Goal: Task Accomplishment & Management: Use online tool/utility

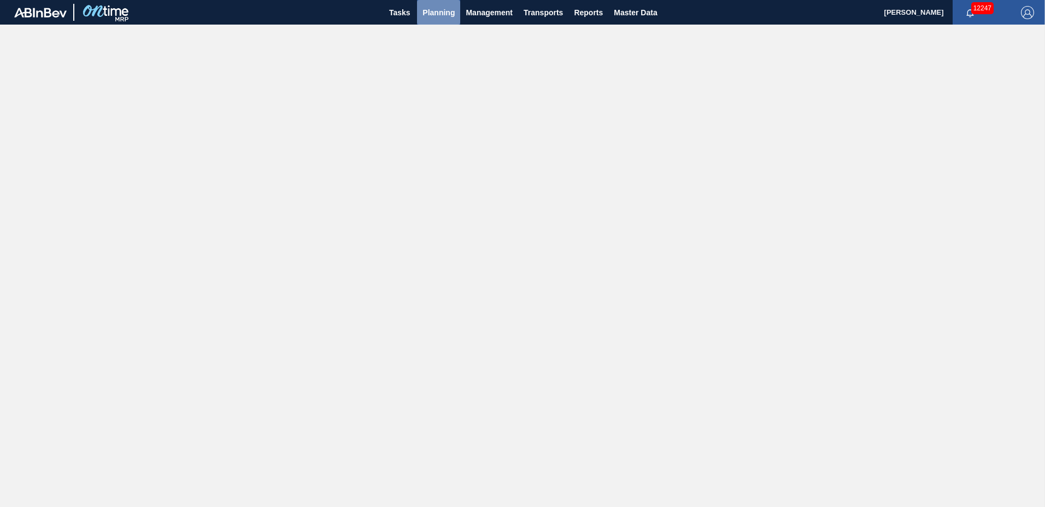
click at [433, 10] on span "Planning" at bounding box center [439, 12] width 32 height 13
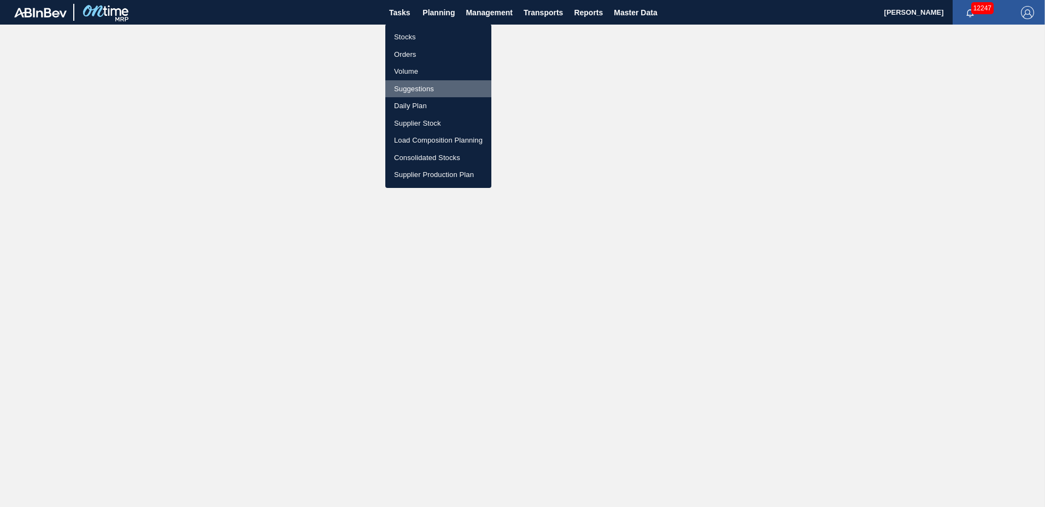
click at [437, 87] on li "Suggestions" at bounding box center [438, 88] width 106 height 17
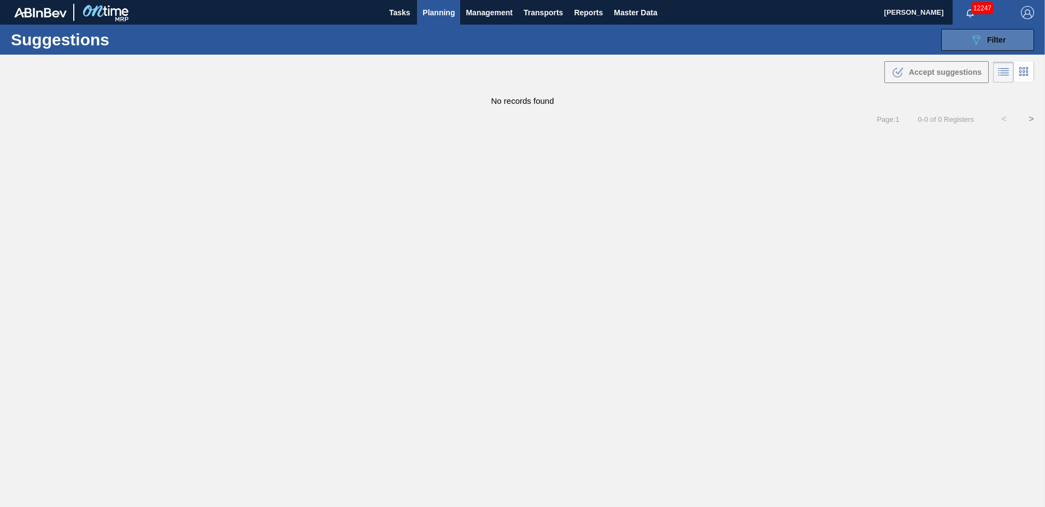
click at [981, 40] on icon "089F7B8B-B2A5-4AFE-B5C0-19BA573D28AC" at bounding box center [976, 39] width 13 height 13
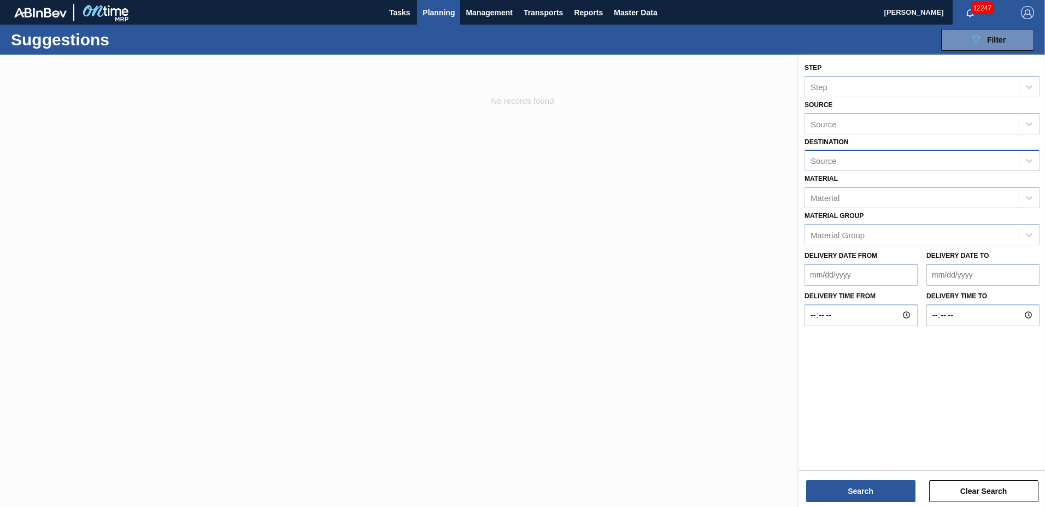
type to "[DATE]"
click at [870, 159] on div "Source" at bounding box center [912, 161] width 214 height 16
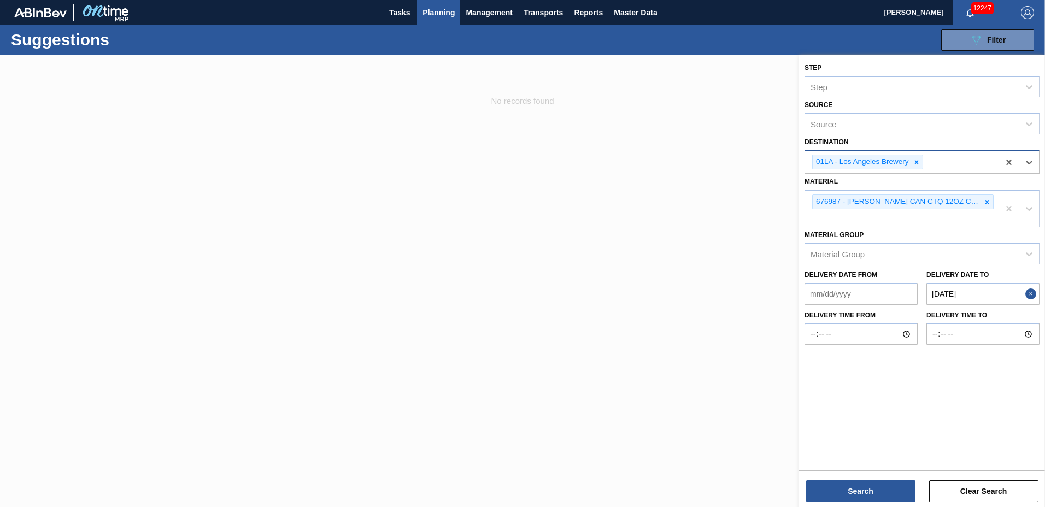
click at [863, 158] on div "01LA - Los Angeles Brewery" at bounding box center [862, 162] width 98 height 14
click at [984, 202] on icon at bounding box center [987, 202] width 8 height 8
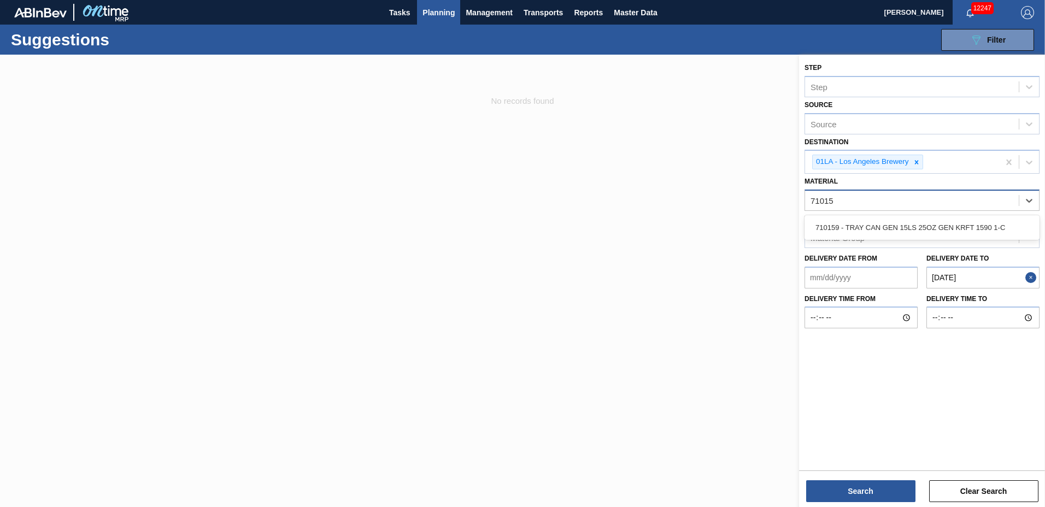
type input "710159"
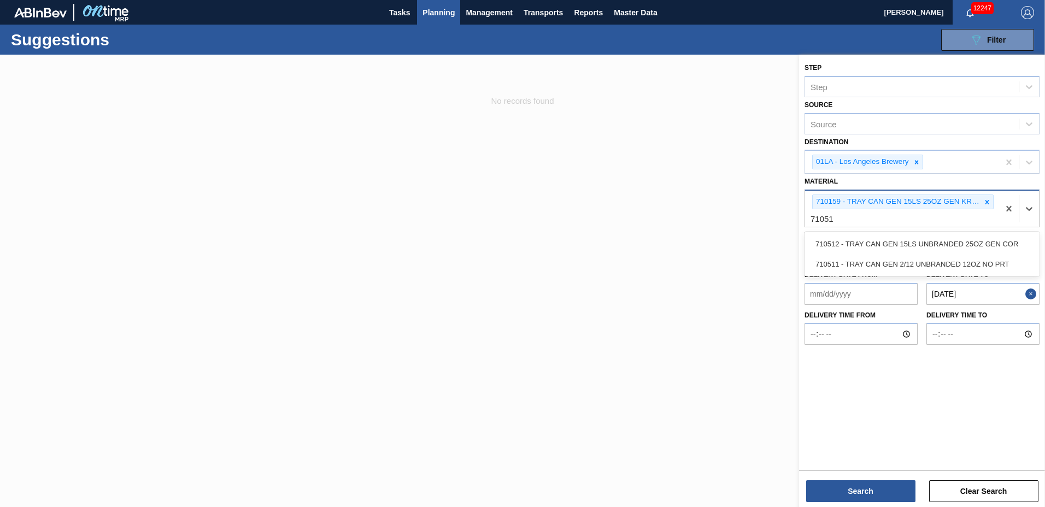
type input "710511"
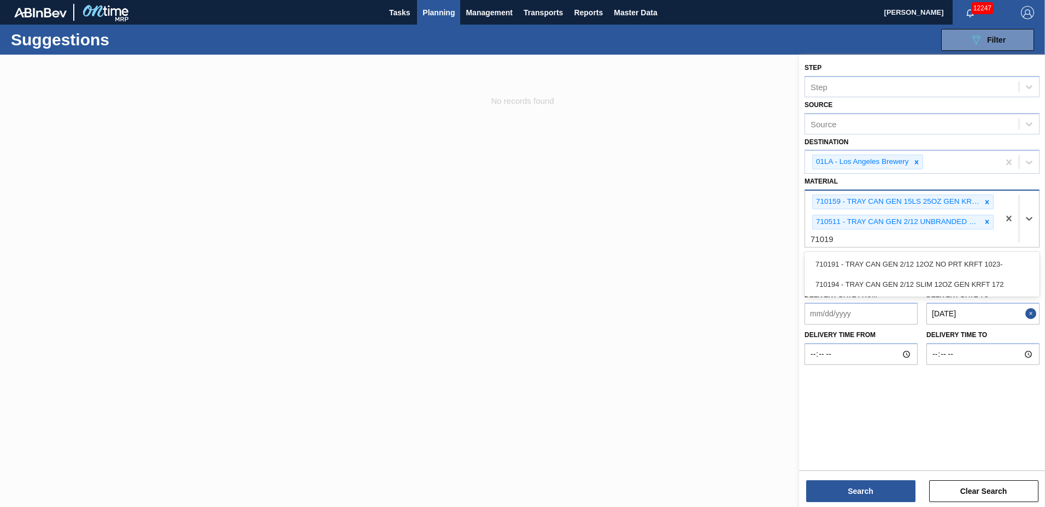
type input "710194"
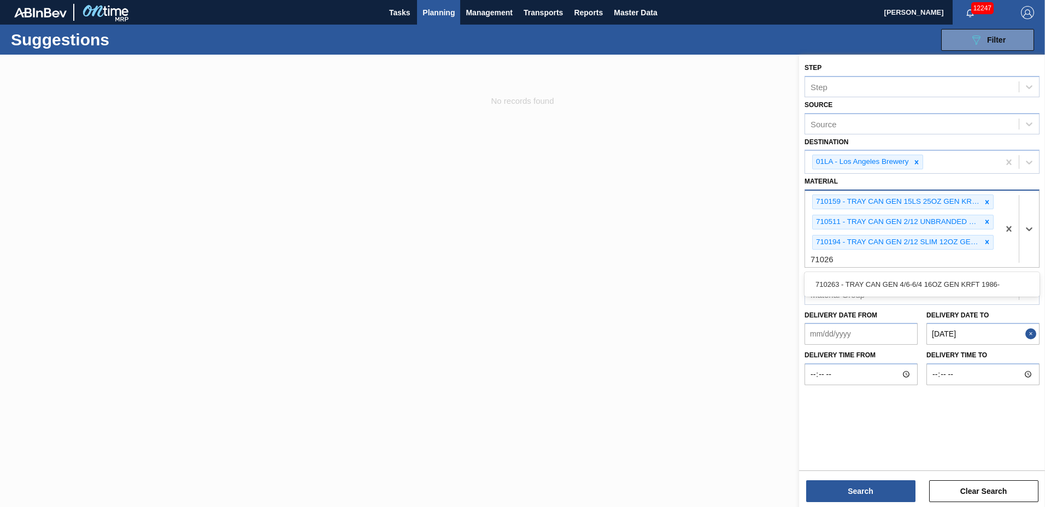
type input "710263"
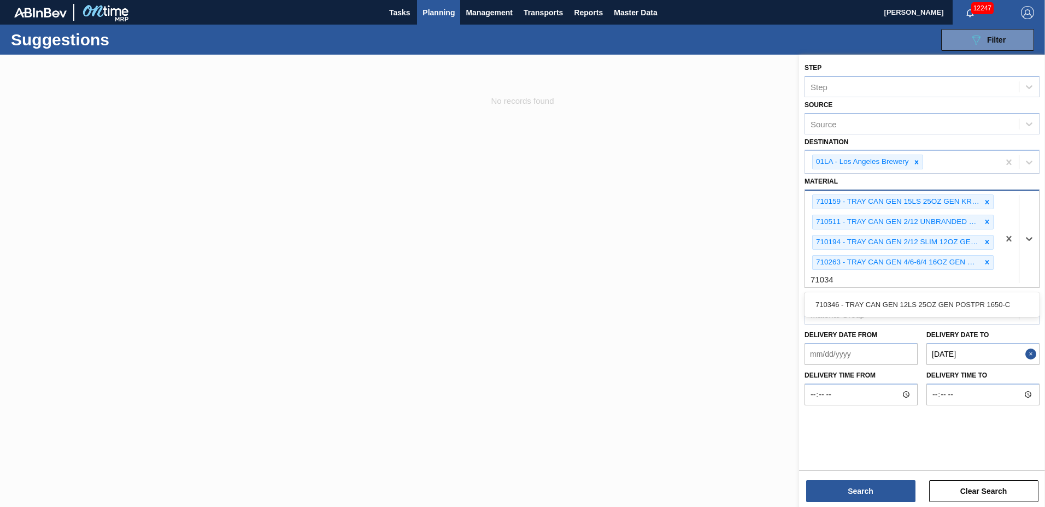
type input "710346"
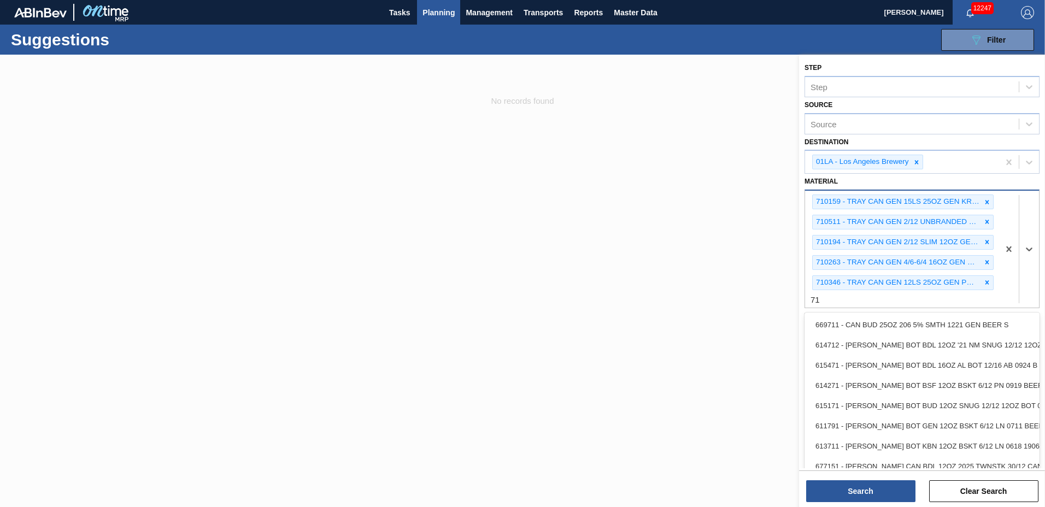
type input "7"
type input "710433"
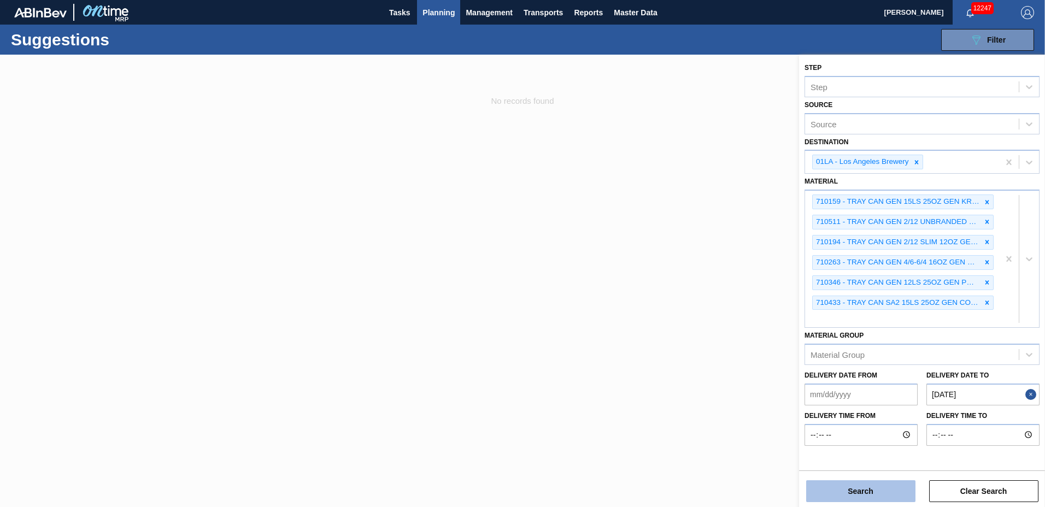
click at [837, 484] on button "Search" at bounding box center [860, 491] width 109 height 22
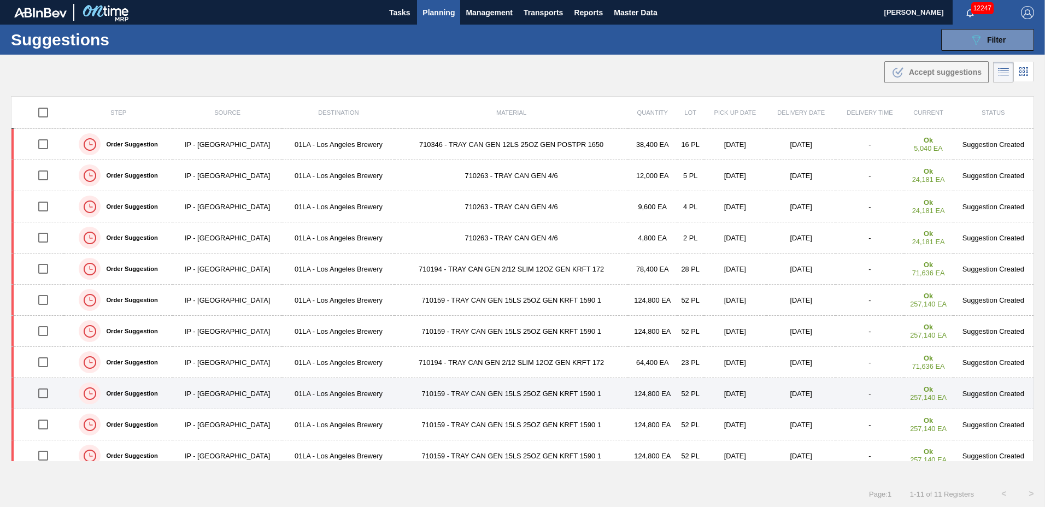
click at [46, 392] on input "checkbox" at bounding box center [43, 393] width 23 height 23
checkbox input "true"
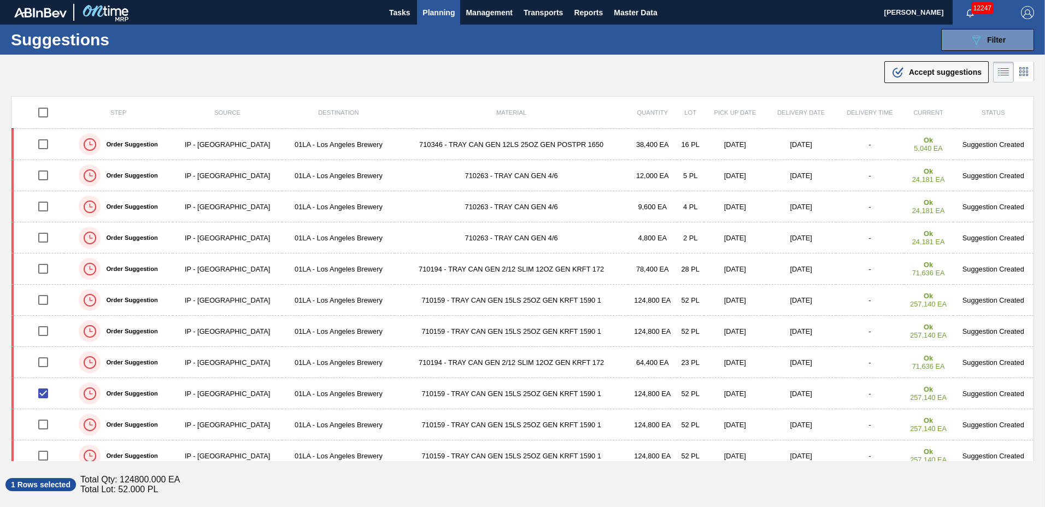
drag, startPoint x: 922, startPoint y: 74, endPoint x: 913, endPoint y: 79, distance: 10.8
click at [921, 75] on span "Accept suggestions" at bounding box center [945, 72] width 73 height 9
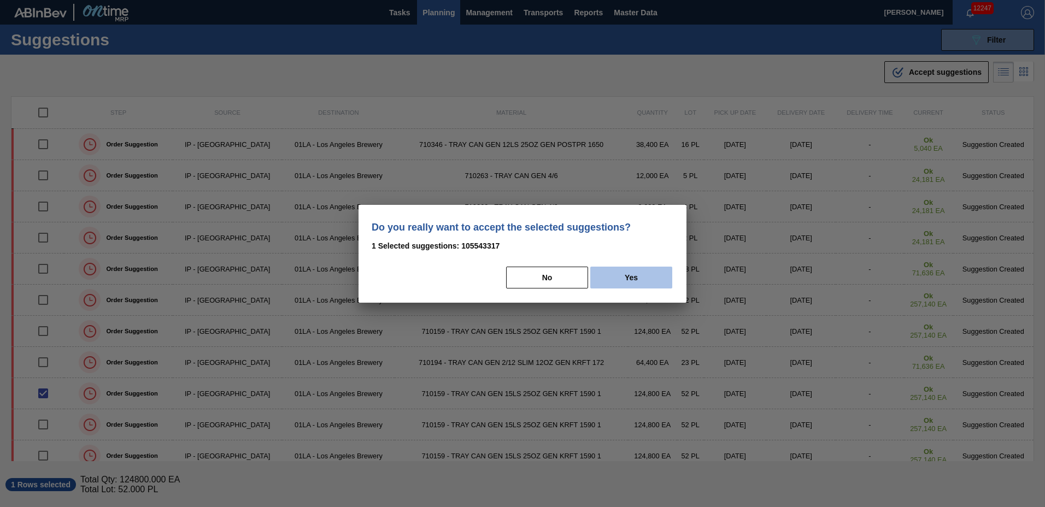
click at [624, 277] on button "Yes" at bounding box center [631, 278] width 82 height 22
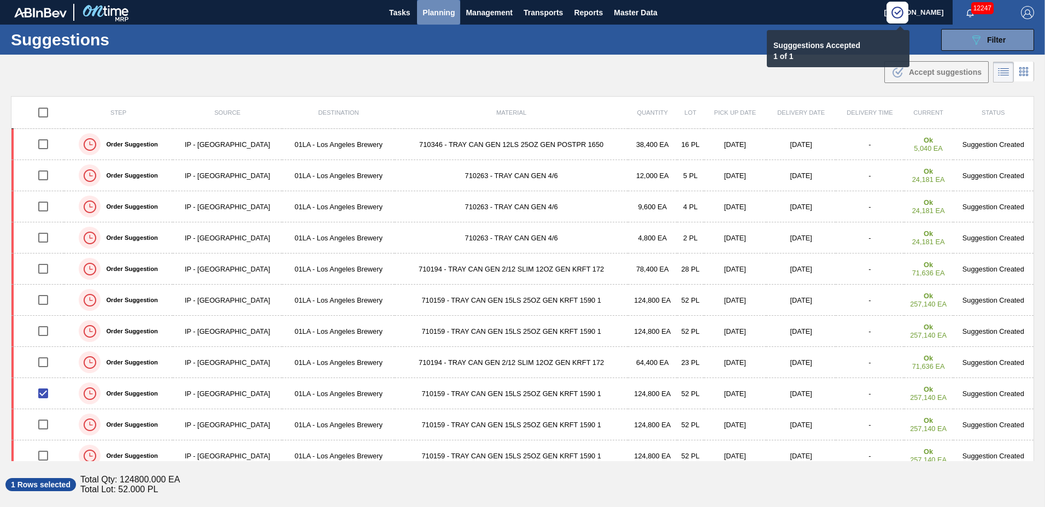
click at [439, 11] on span "Planning" at bounding box center [439, 12] width 32 height 13
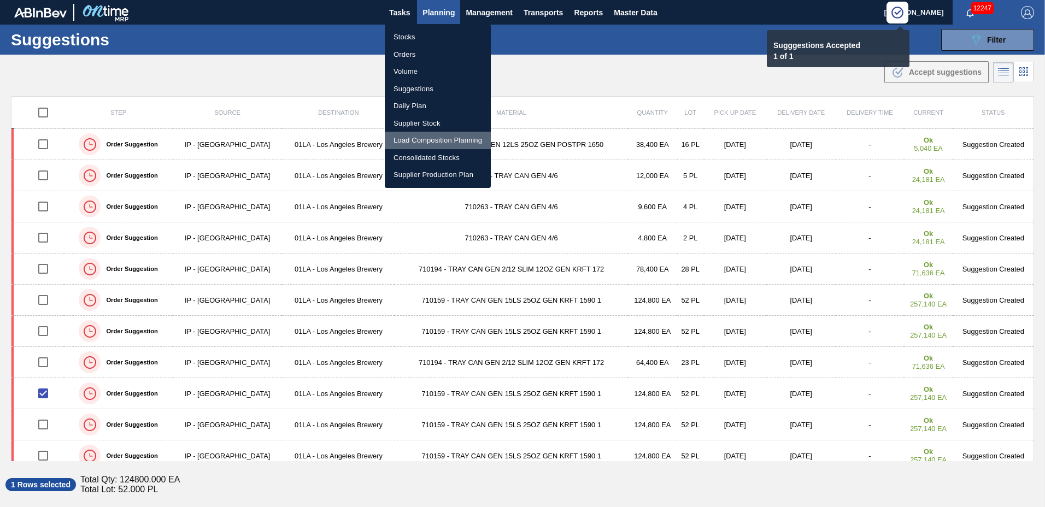
click at [420, 142] on li "Load Composition Planning" at bounding box center [438, 140] width 106 height 17
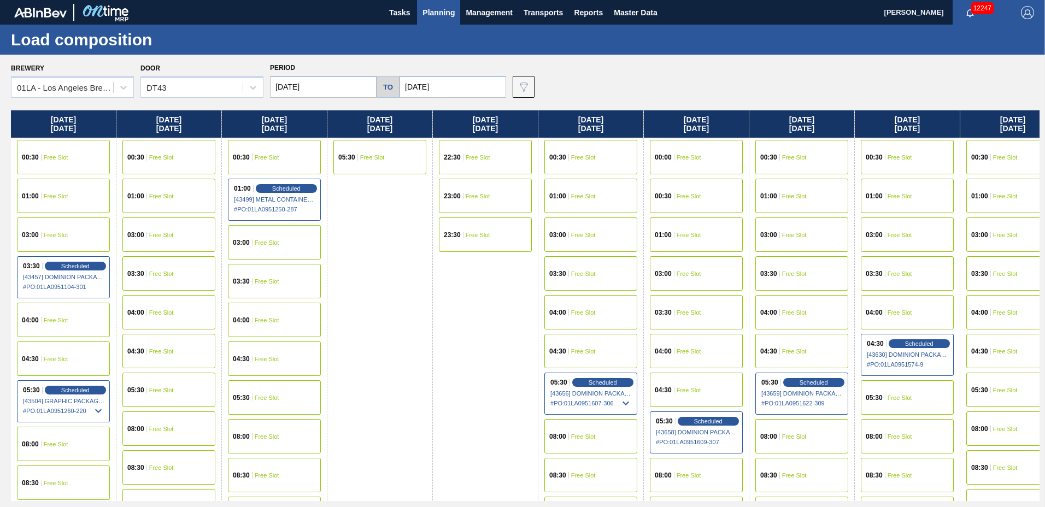
click at [321, 89] on input "[DATE]" at bounding box center [323, 87] width 107 height 22
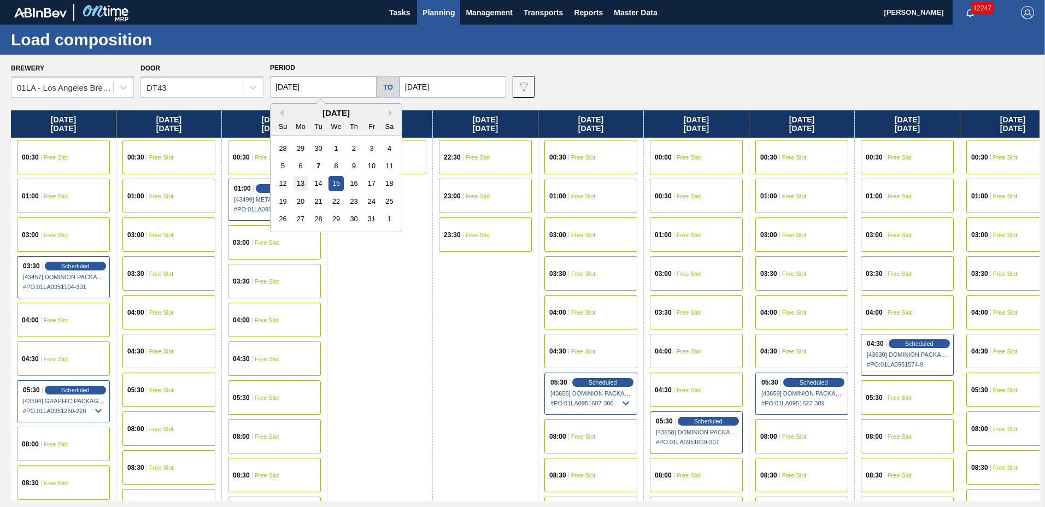
click at [303, 180] on div "13" at bounding box center [301, 183] width 15 height 15
type input "[DATE]"
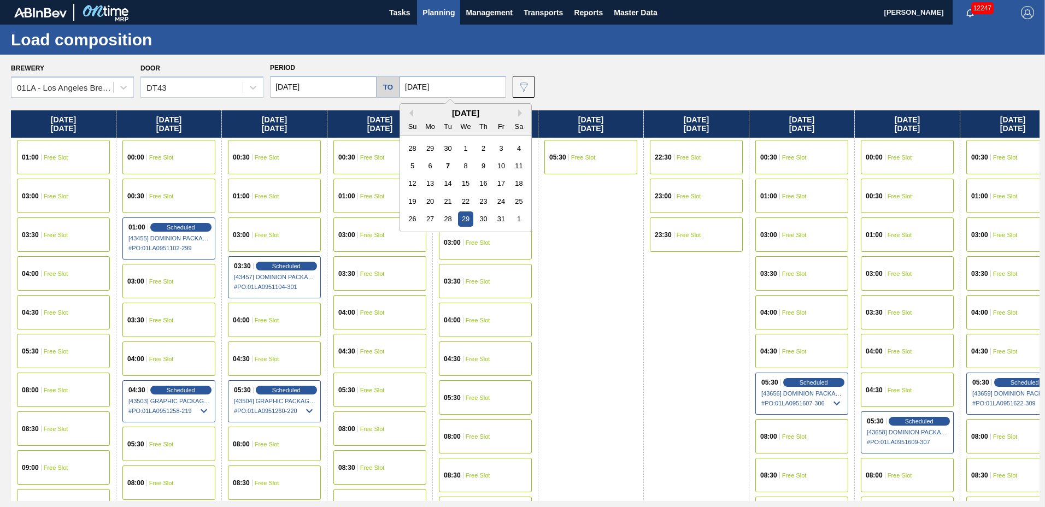
click at [471, 86] on input "[DATE]" at bounding box center [453, 87] width 107 height 22
click at [496, 180] on div "17" at bounding box center [501, 183] width 15 height 15
type input "[DATE]"
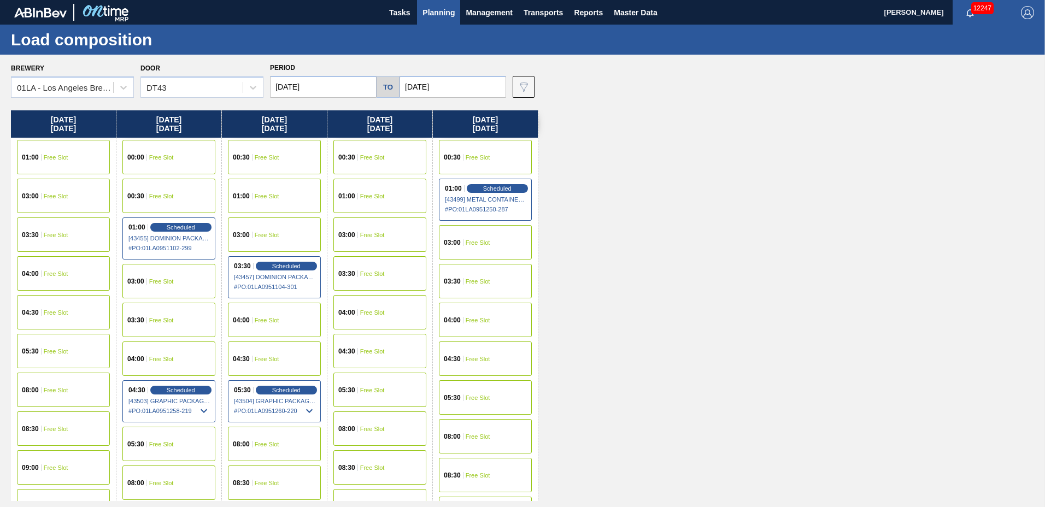
scroll to position [838, 0]
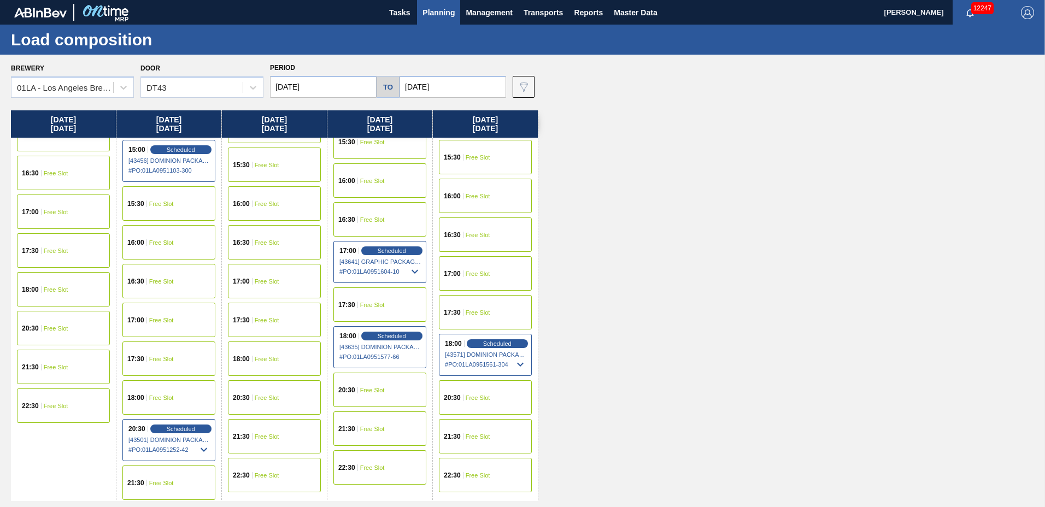
click at [379, 180] on span "Free Slot" at bounding box center [372, 181] width 25 height 7
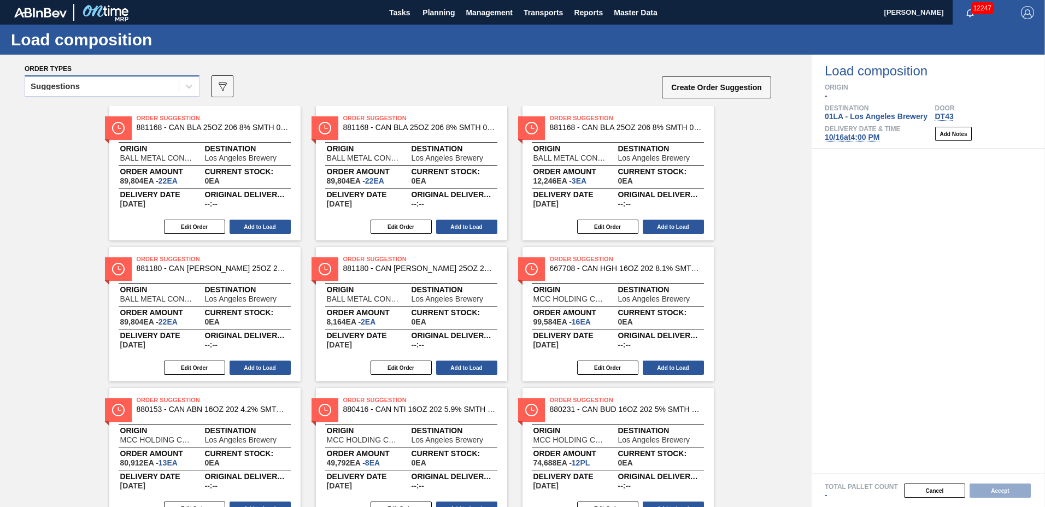
click at [115, 79] on div "Suggestions" at bounding box center [102, 87] width 154 height 16
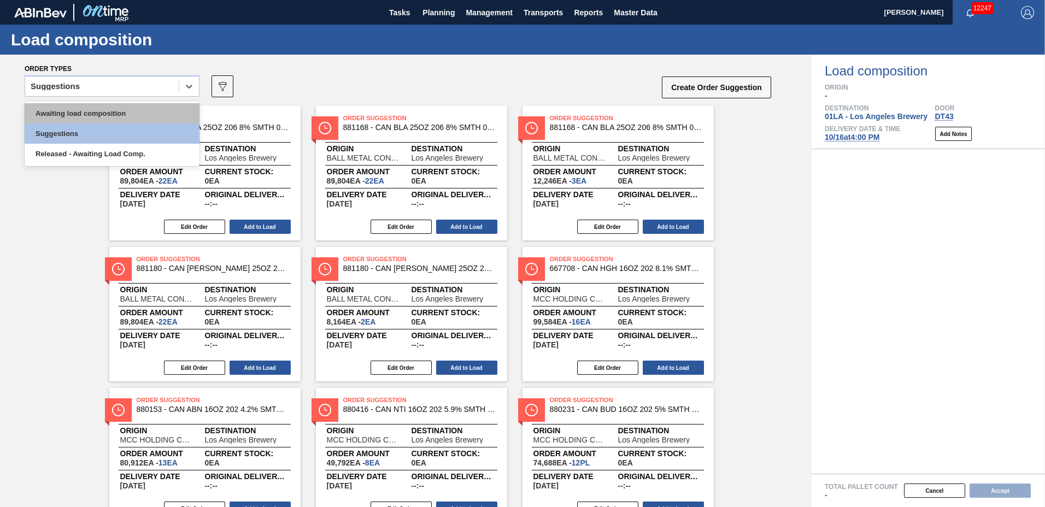
click at [112, 112] on div "Awaiting load composition" at bounding box center [112, 113] width 175 height 20
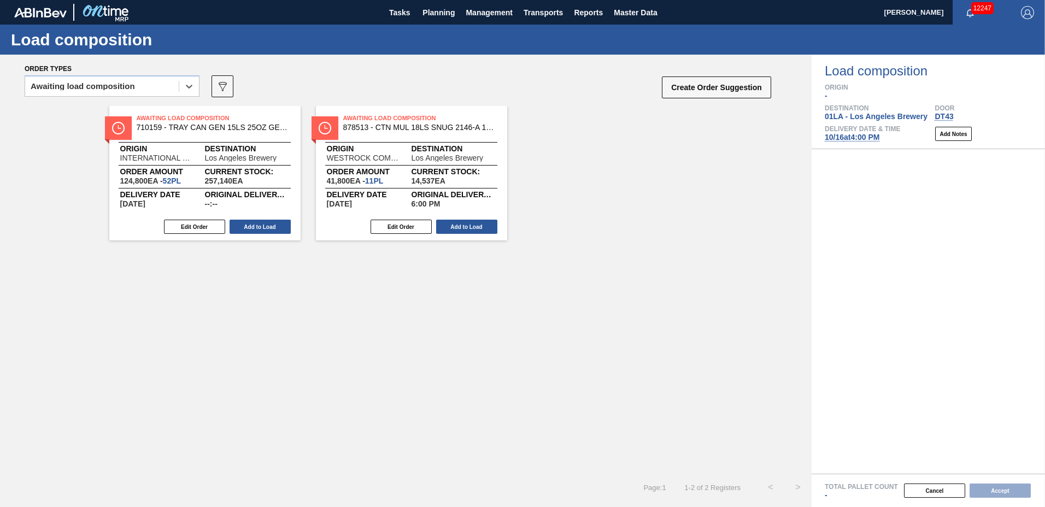
click at [258, 218] on div "Awaiting Load Composition 710159 - TRAY CAN GEN 15LS 25OZ GEN KRFT 1590 1-C Ori…" at bounding box center [204, 173] width 191 height 134
click at [255, 224] on button "Add to Load" at bounding box center [260, 227] width 61 height 14
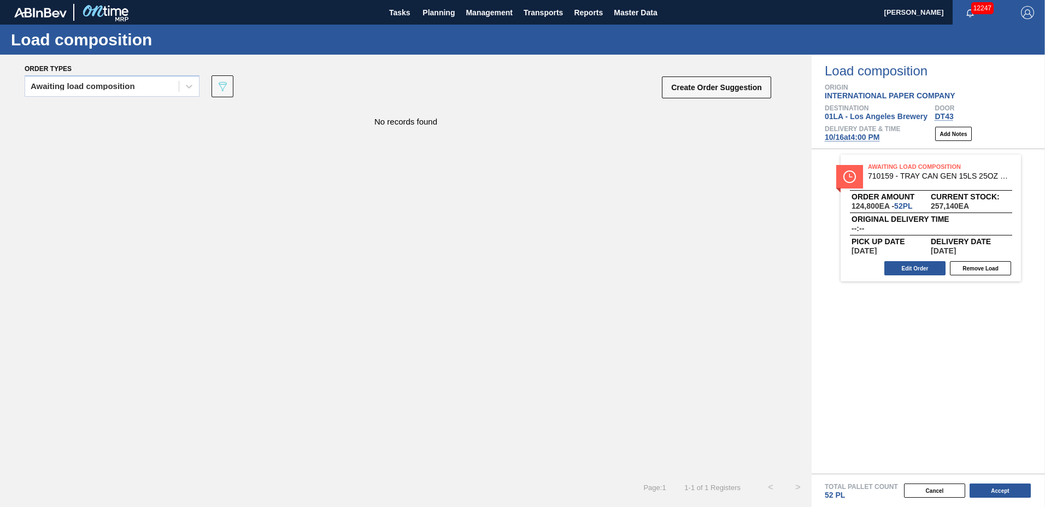
click at [985, 475] on div "Total Pallet Count 52 PL" at bounding box center [928, 487] width 233 height 26
click at [989, 488] on button "Accept" at bounding box center [1000, 491] width 61 height 14
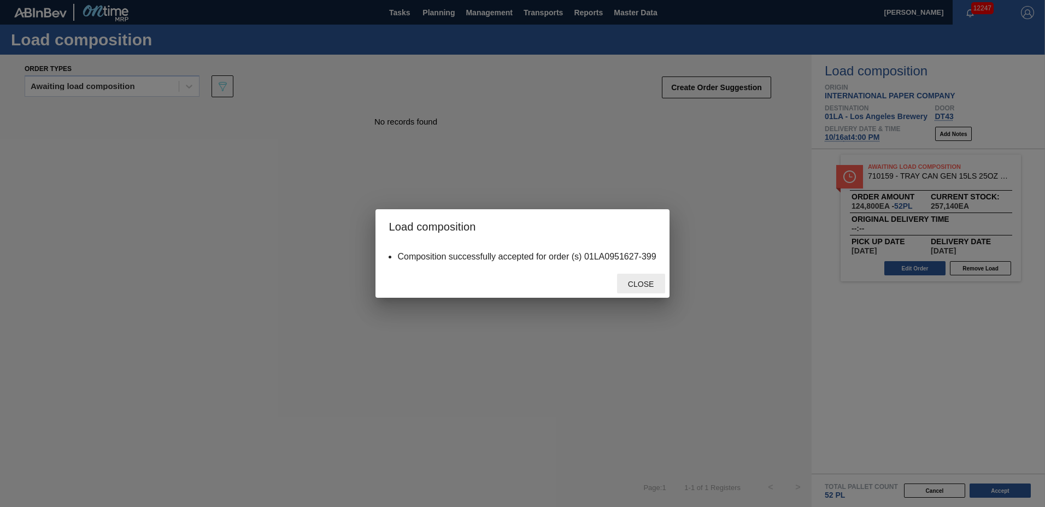
click at [646, 280] on div "Close" at bounding box center [641, 284] width 48 height 20
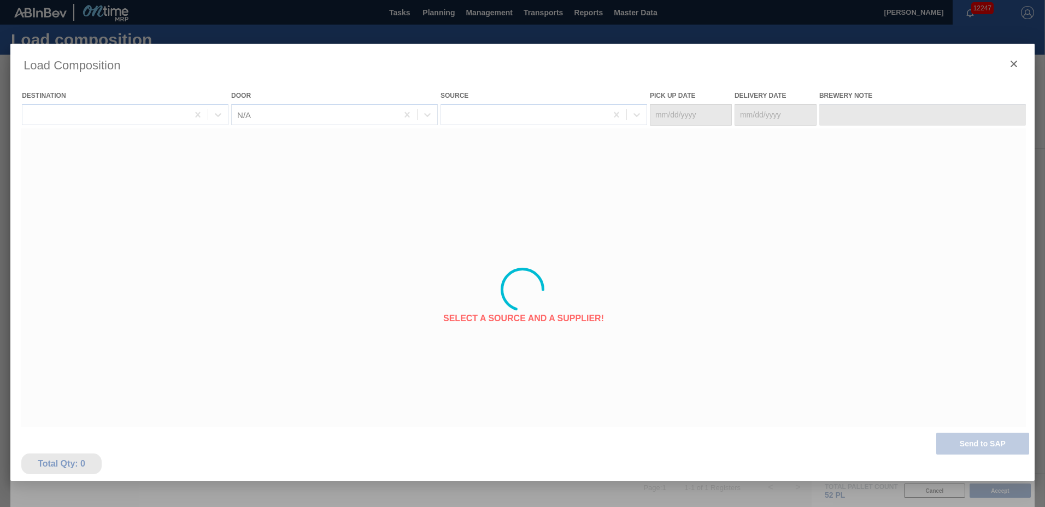
type Date "[DATE]"
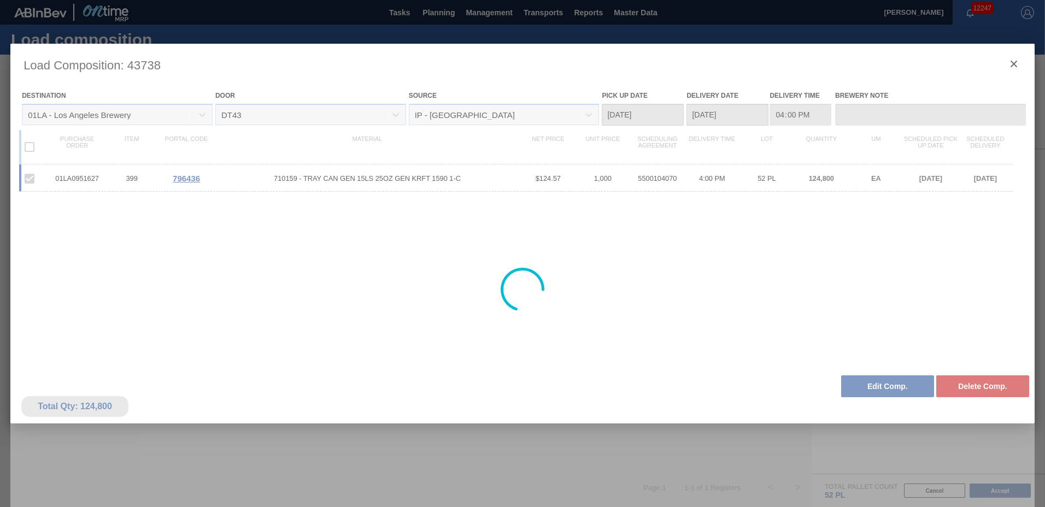
click at [1014, 62] on div at bounding box center [522, 290] width 1024 height 492
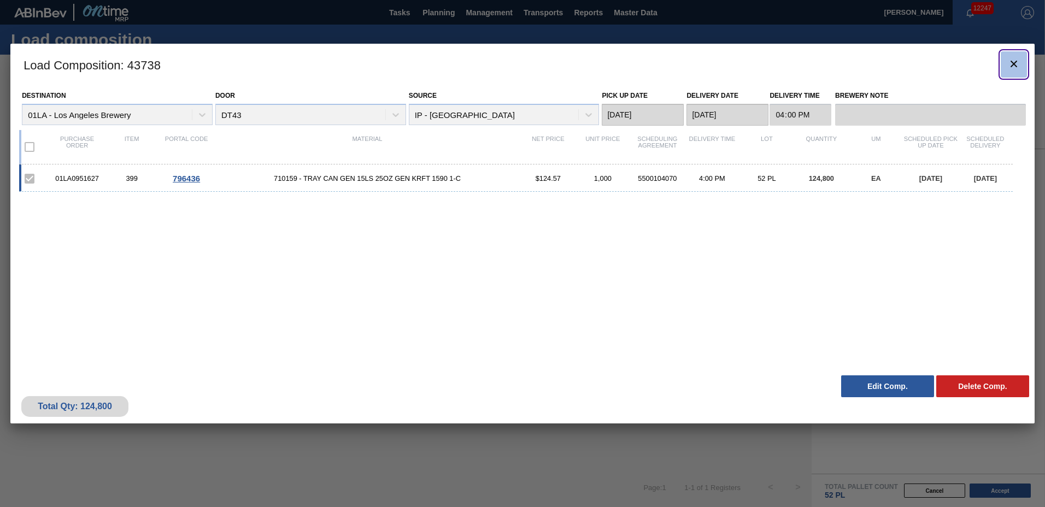
click at [1016, 65] on icon "botão de ícone" at bounding box center [1013, 63] width 13 height 13
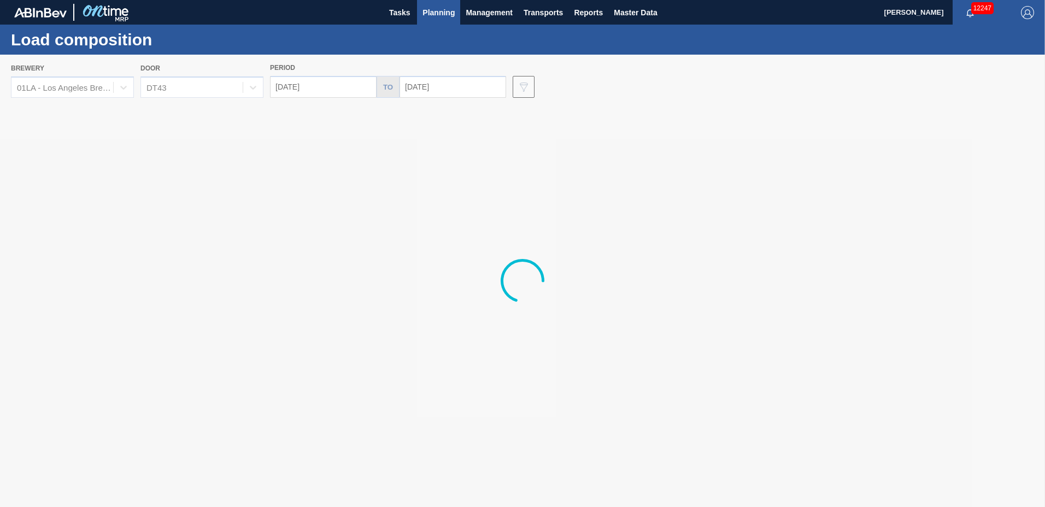
click at [427, 13] on span "Planning" at bounding box center [439, 12] width 32 height 13
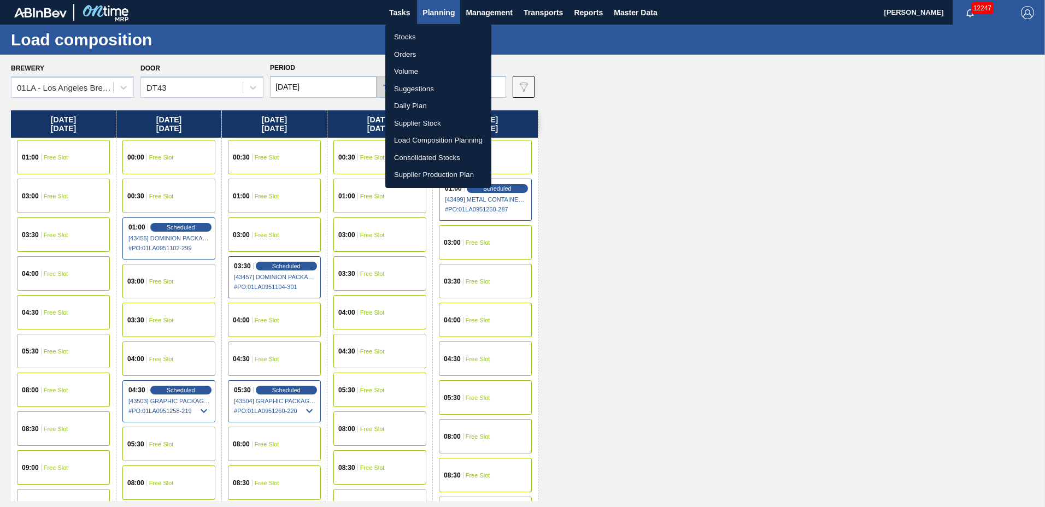
click at [430, 90] on li "Suggestions" at bounding box center [438, 88] width 106 height 17
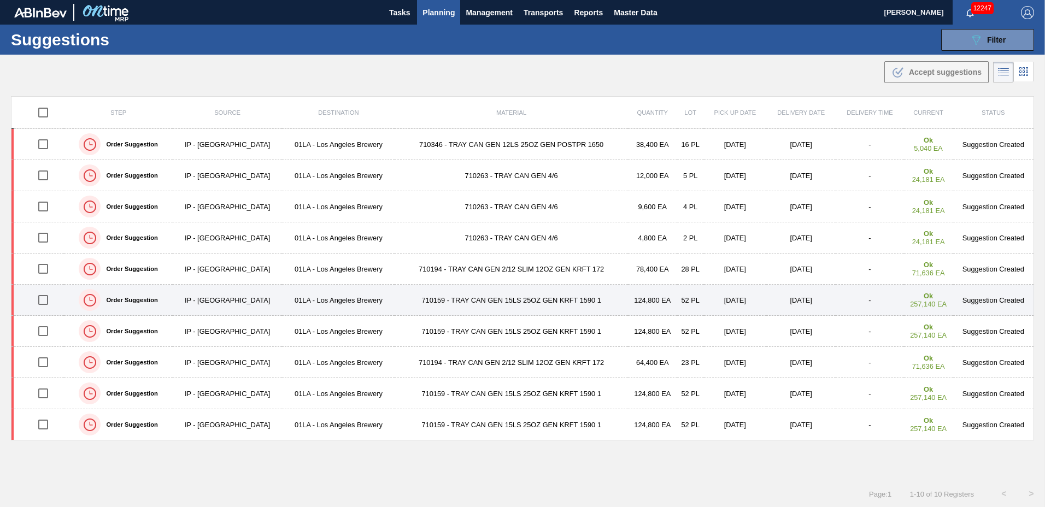
type to "[DATE]"
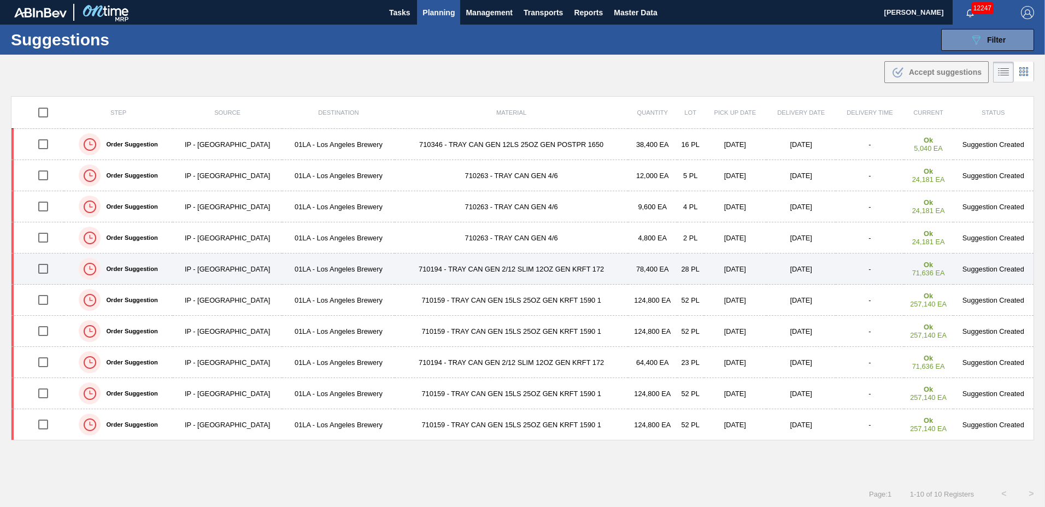
click at [41, 268] on input "checkbox" at bounding box center [43, 268] width 23 height 23
checkbox input "true"
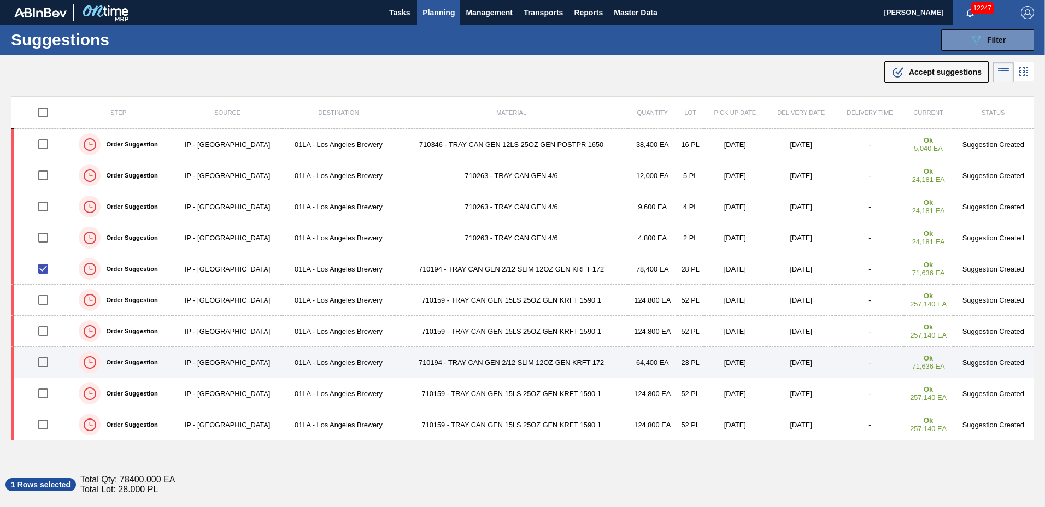
click at [44, 364] on input "checkbox" at bounding box center [43, 362] width 23 height 23
checkbox input "true"
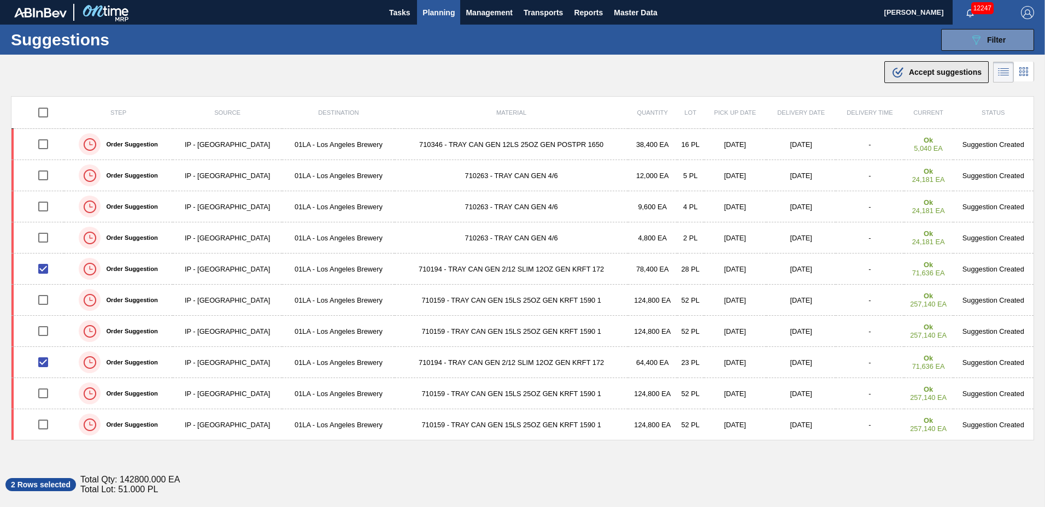
click at [931, 74] on span "Accept suggestions" at bounding box center [945, 72] width 73 height 9
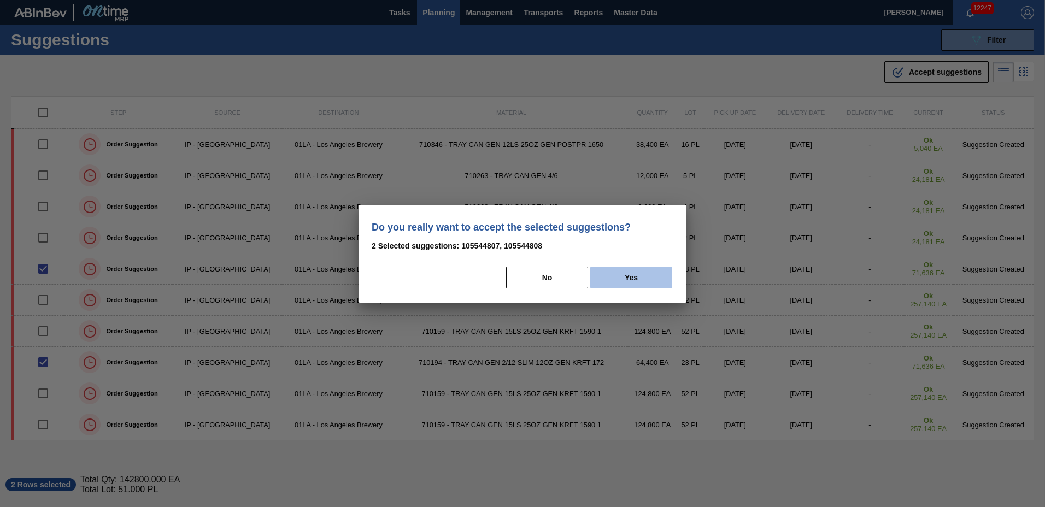
click at [643, 277] on button "Yes" at bounding box center [631, 278] width 82 height 22
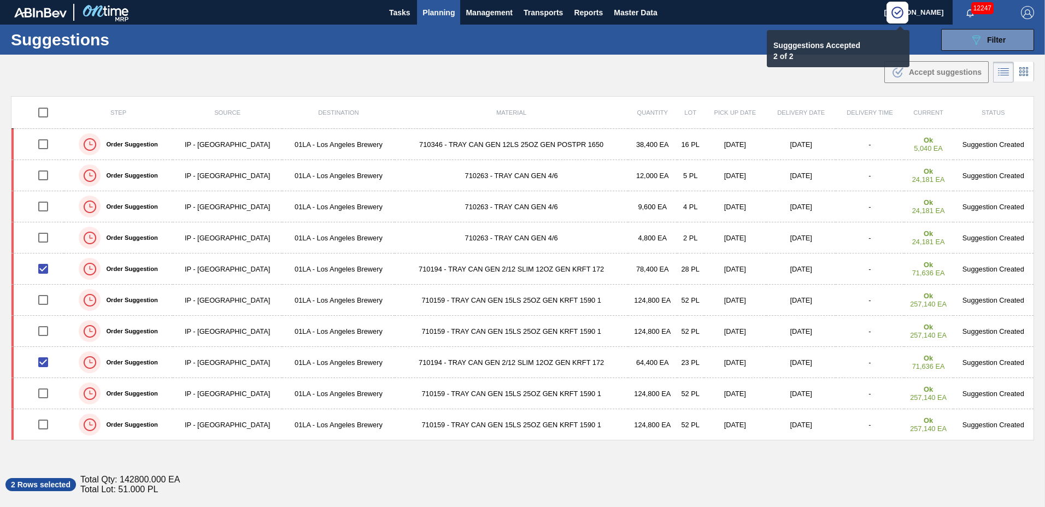
click at [446, 13] on span "Planning" at bounding box center [439, 12] width 32 height 13
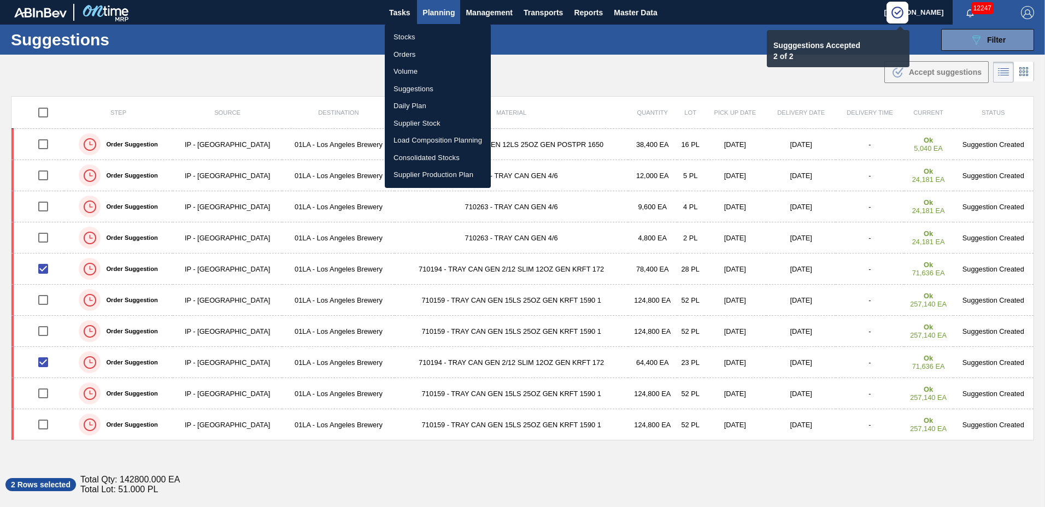
click at [436, 142] on li "Load Composition Planning" at bounding box center [438, 140] width 106 height 17
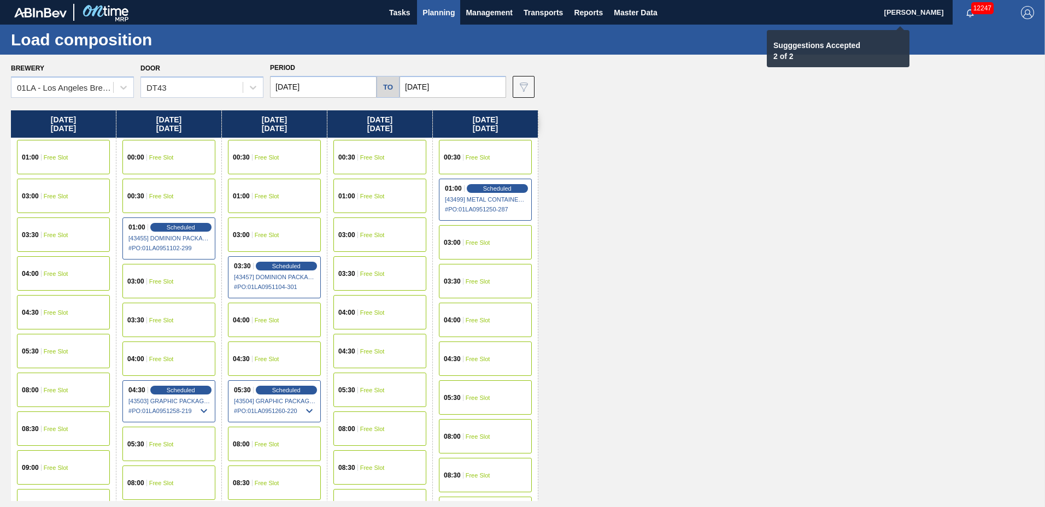
click at [486, 154] on span "Free Slot" at bounding box center [478, 157] width 25 height 7
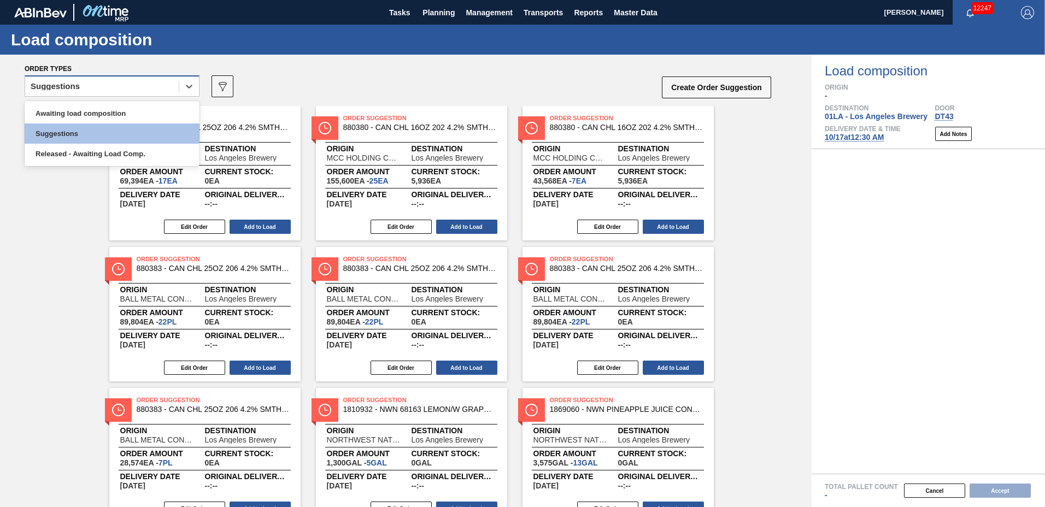
click at [67, 88] on div "Suggestions" at bounding box center [55, 87] width 49 height 8
click at [72, 116] on div "Awaiting load composition" at bounding box center [112, 113] width 175 height 20
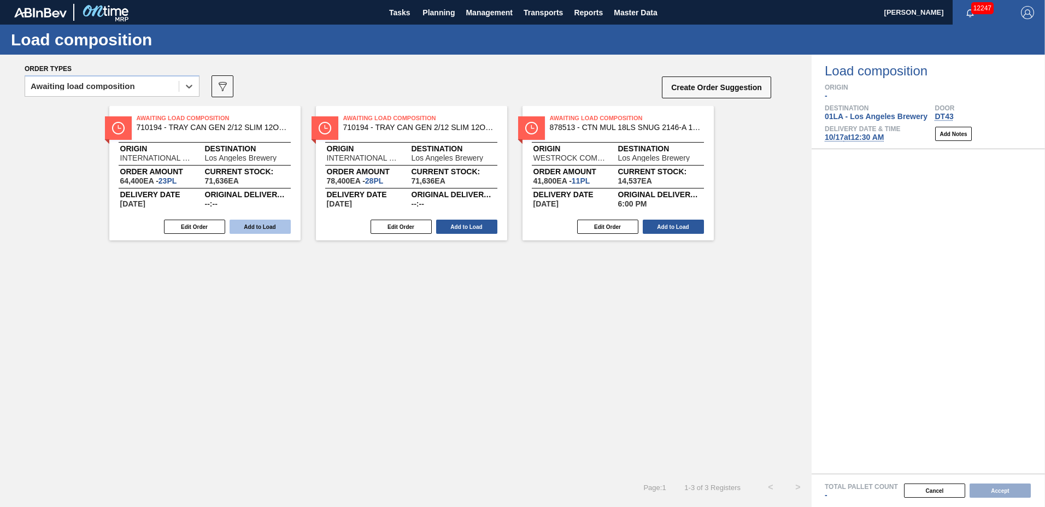
click at [266, 231] on button "Add to Load" at bounding box center [260, 227] width 61 height 14
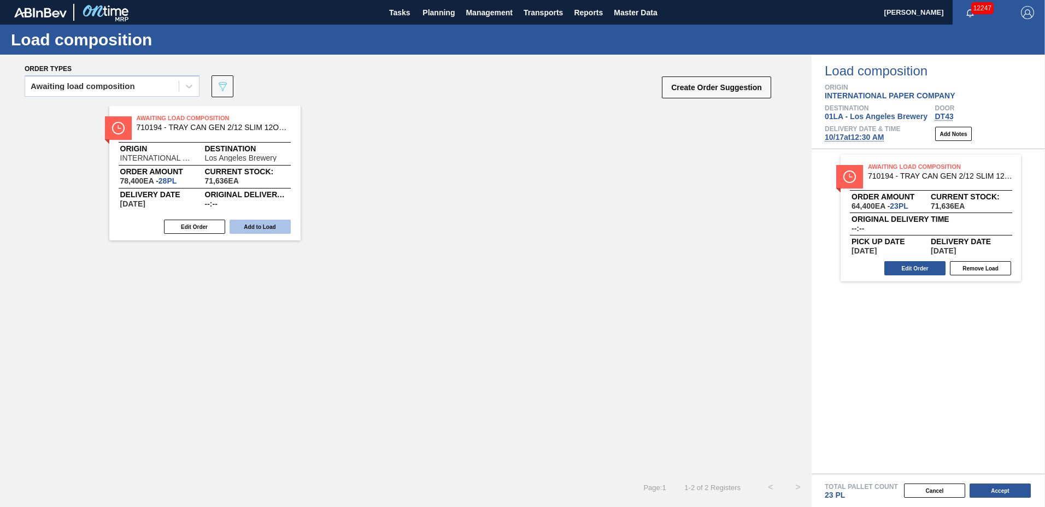
click at [266, 230] on button "Add to Load" at bounding box center [260, 227] width 61 height 14
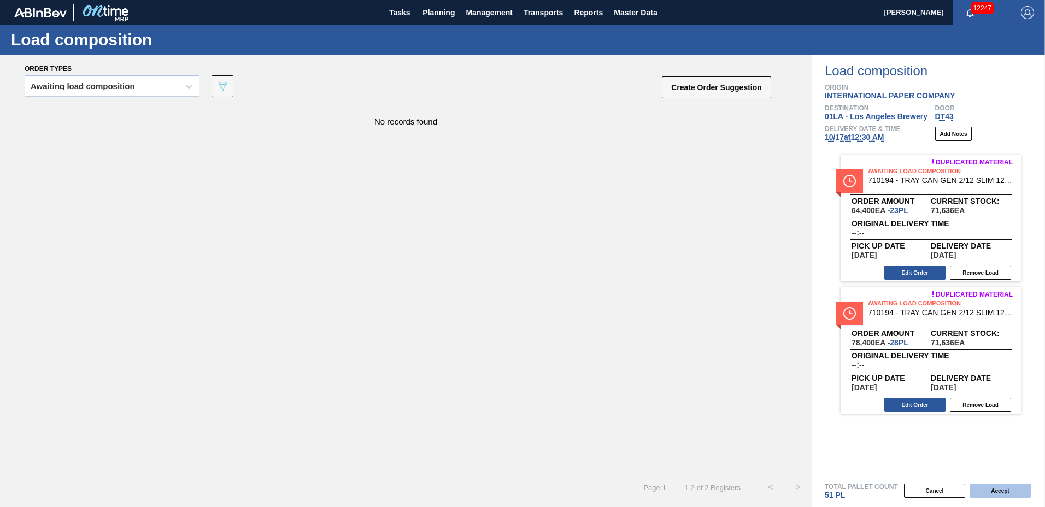
click at [987, 485] on button "Accept" at bounding box center [1000, 491] width 61 height 14
click at [1019, 494] on button "Accept" at bounding box center [1000, 491] width 61 height 14
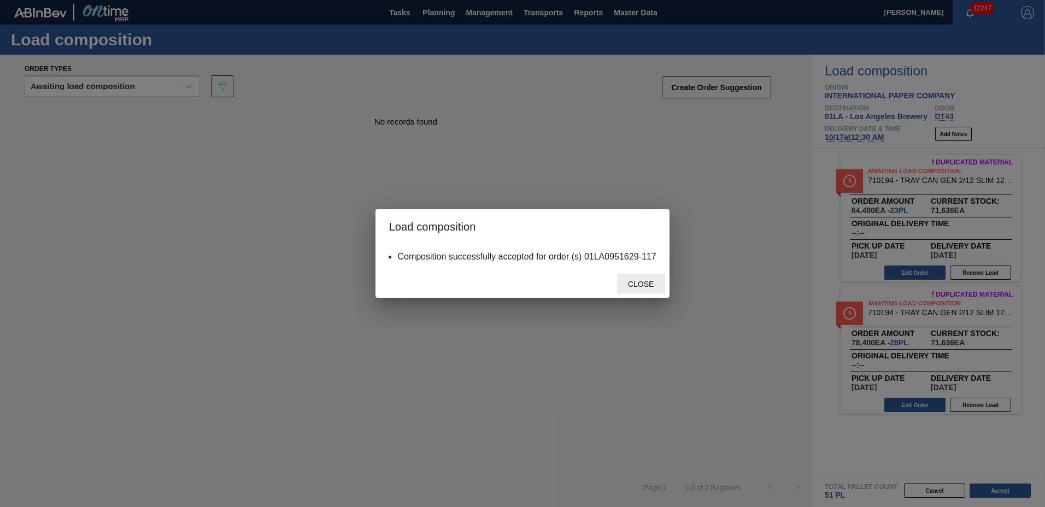
click at [651, 290] on div "Close" at bounding box center [641, 284] width 48 height 20
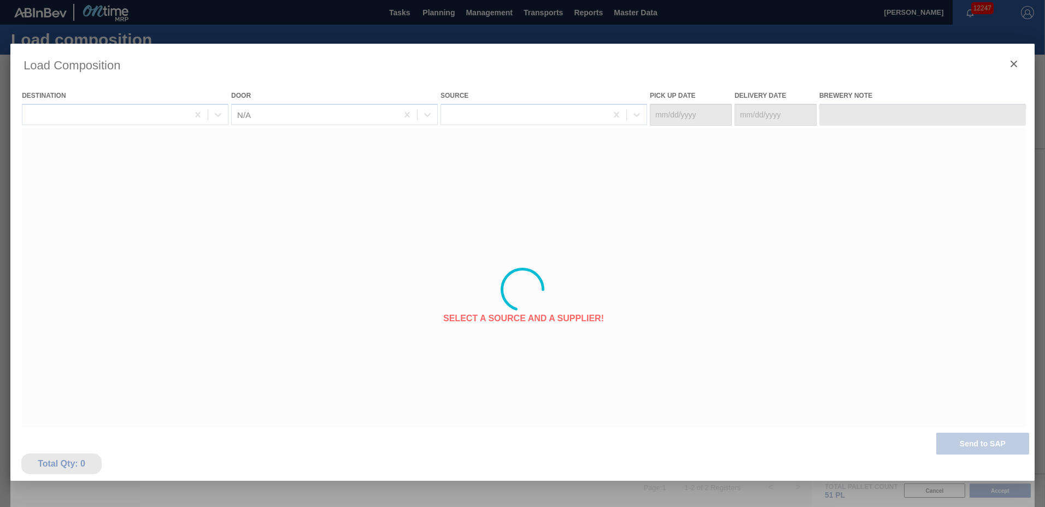
type Date "[DATE]"
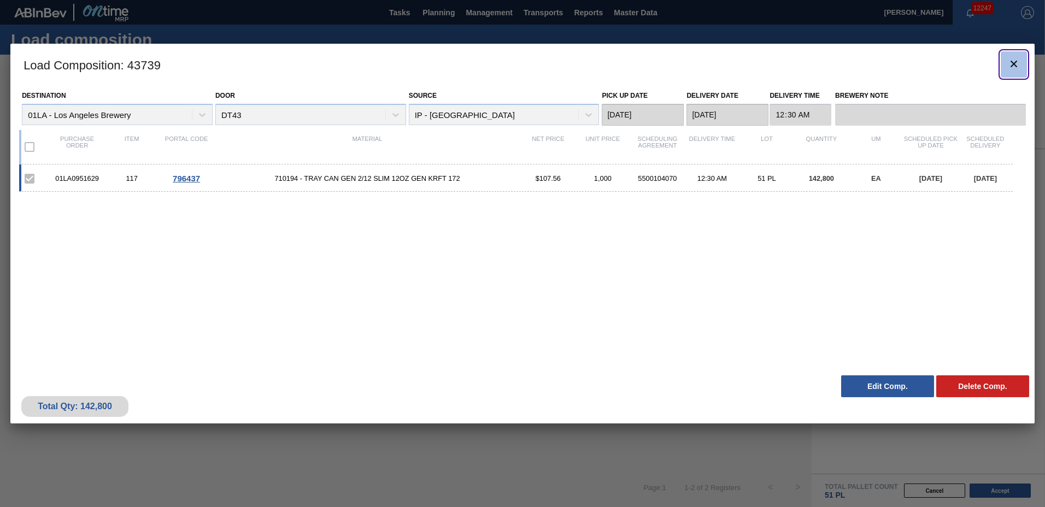
click at [1008, 65] on icon "botão de ícone" at bounding box center [1013, 63] width 13 height 13
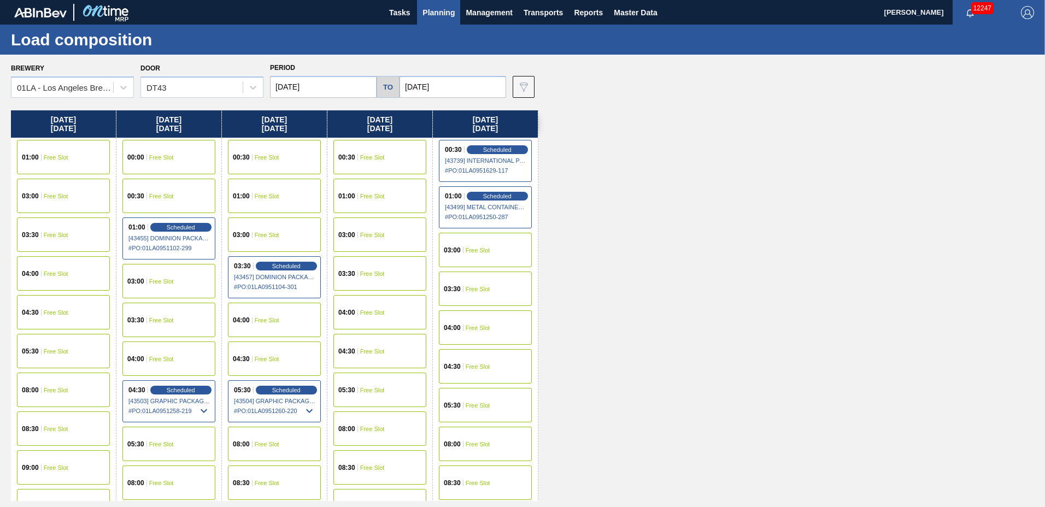
click at [435, 13] on span "Planning" at bounding box center [439, 12] width 32 height 13
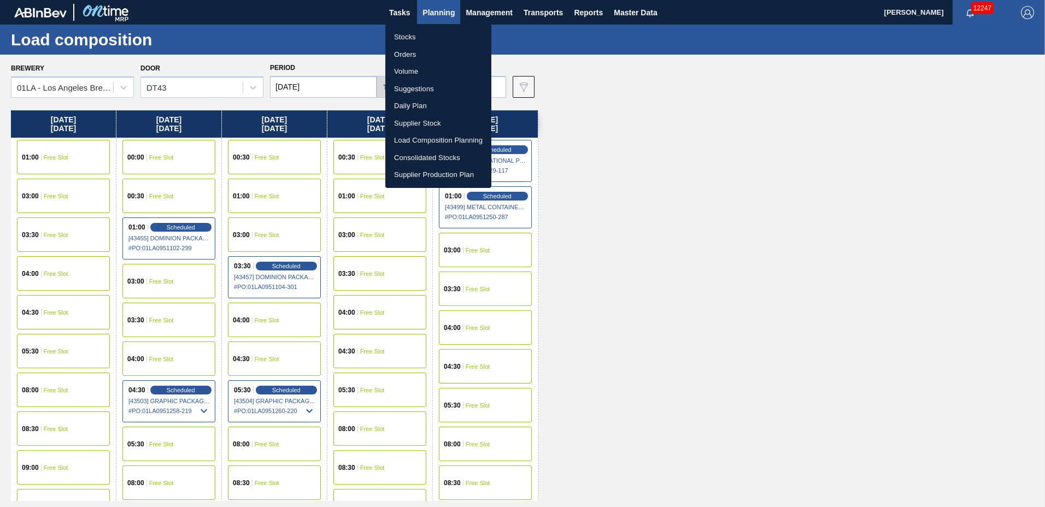
click at [442, 85] on li "Suggestions" at bounding box center [438, 88] width 106 height 17
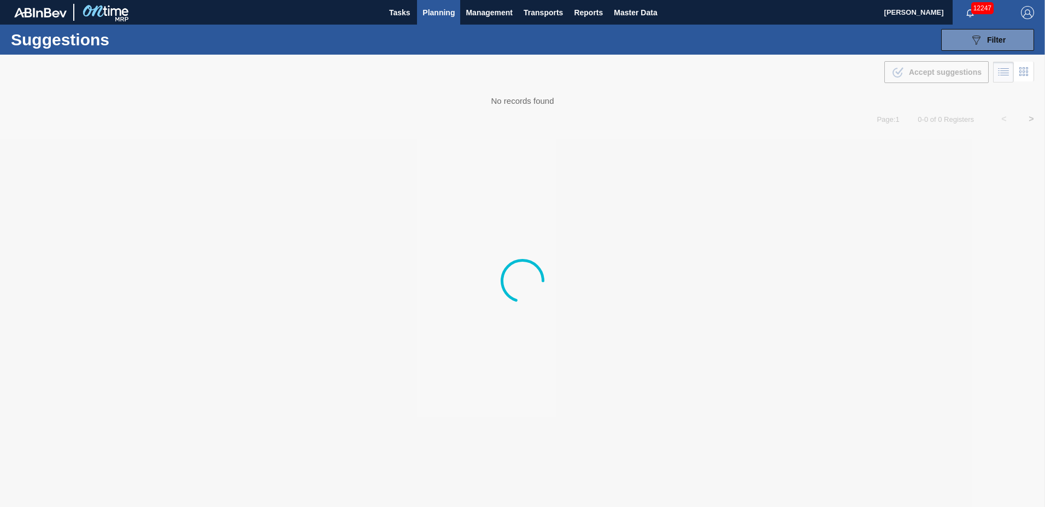
type to "[DATE]"
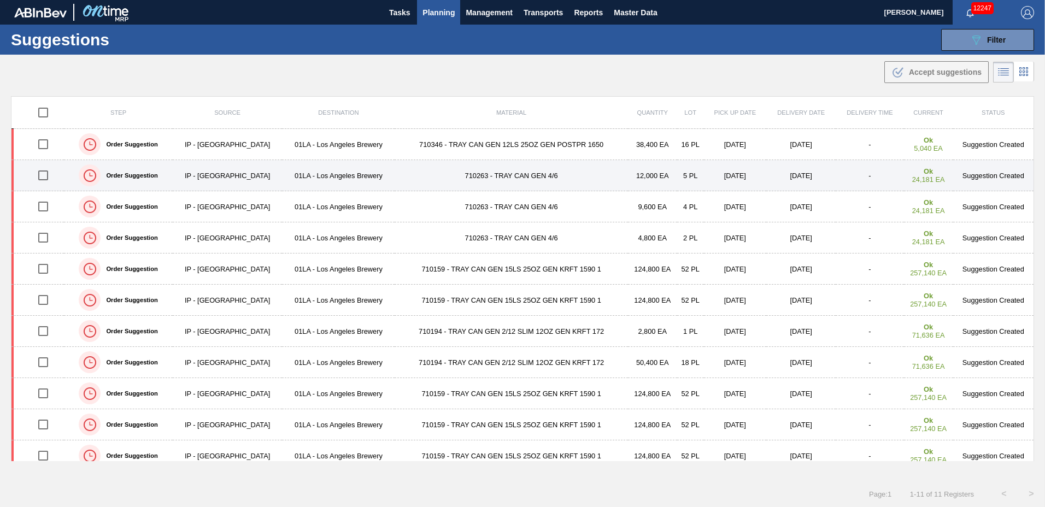
click at [41, 175] on input "checkbox" at bounding box center [43, 175] width 23 height 23
checkbox input "true"
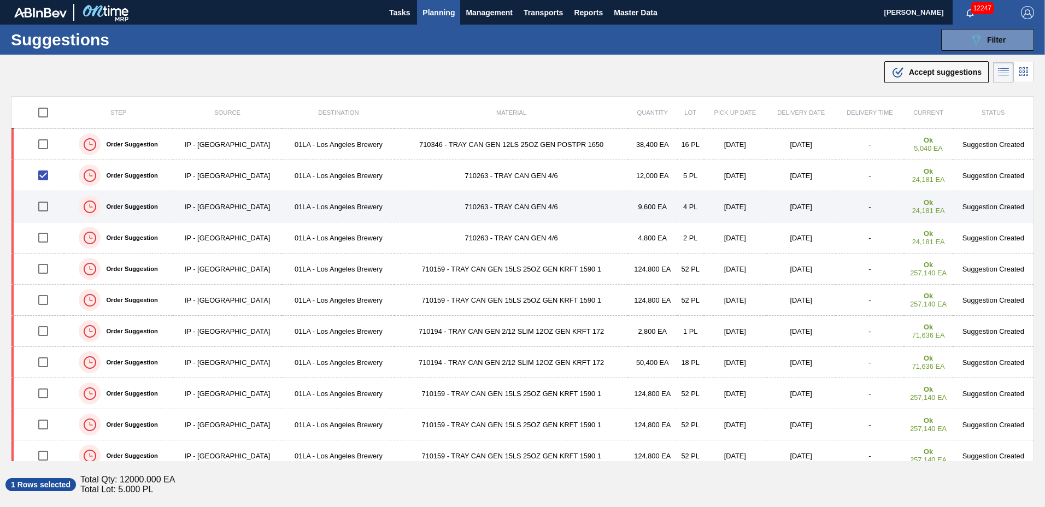
click at [41, 204] on input "checkbox" at bounding box center [43, 206] width 23 height 23
checkbox input "true"
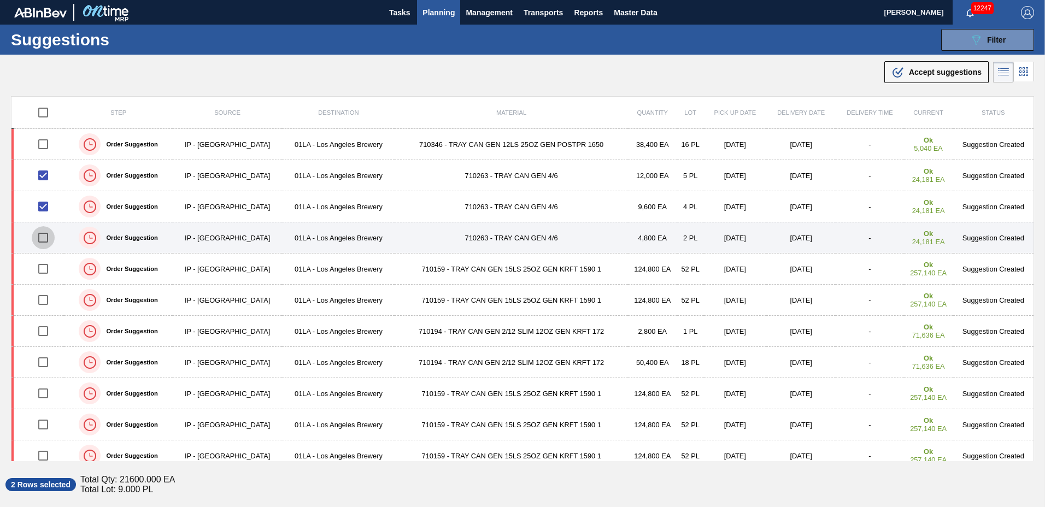
click at [44, 232] on input "checkbox" at bounding box center [43, 237] width 23 height 23
checkbox input "true"
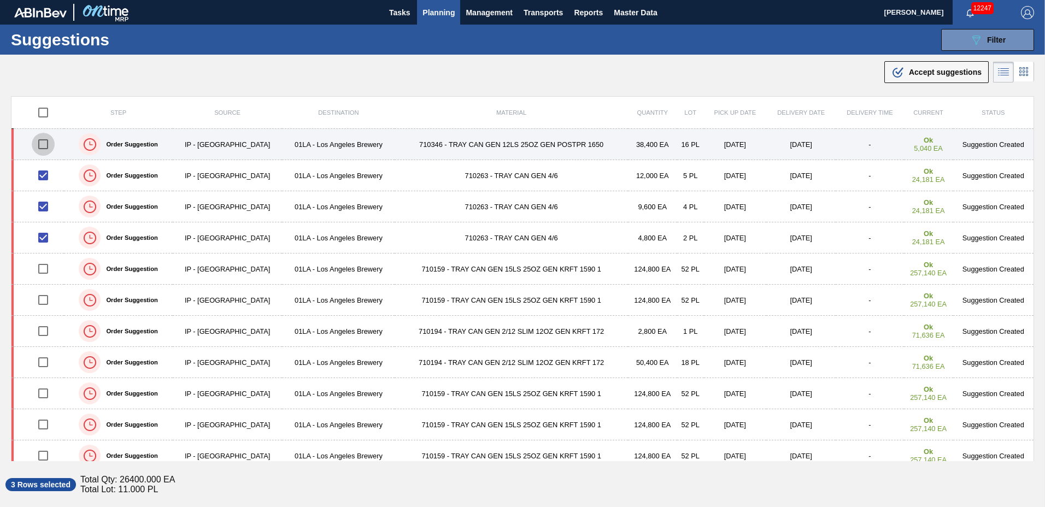
click at [39, 142] on input "checkbox" at bounding box center [43, 144] width 23 height 23
checkbox input "true"
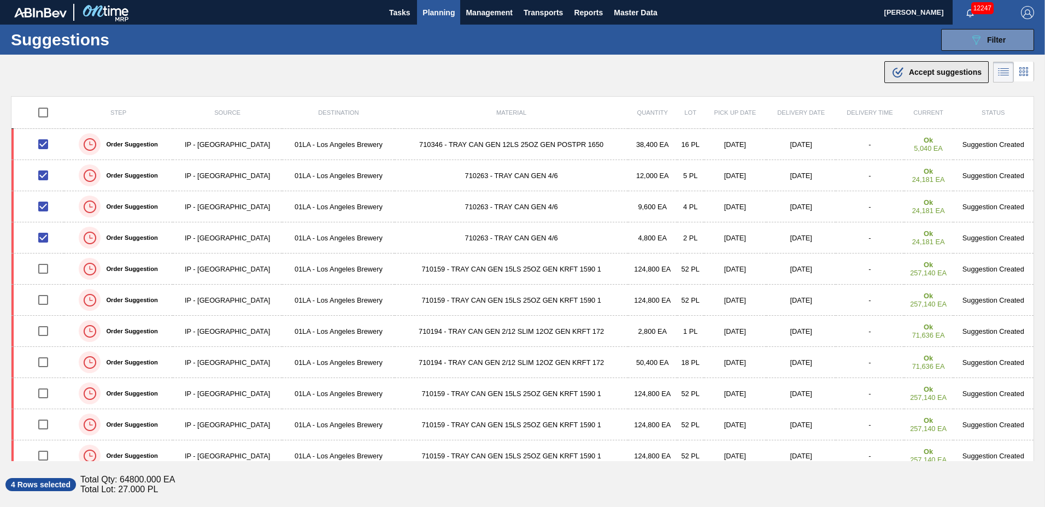
click at [947, 74] on span "Accept suggestions" at bounding box center [945, 72] width 73 height 9
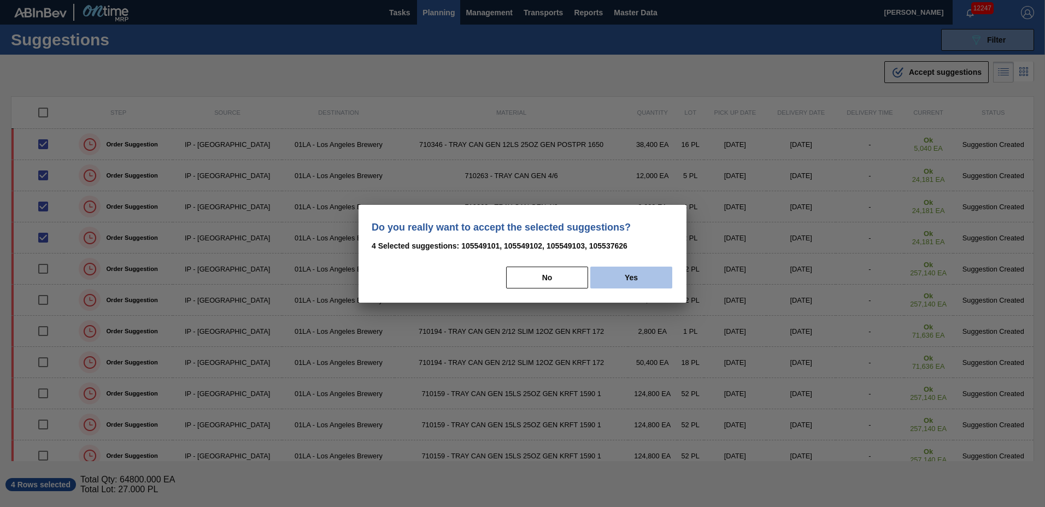
click at [630, 272] on button "Yes" at bounding box center [631, 278] width 82 height 22
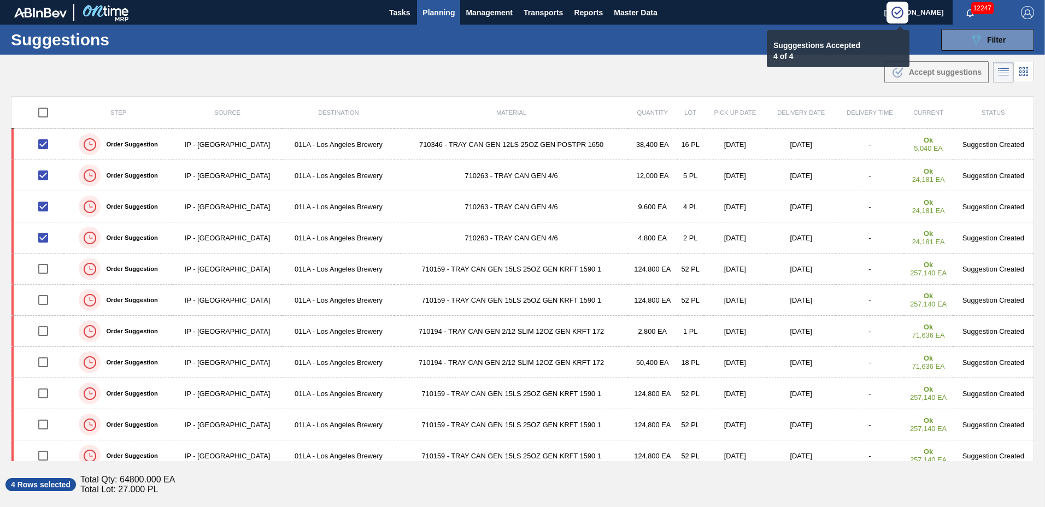
click at [448, 9] on span "Planning" at bounding box center [439, 12] width 32 height 13
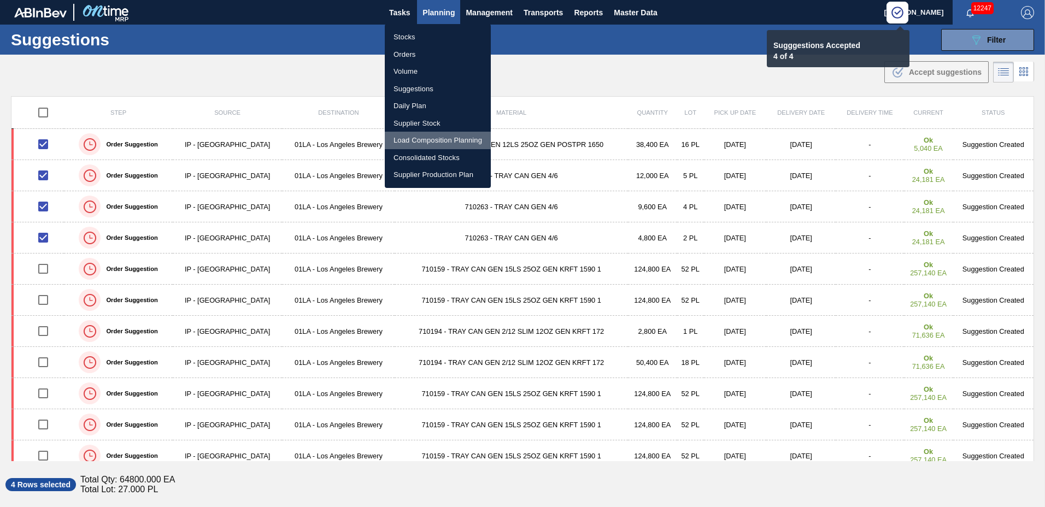
click at [425, 141] on li "Load Composition Planning" at bounding box center [438, 140] width 106 height 17
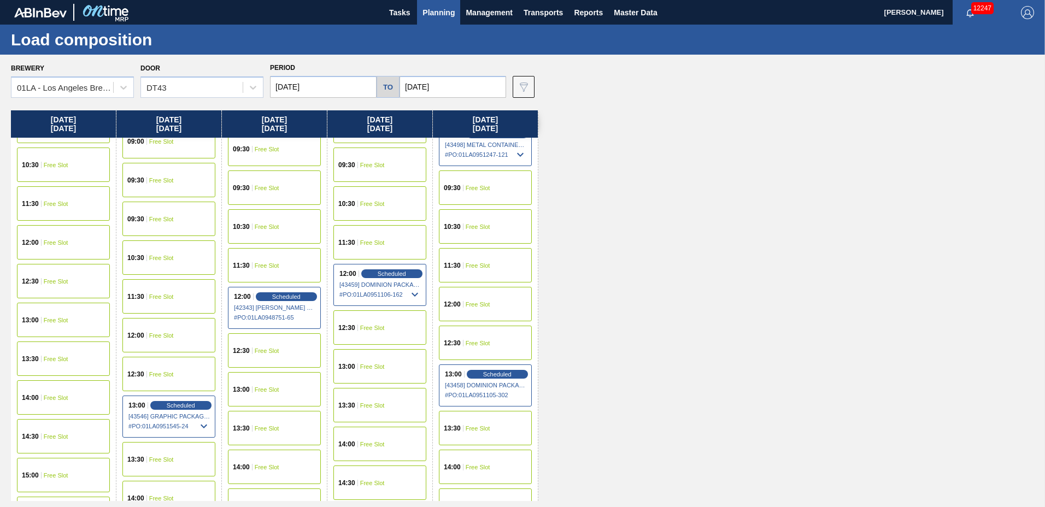
scroll to position [838, 0]
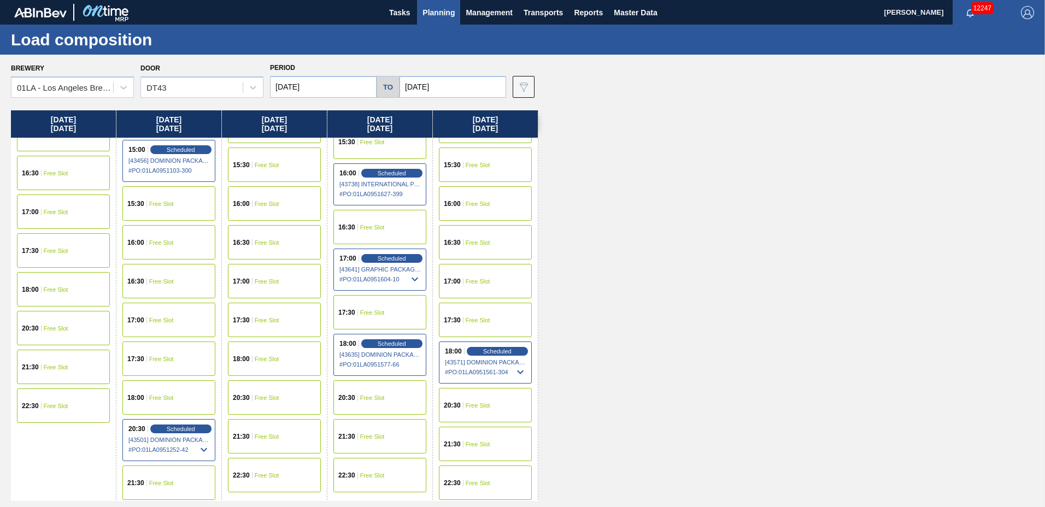
click at [169, 283] on span "Free Slot" at bounding box center [161, 281] width 25 height 7
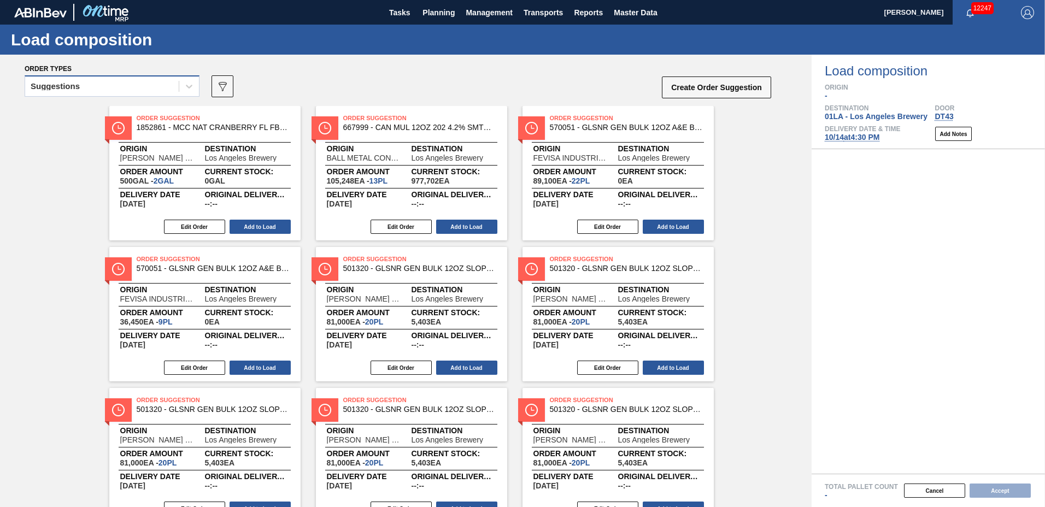
click at [71, 84] on div "Suggestions" at bounding box center [55, 87] width 49 height 8
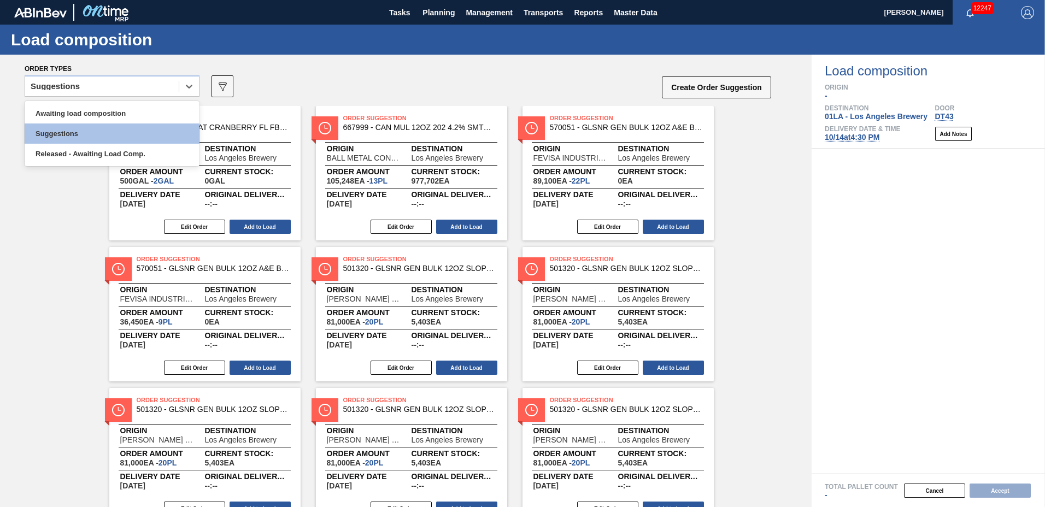
click at [76, 116] on div "Awaiting load composition" at bounding box center [112, 113] width 175 height 20
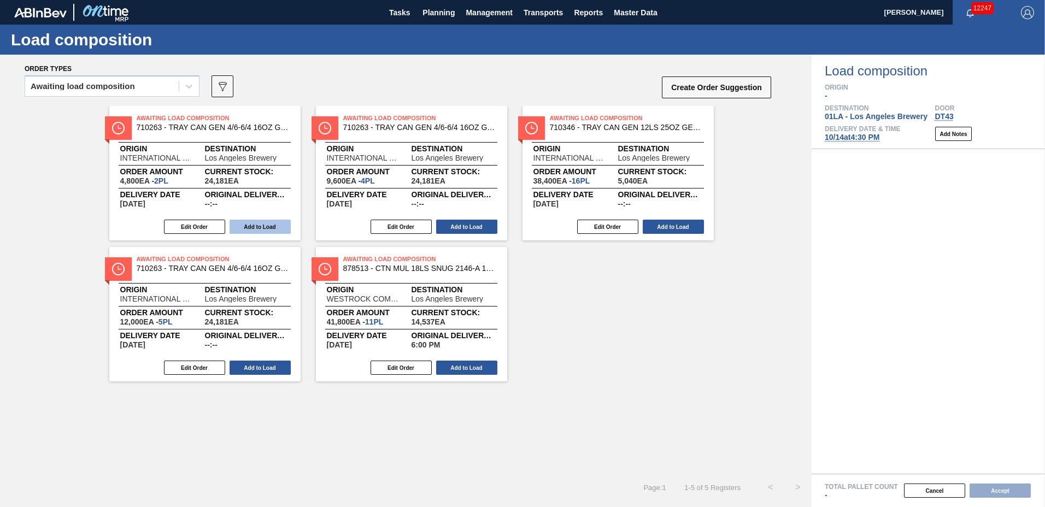
click at [265, 227] on button "Add to Load" at bounding box center [260, 227] width 61 height 14
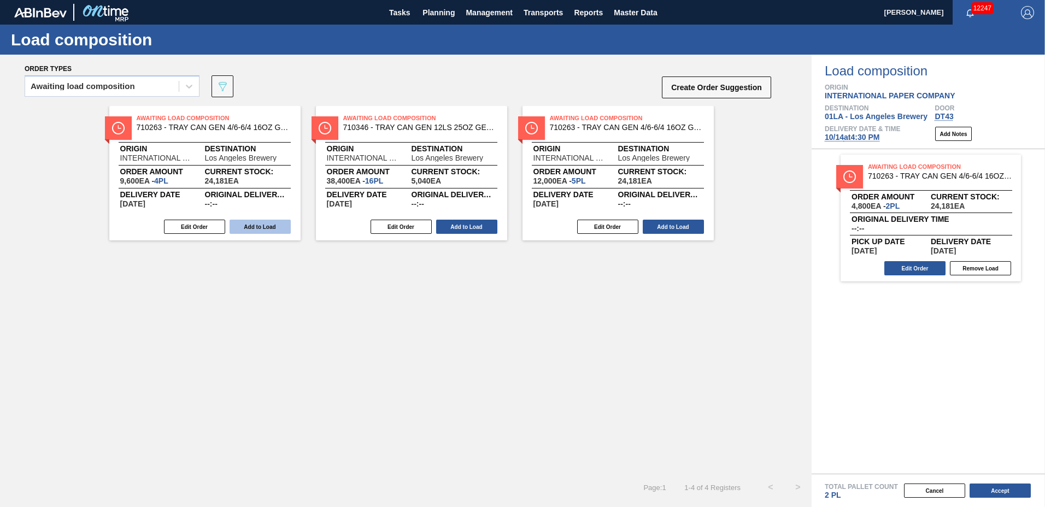
click at [250, 221] on button "Add to Load" at bounding box center [260, 227] width 61 height 14
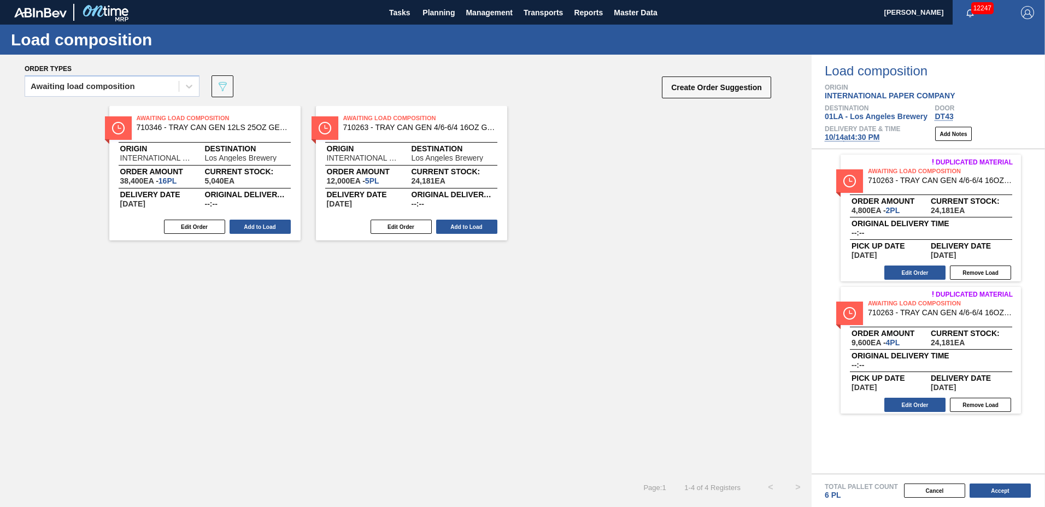
click at [250, 221] on button "Add to Load" at bounding box center [260, 227] width 61 height 14
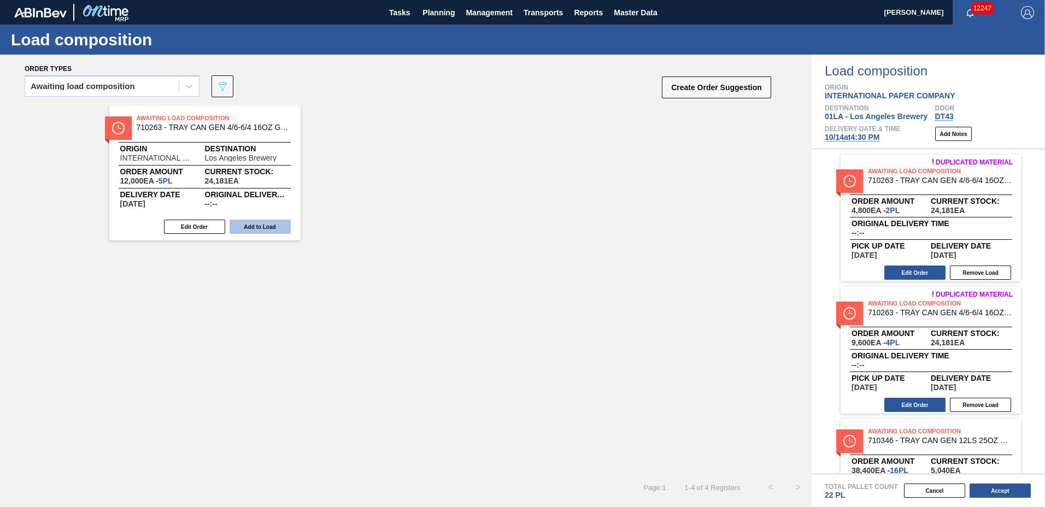
click at [249, 222] on button "Add to Load" at bounding box center [260, 227] width 61 height 14
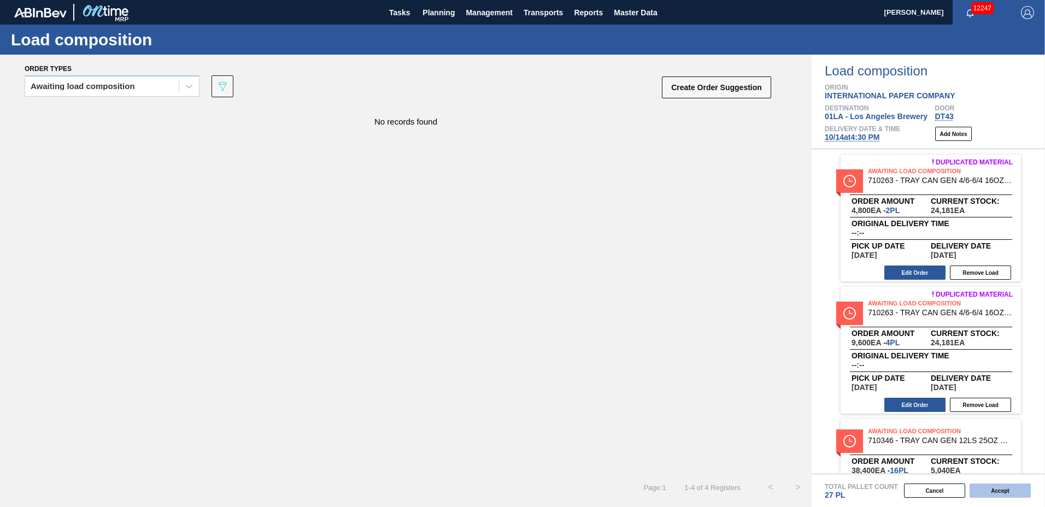
click at [981, 489] on button "Accept" at bounding box center [1000, 491] width 61 height 14
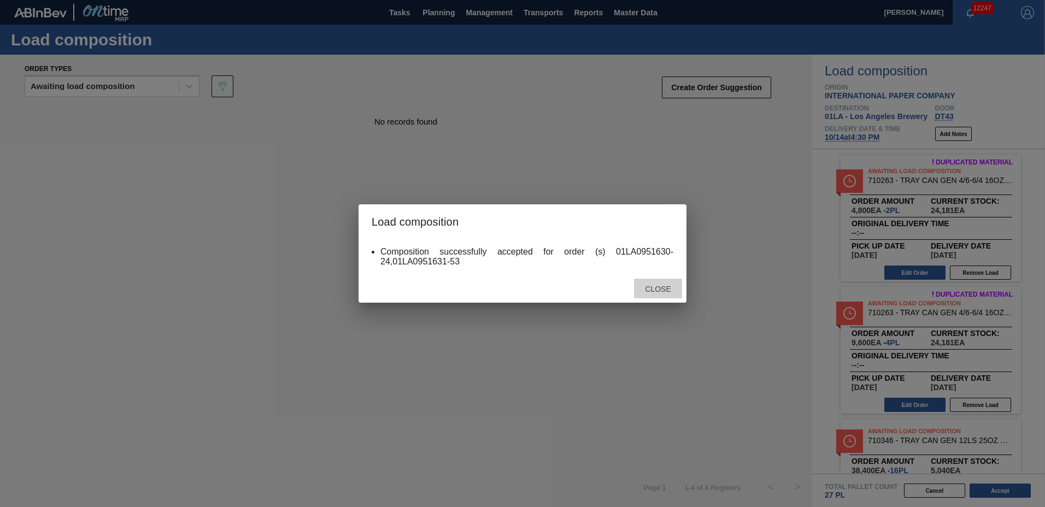
click at [661, 293] on span "Close" at bounding box center [657, 289] width 43 height 9
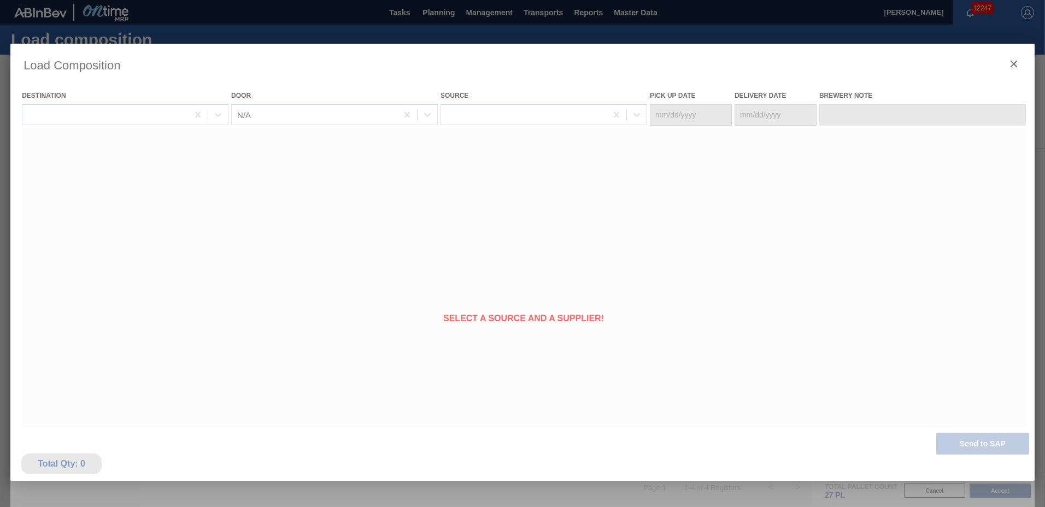
type Date "[DATE]"
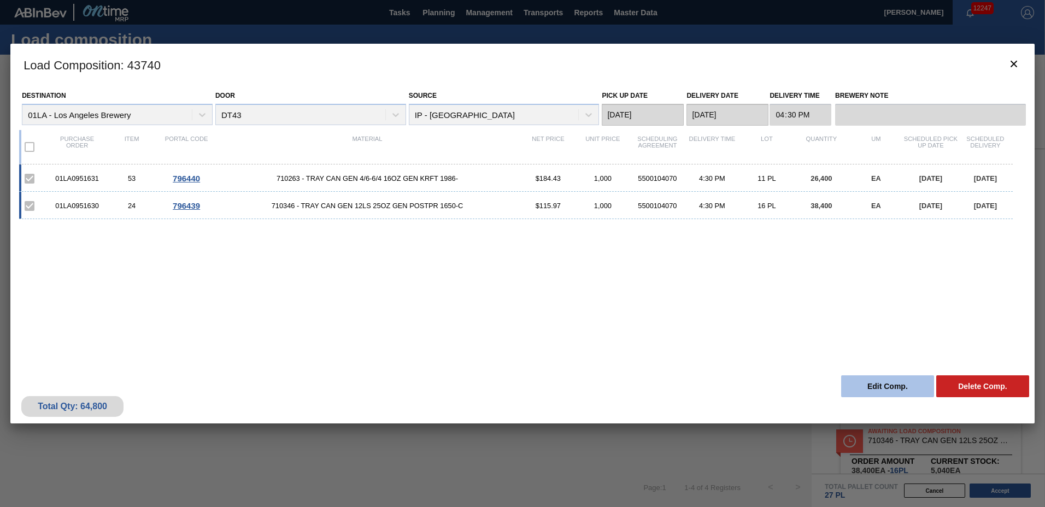
click at [897, 390] on button "Edit Comp." at bounding box center [887, 387] width 93 height 22
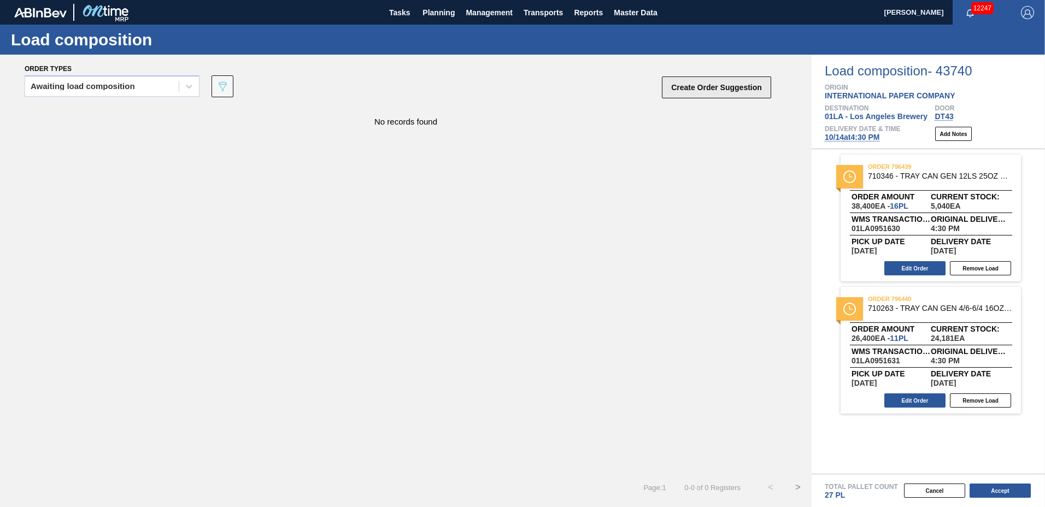
click at [731, 89] on button "Create Order Suggestion" at bounding box center [716, 88] width 109 height 22
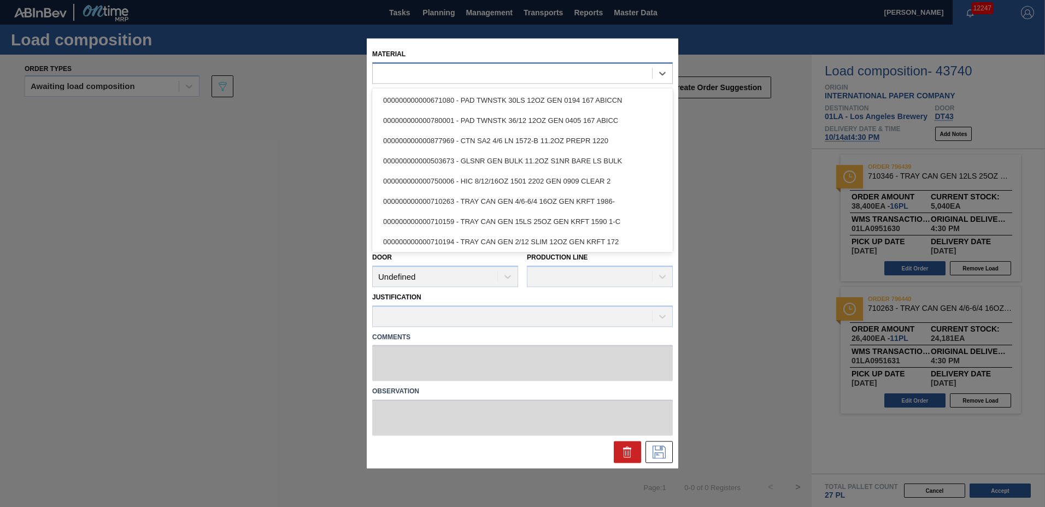
click at [544, 78] on div at bounding box center [512, 74] width 279 height 16
type input "710433"
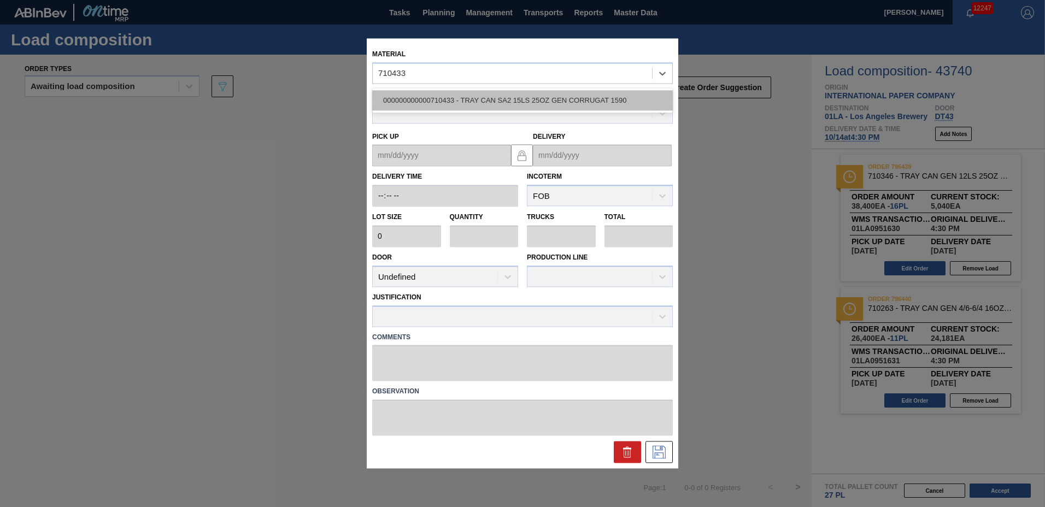
click at [502, 99] on div "000000000000710433 - TRAY CAN SA2 15LS 25OZ GEN CORRUGAT 1590" at bounding box center [522, 100] width 301 height 20
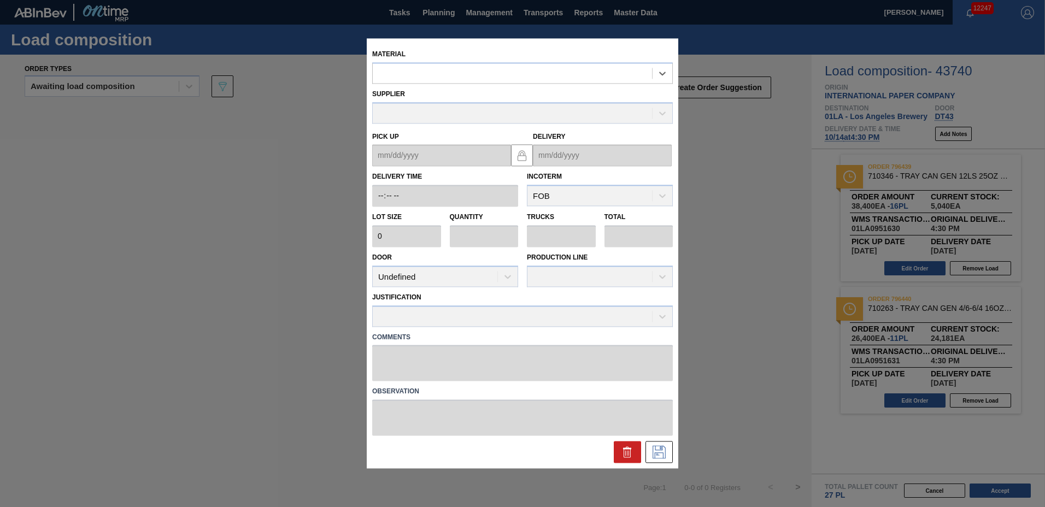
type input "2,400"
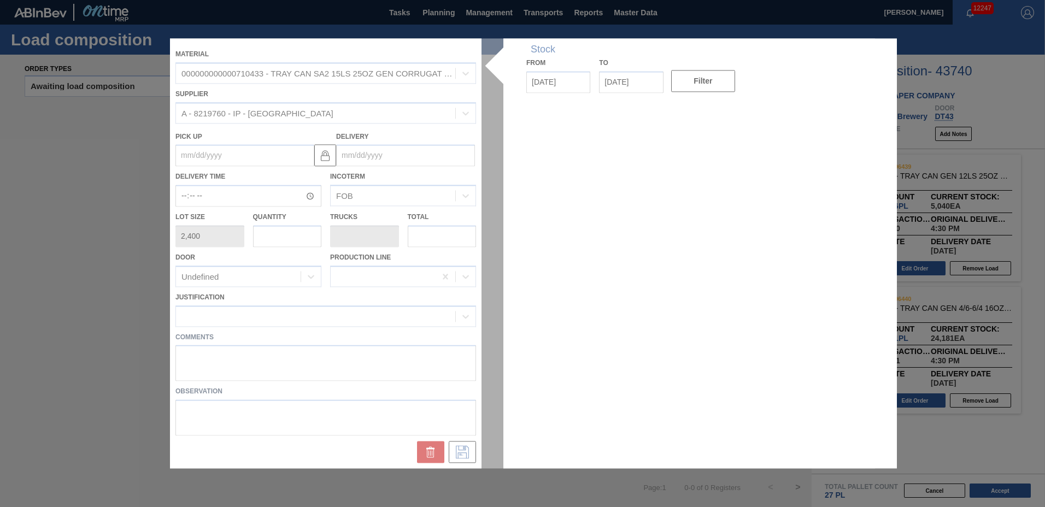
click at [427, 160] on div at bounding box center [522, 253] width 705 height 430
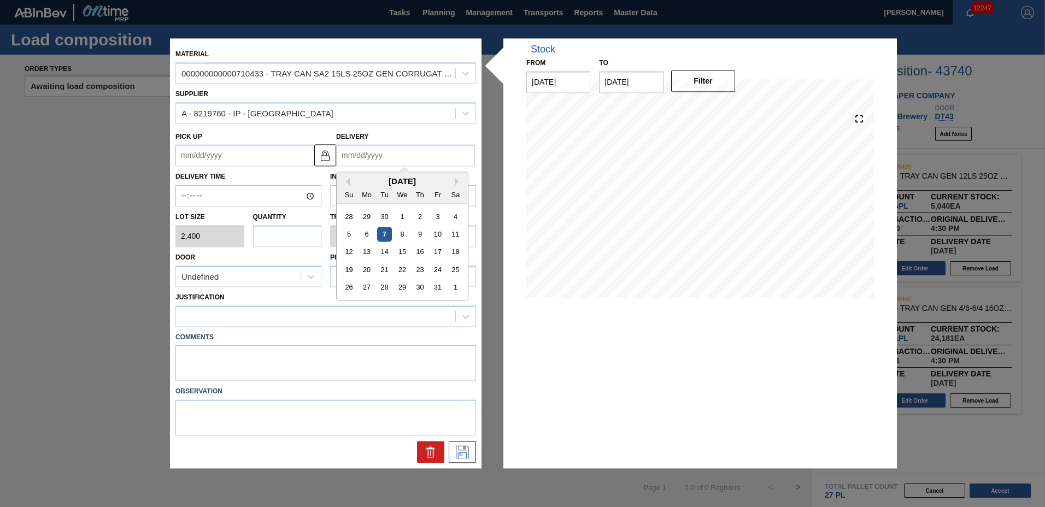
click at [409, 159] on input "Delivery" at bounding box center [405, 156] width 139 height 22
click at [384, 248] on div "14" at bounding box center [384, 252] width 15 height 15
type up "[DATE]"
type input "[DATE]"
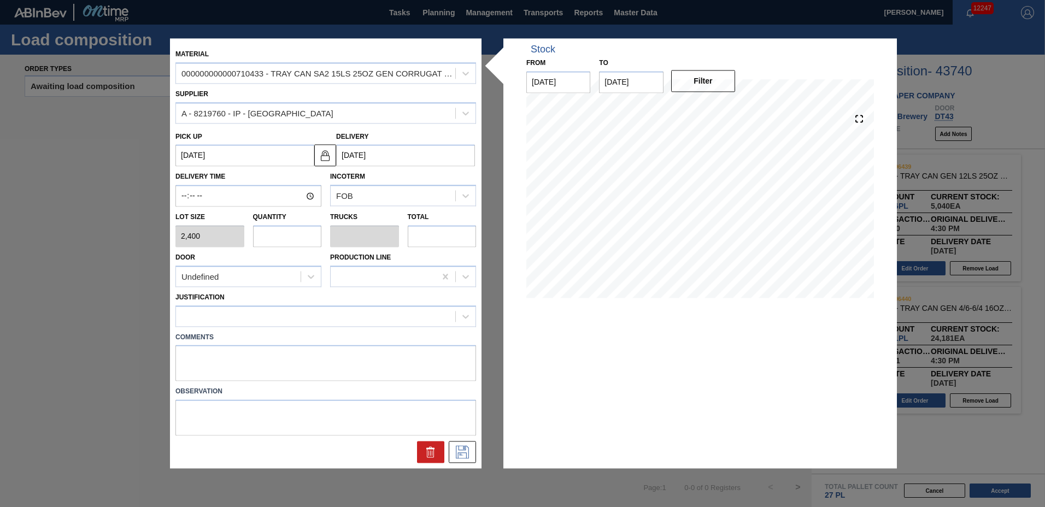
click at [288, 244] on input "text" at bounding box center [287, 236] width 69 height 22
type input "1"
type input "0.023"
type input "2,400"
type input "10"
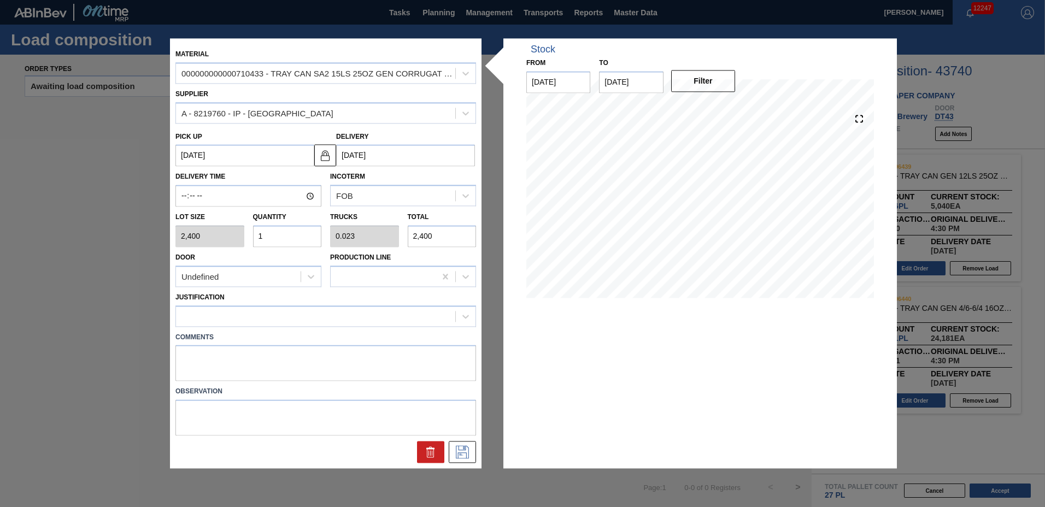
type input "0.227"
type input "24,000"
type input "10"
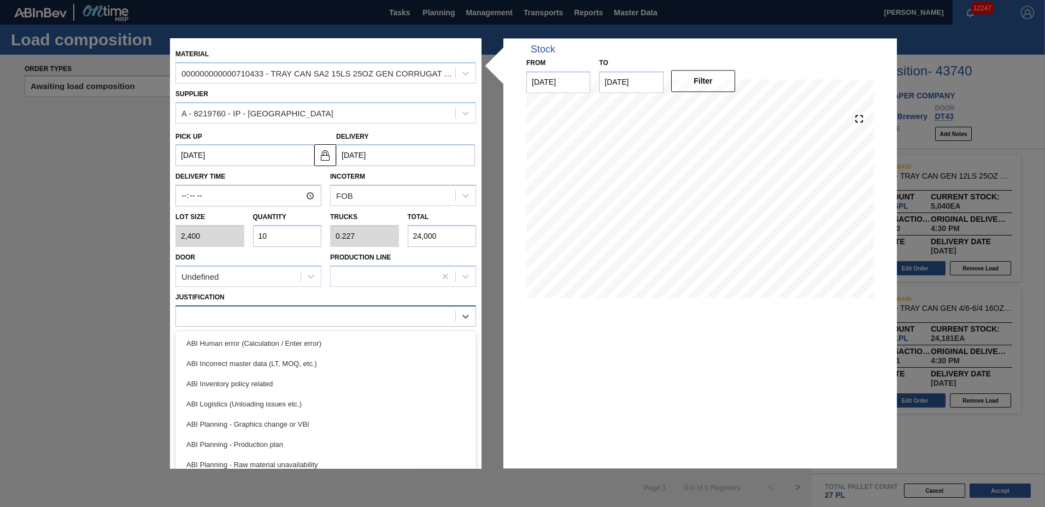
click at [269, 321] on div at bounding box center [315, 316] width 279 height 16
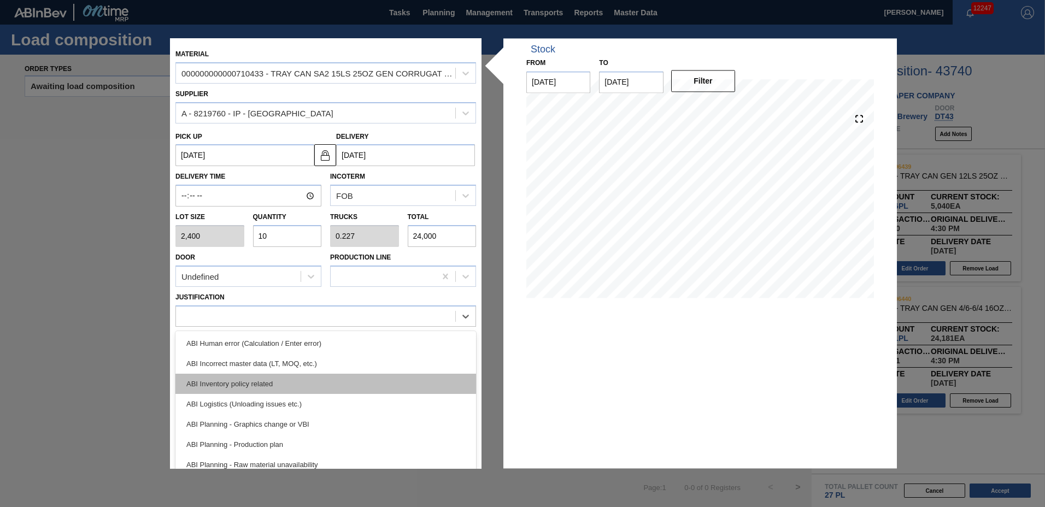
click at [256, 380] on div "ABI Inventory policy related" at bounding box center [325, 384] width 301 height 20
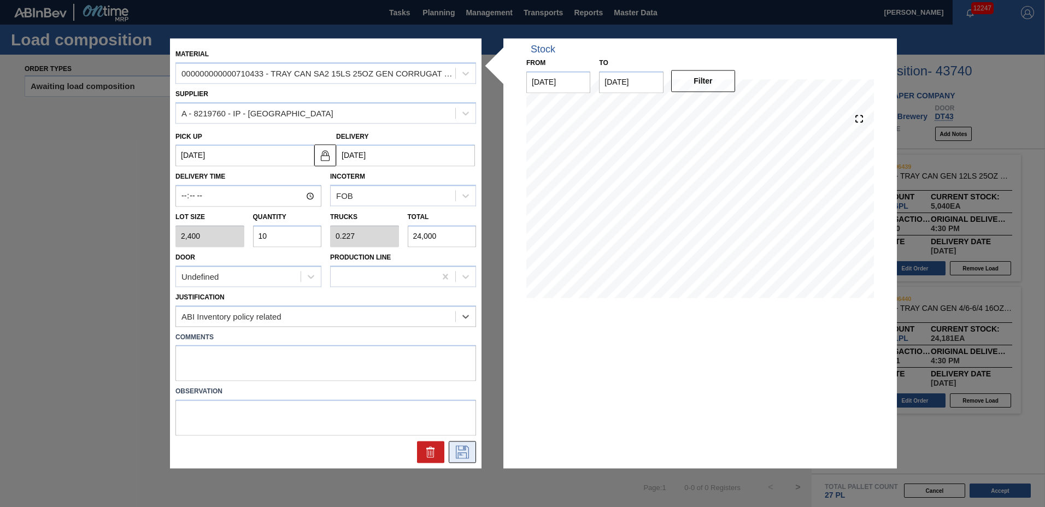
click at [458, 456] on icon at bounding box center [462, 452] width 17 height 13
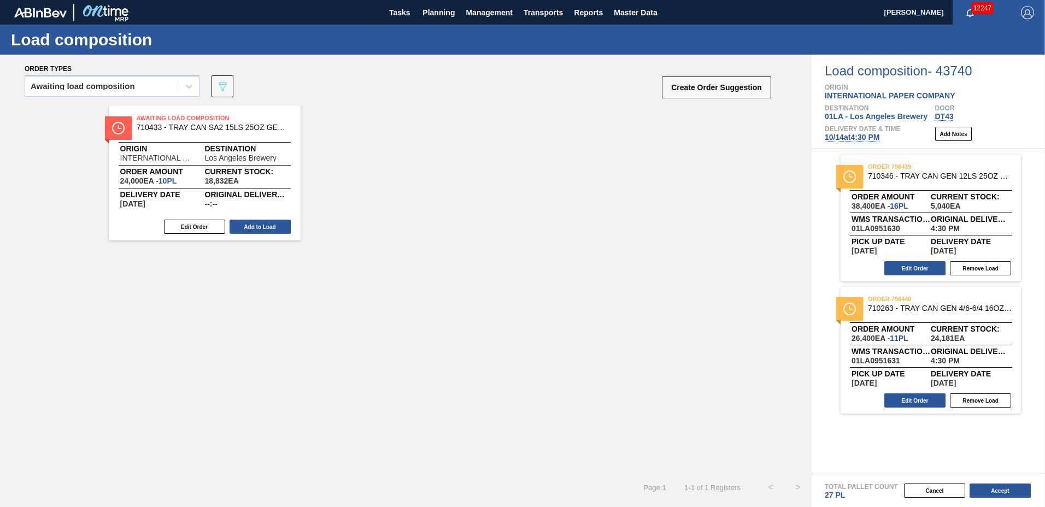
drag, startPoint x: 242, startPoint y: 224, endPoint x: 320, endPoint y: 255, distance: 84.7
click at [244, 226] on button "Add to Load" at bounding box center [260, 227] width 61 height 14
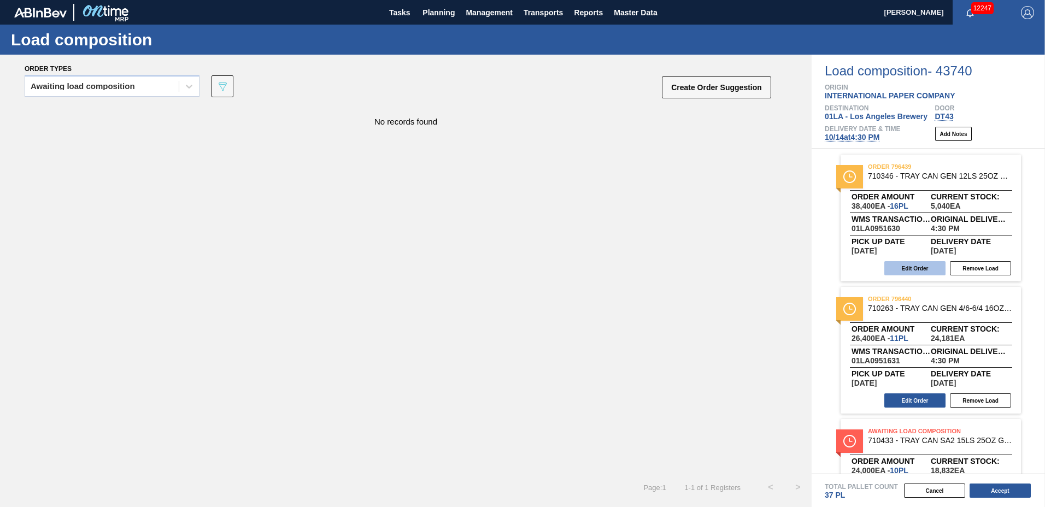
click at [916, 265] on button "Edit Order" at bounding box center [914, 268] width 61 height 14
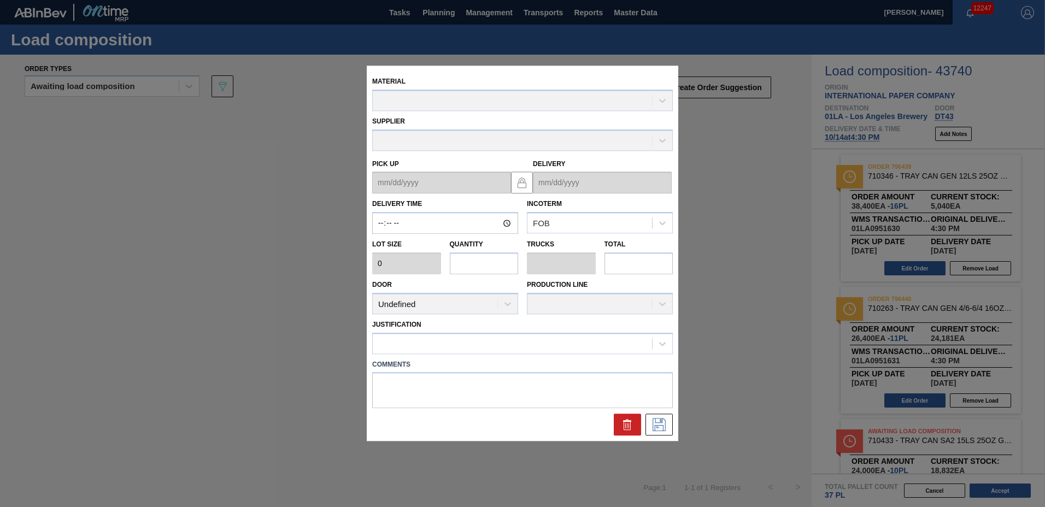
type input "16:30:00"
type input "2,400"
type input "16"
type input "0.375"
type input "38,400"
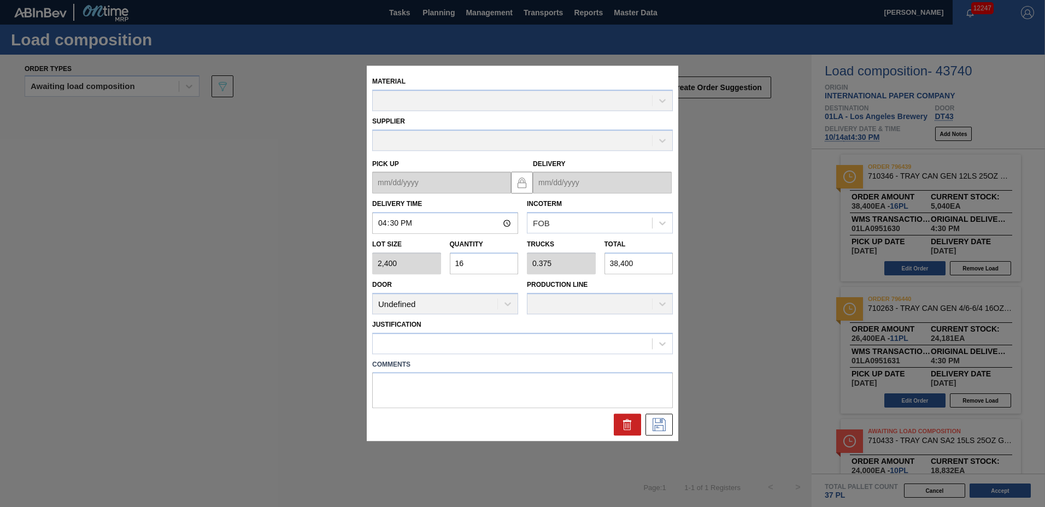
type up "[DATE]"
type input "[DATE]"
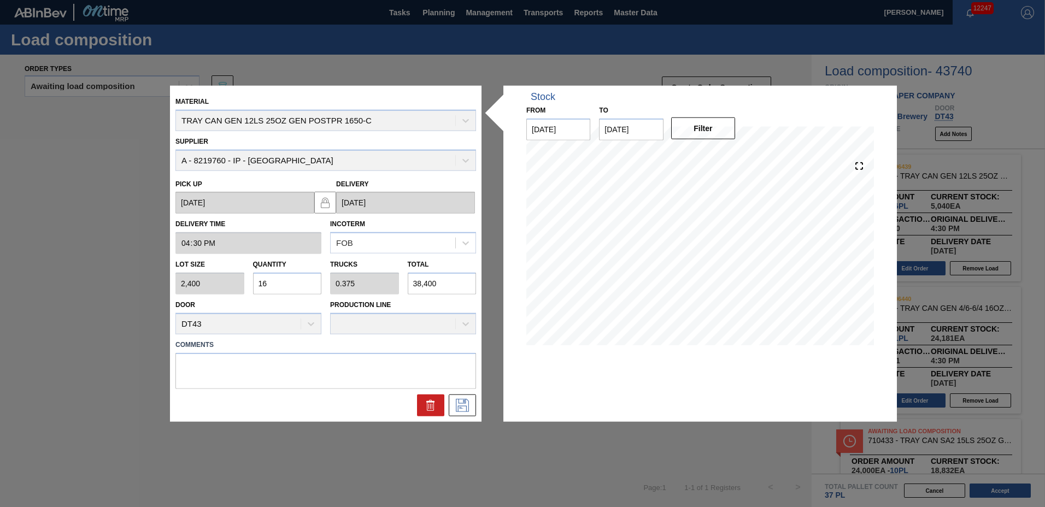
click at [291, 289] on input "16" at bounding box center [287, 284] width 69 height 22
type input "1"
type input "0.023"
type input "2,400"
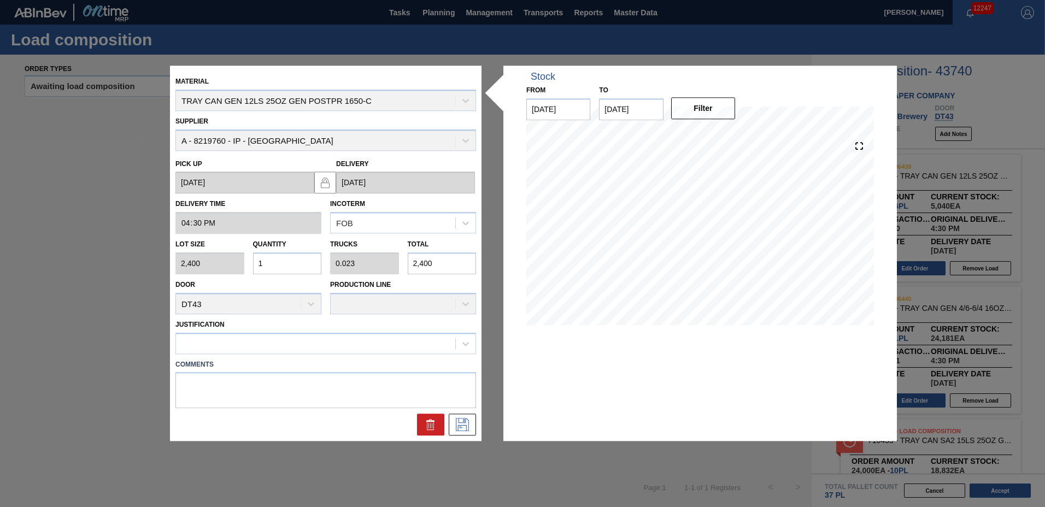
type input "0"
type input "2"
type input "0.047"
type input "4,800"
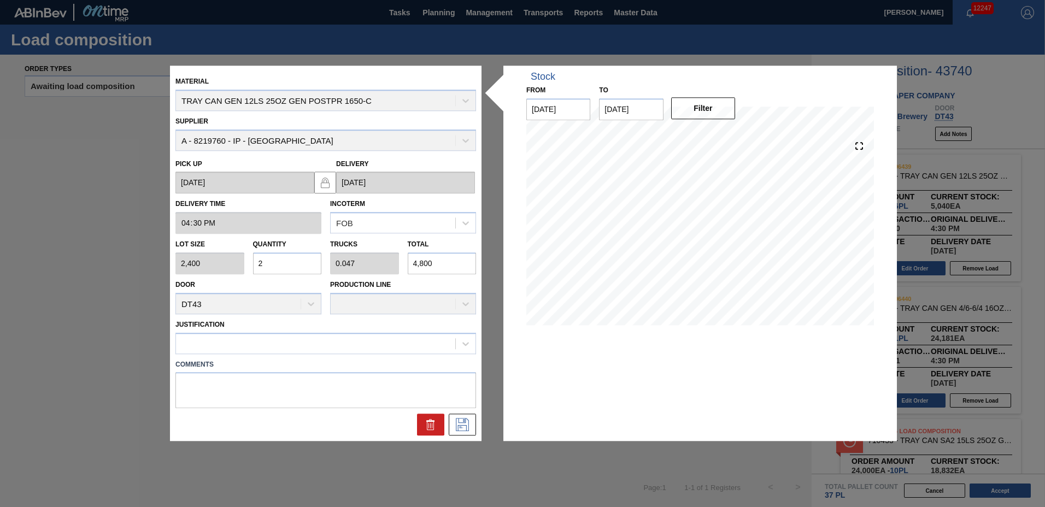
type input "20"
type input "0.469"
type input "48,000"
type input "20"
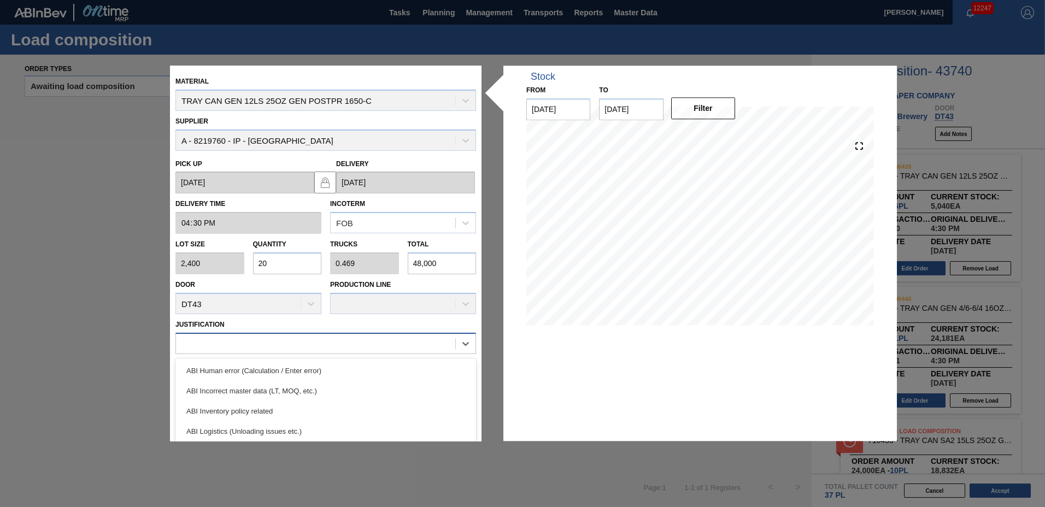
click at [267, 350] on div at bounding box center [315, 344] width 279 height 16
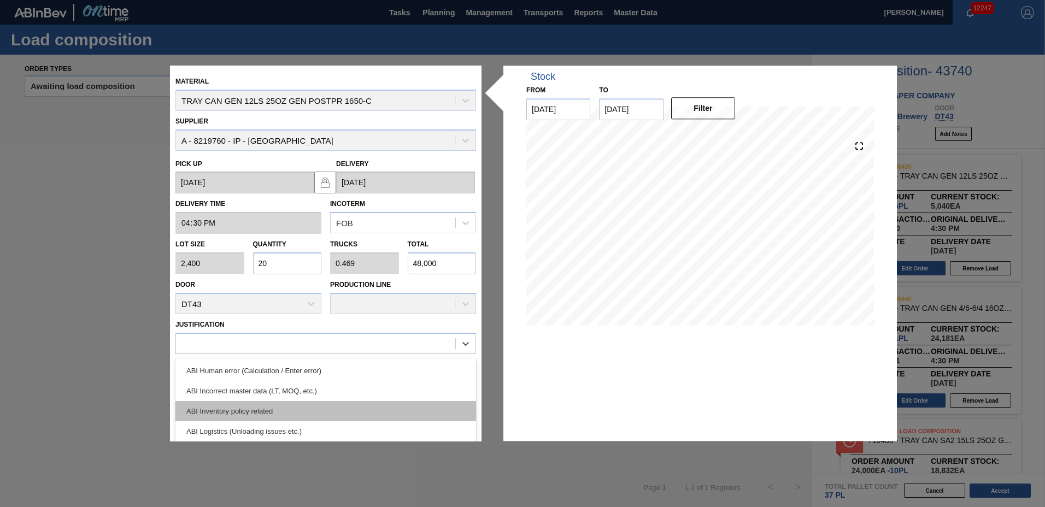
click at [251, 414] on div "ABI Inventory policy related" at bounding box center [325, 411] width 301 height 20
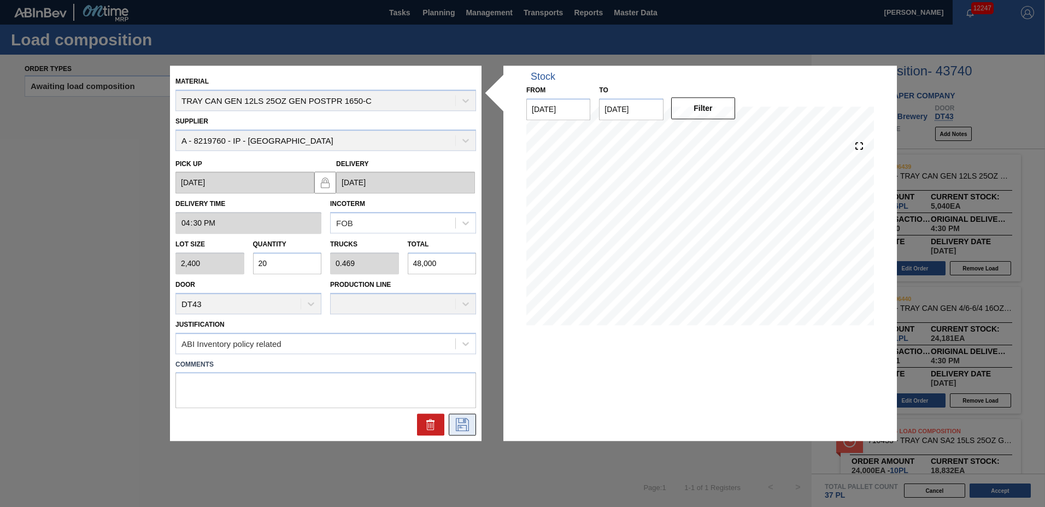
click at [467, 425] on icon at bounding box center [462, 425] width 17 height 13
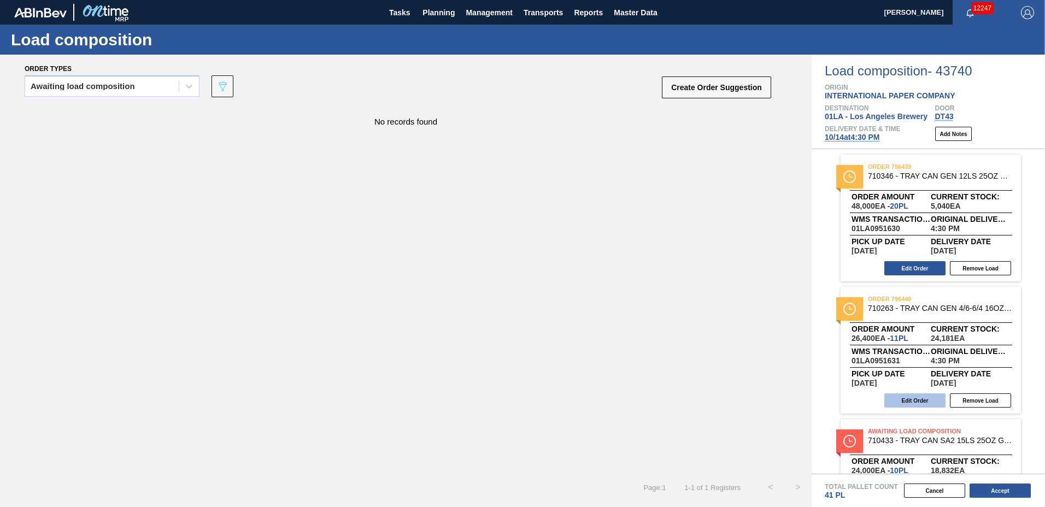
click at [911, 399] on button "Edit Order" at bounding box center [914, 401] width 61 height 14
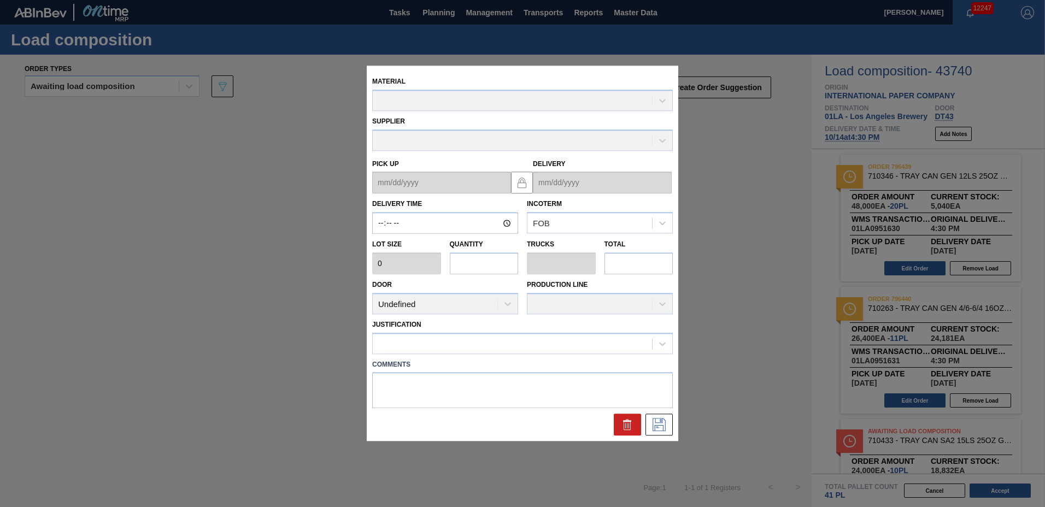
type input "16:30:00"
type input "2,400"
type input "11"
type input "0.196"
type input "26,400"
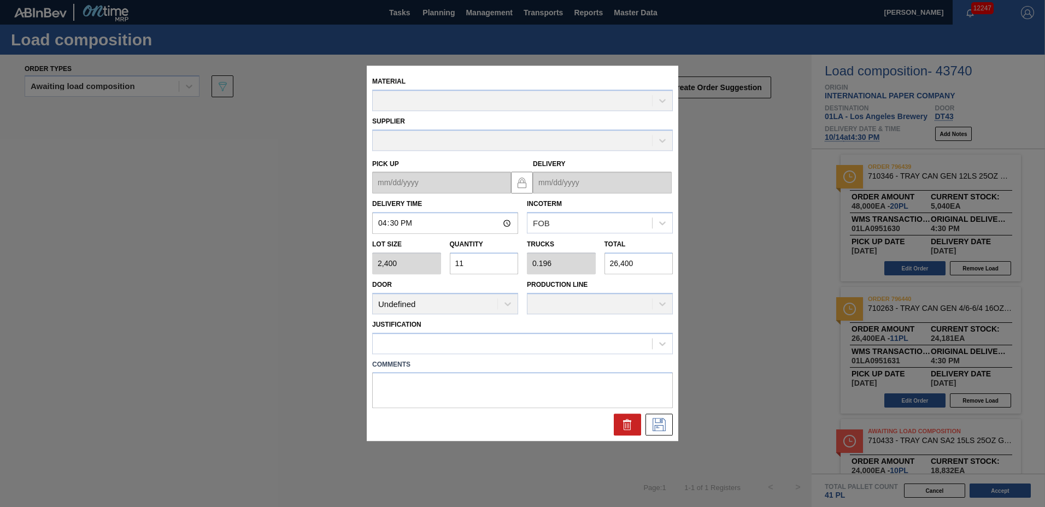
type up "[DATE]"
type input "[DATE]"
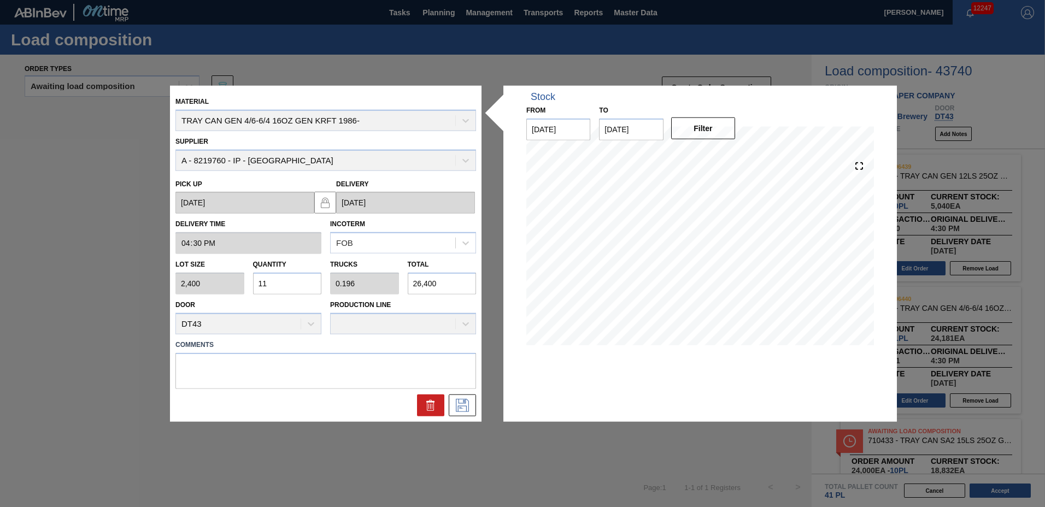
click at [280, 278] on input "11" at bounding box center [287, 284] width 69 height 22
type input "1"
type input "0.018"
type input "2,400"
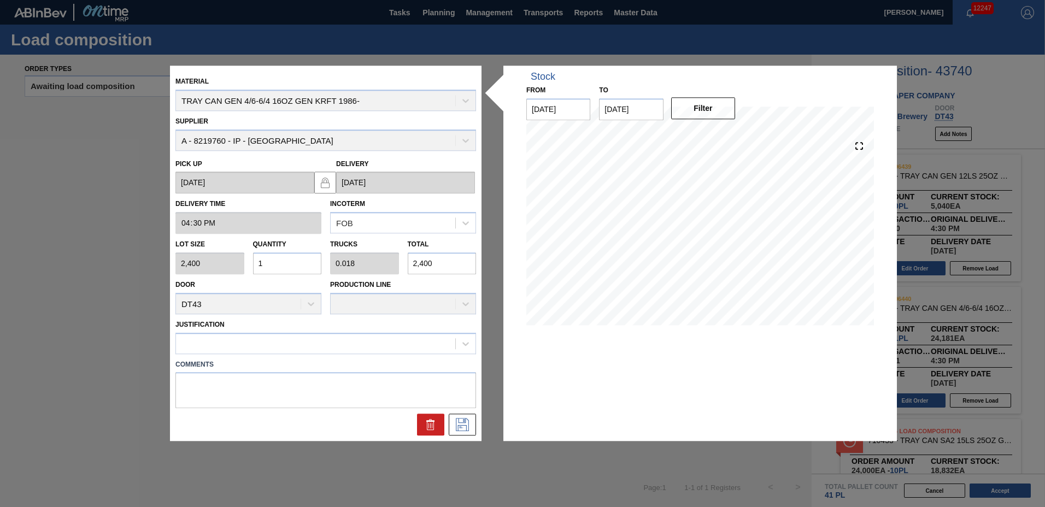
type input "16"
type input "0.286"
type input "38,400"
type input "16"
click at [253, 345] on div at bounding box center [315, 344] width 279 height 16
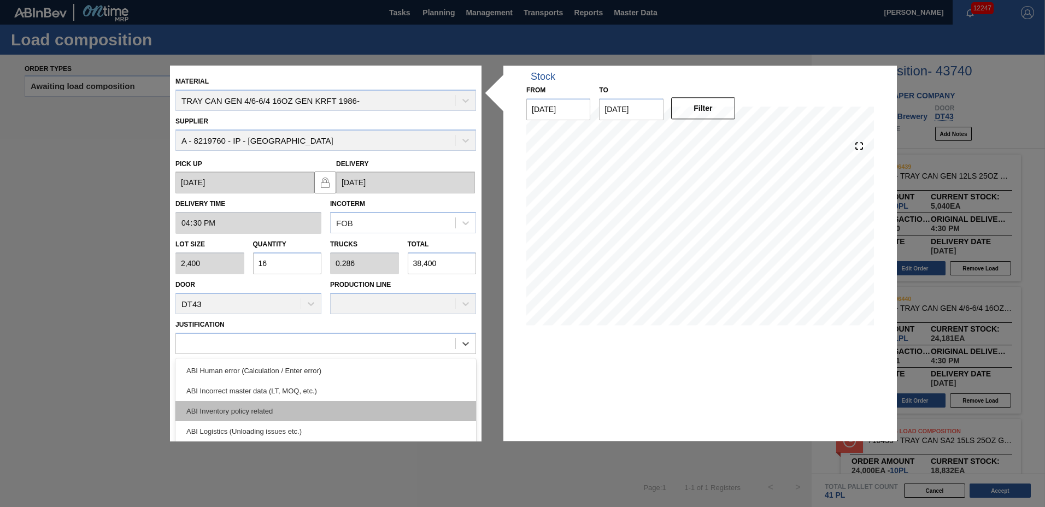
click at [238, 412] on div "ABI Inventory policy related" at bounding box center [325, 411] width 301 height 20
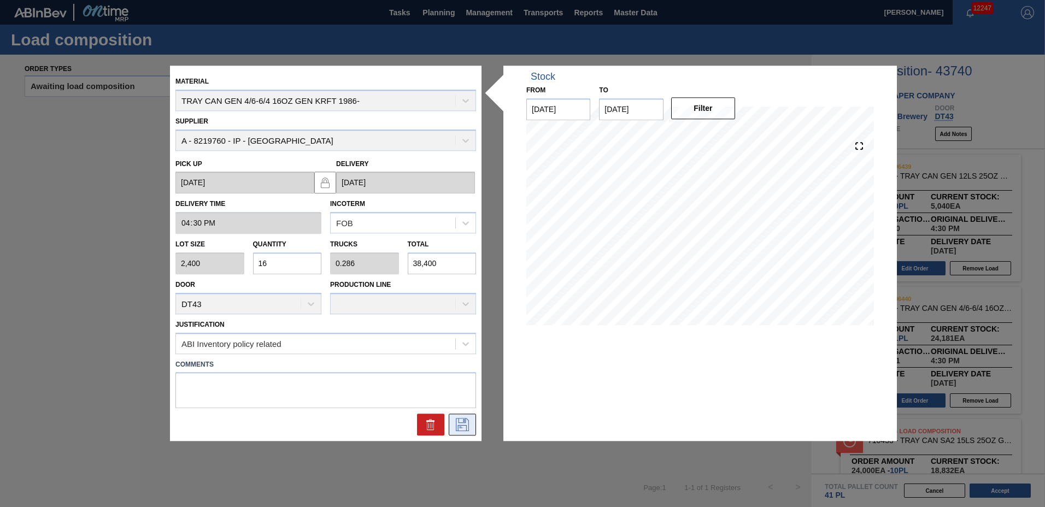
click at [458, 429] on icon at bounding box center [462, 425] width 13 height 13
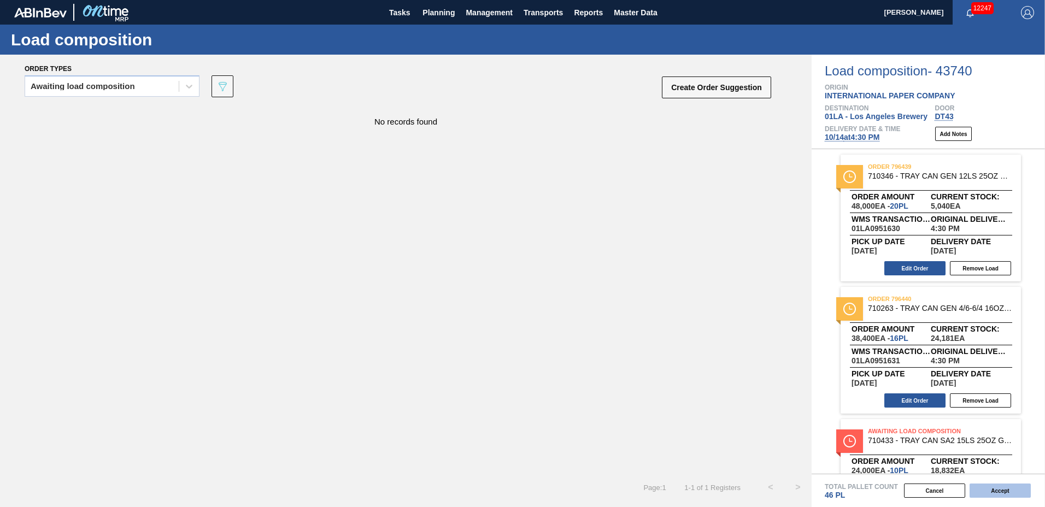
click at [1008, 493] on button "Accept" at bounding box center [1000, 491] width 61 height 14
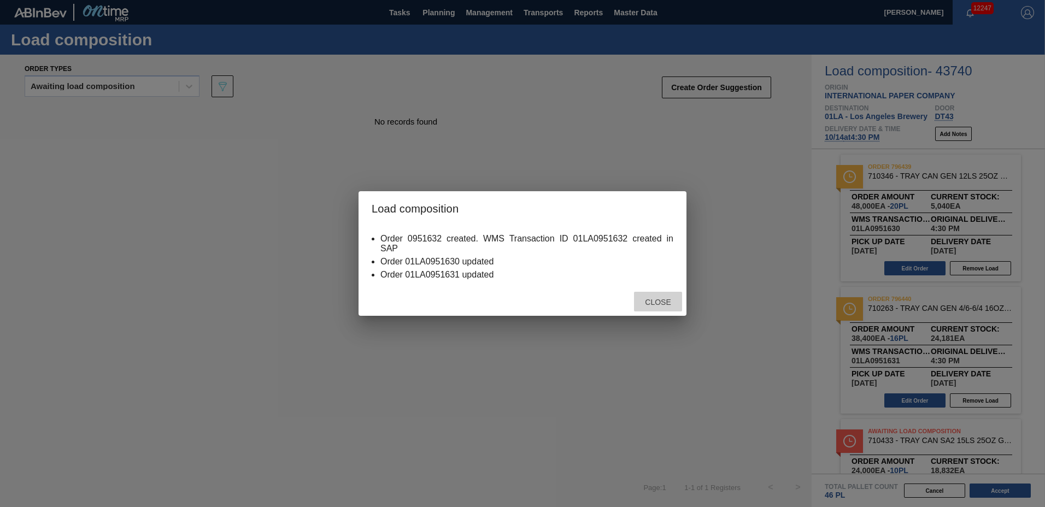
click at [647, 301] on span "Close" at bounding box center [657, 302] width 43 height 9
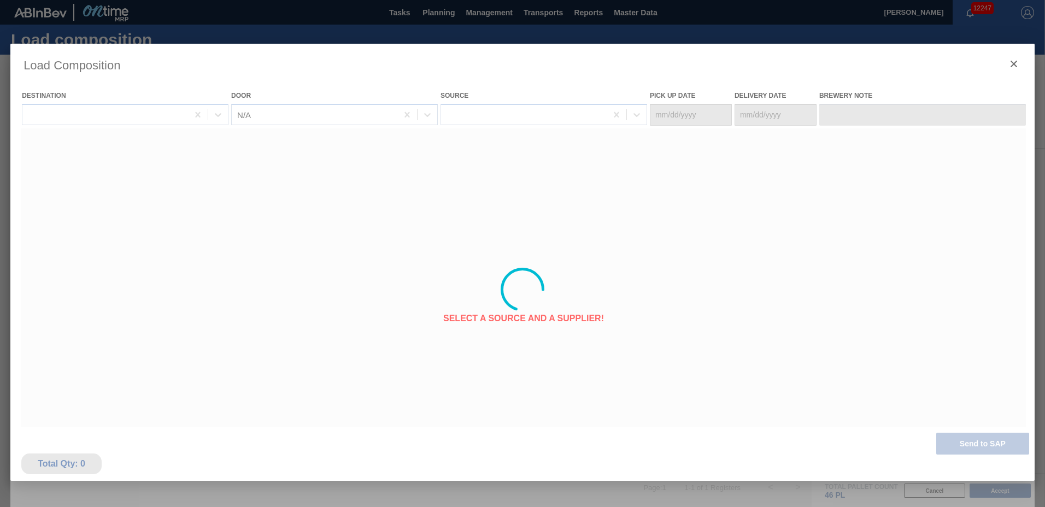
type Date "[DATE]"
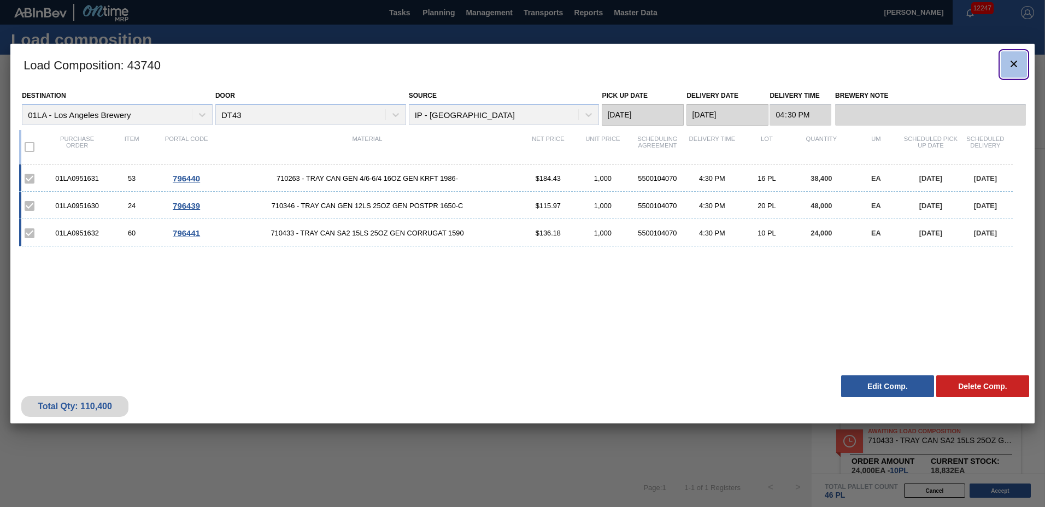
click at [1020, 66] on button "botão de ícone" at bounding box center [1014, 64] width 26 height 26
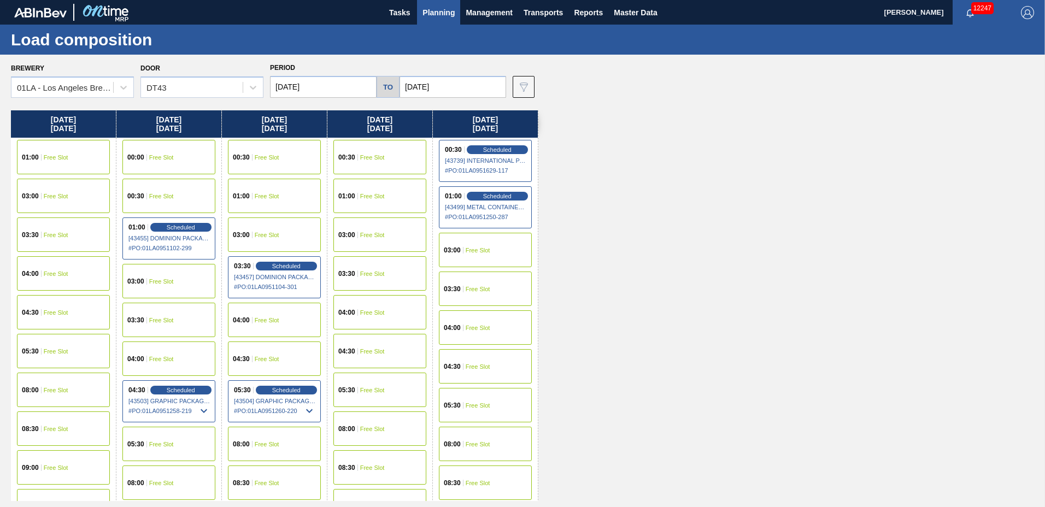
click at [371, 160] on span "Free Slot" at bounding box center [372, 157] width 25 height 7
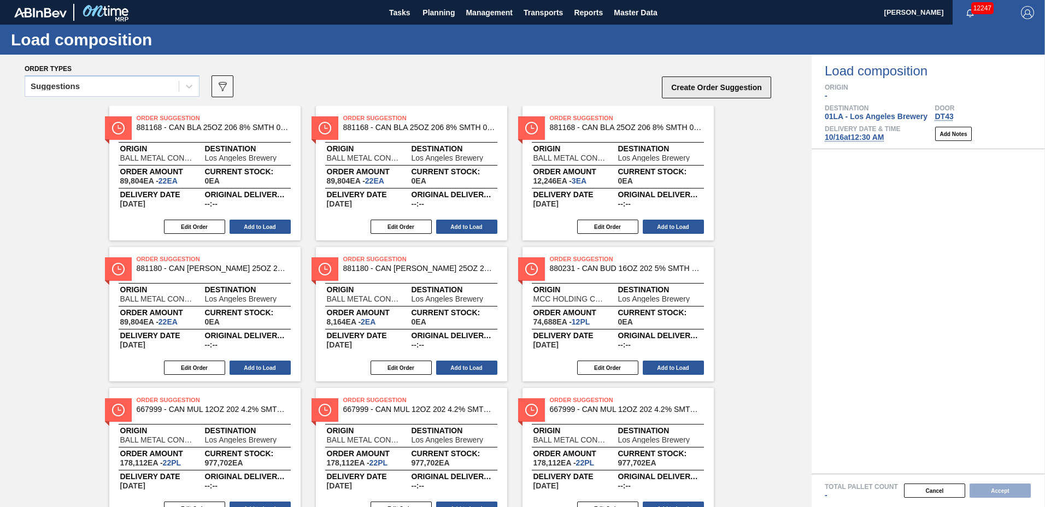
click at [731, 90] on button "Create Order Suggestion" at bounding box center [716, 88] width 109 height 22
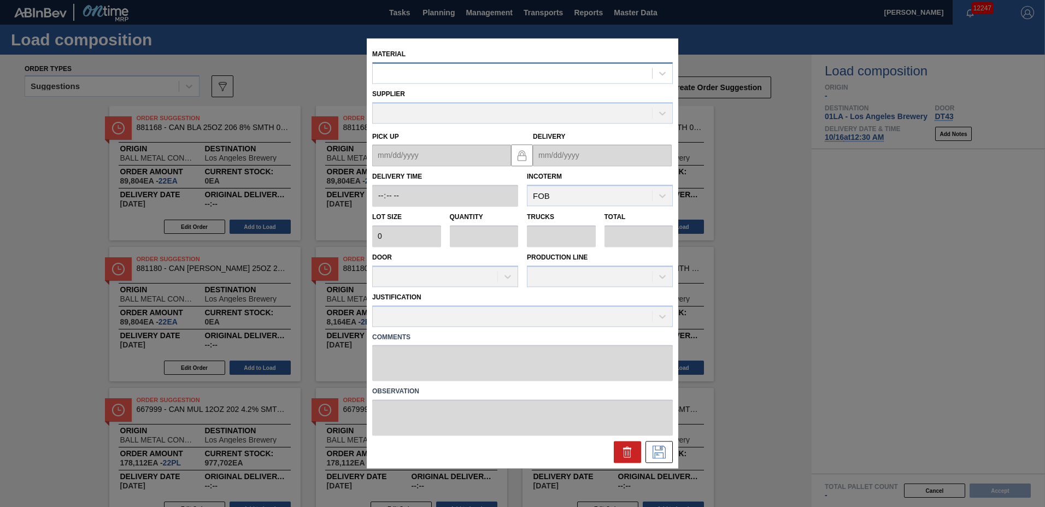
click at [526, 75] on div at bounding box center [512, 74] width 279 height 16
type input "710511"
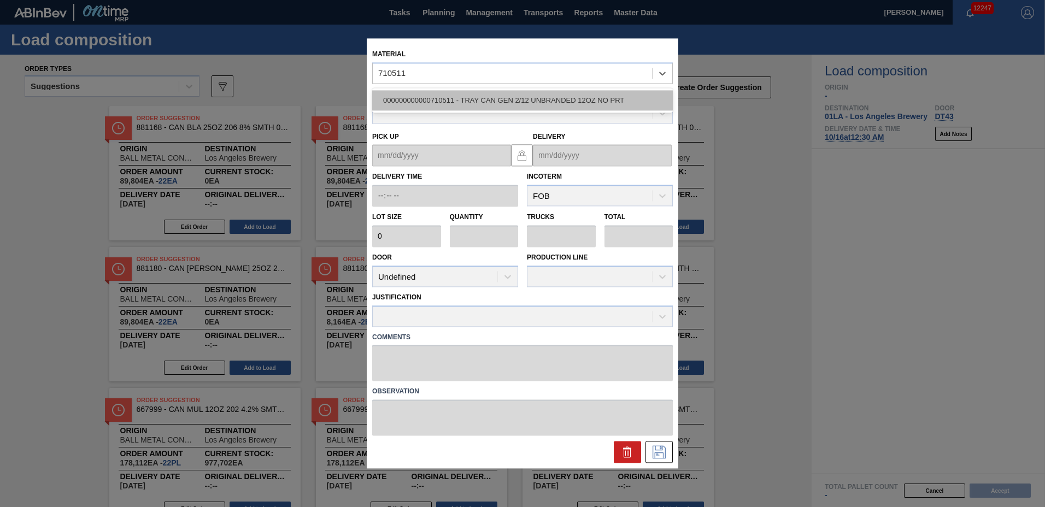
click at [495, 103] on div "000000000000710511 - TRAY CAN GEN 2/12 UNBRANDED 12OZ NO PRT" at bounding box center [522, 100] width 301 height 20
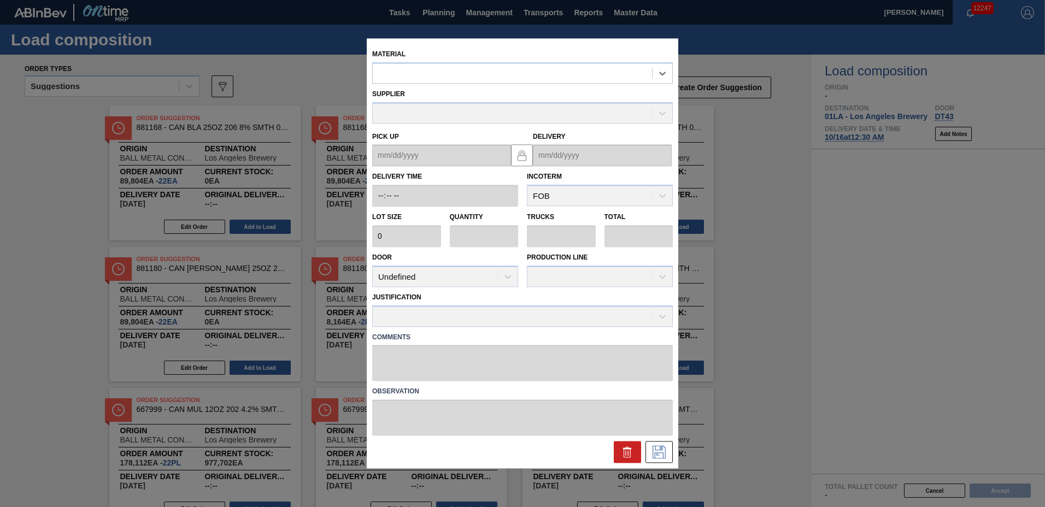
type input "2,400"
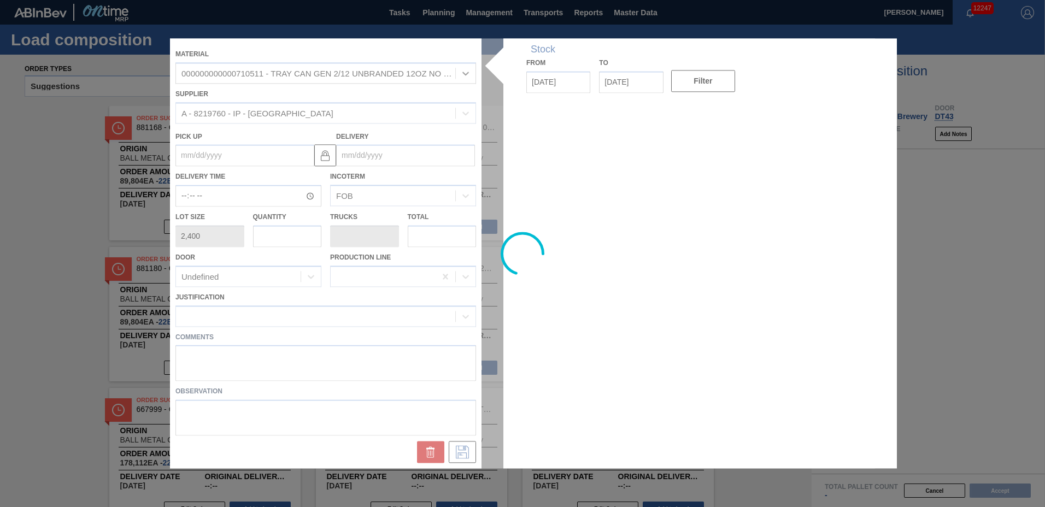
click at [361, 151] on div at bounding box center [522, 253] width 705 height 430
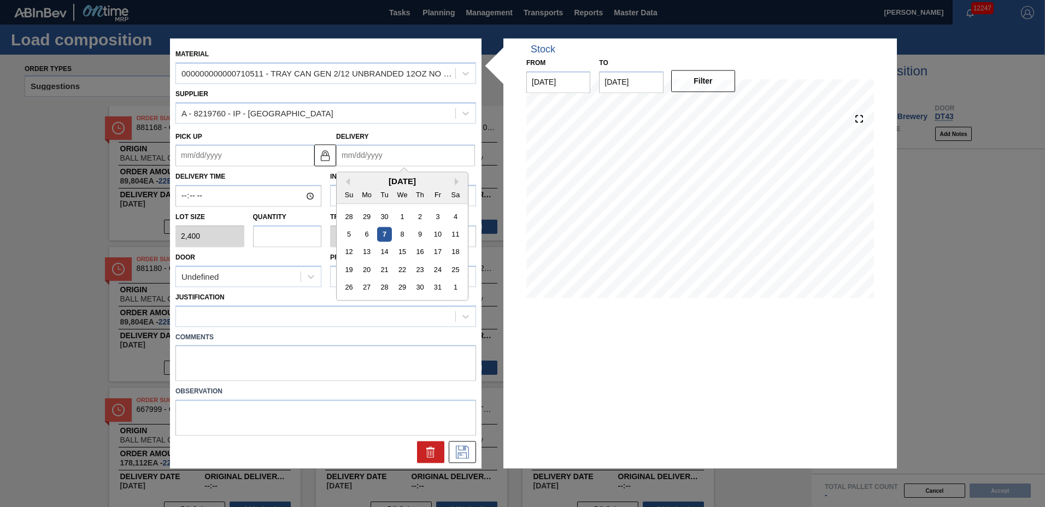
click at [366, 159] on input "Delivery" at bounding box center [405, 156] width 139 height 22
click at [421, 254] on div "16" at bounding box center [420, 252] width 15 height 15
type up "[DATE]"
type input "[DATE]"
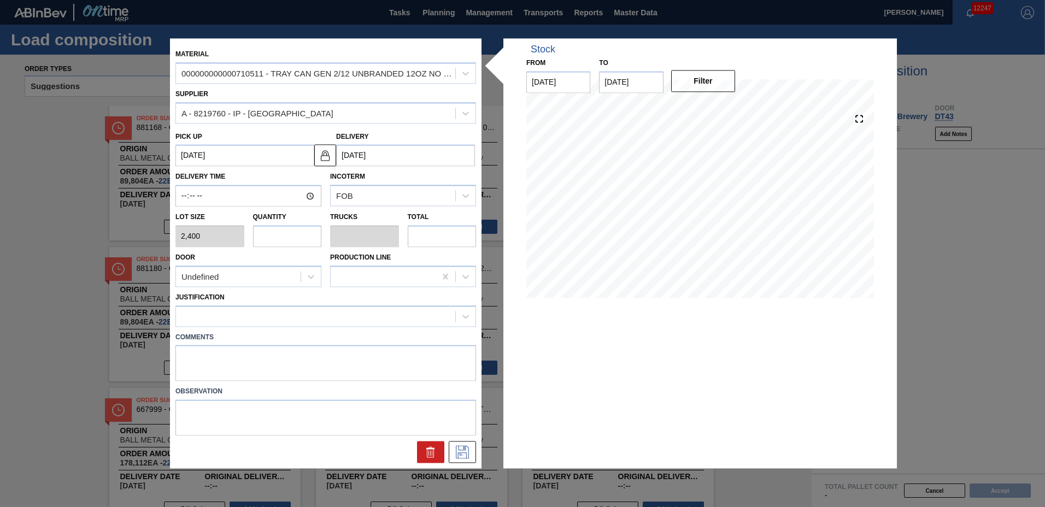
click at [270, 236] on input "text" at bounding box center [287, 236] width 69 height 22
type input "5"
type input "0.096"
type input "12,000"
type input "52"
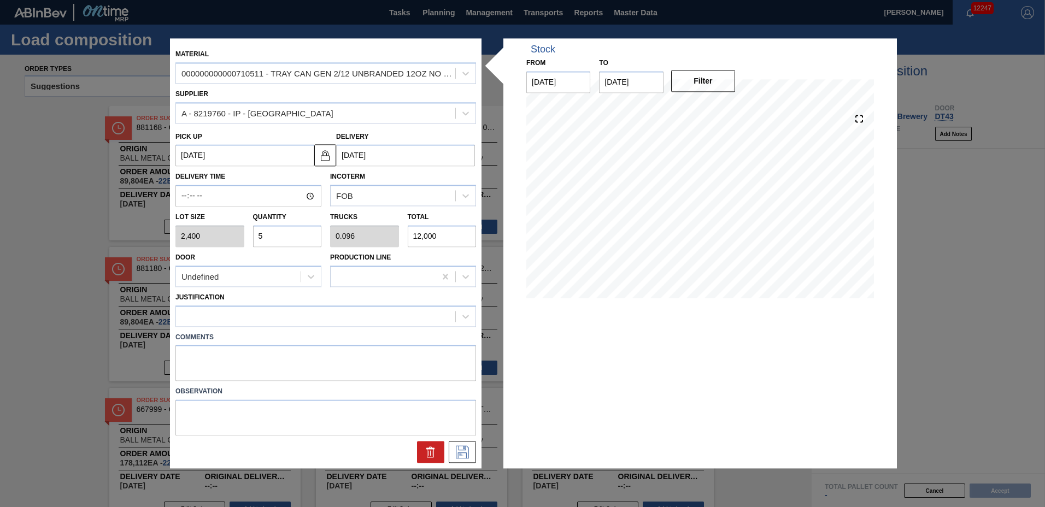
type input "1"
type input "124,800"
type input "52"
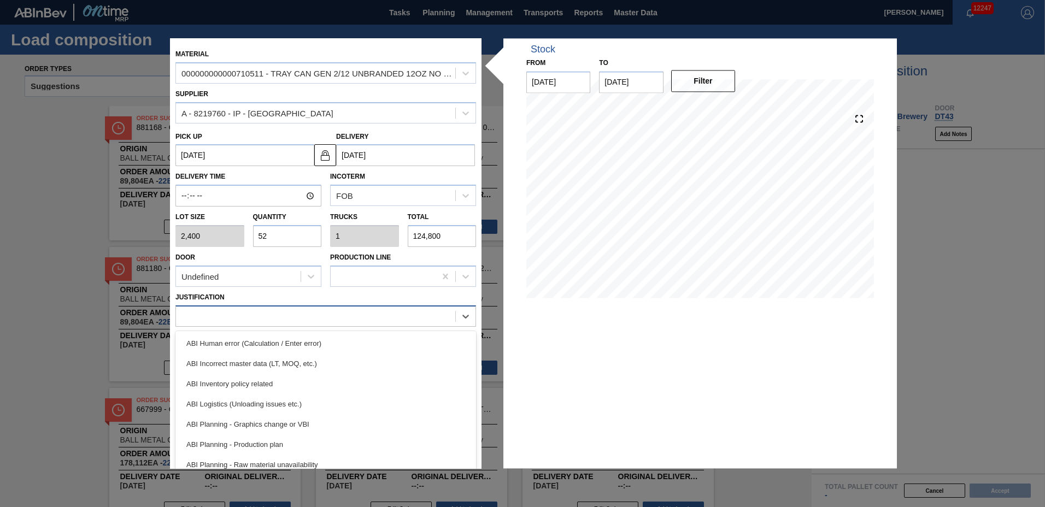
click at [254, 319] on div at bounding box center [315, 316] width 279 height 16
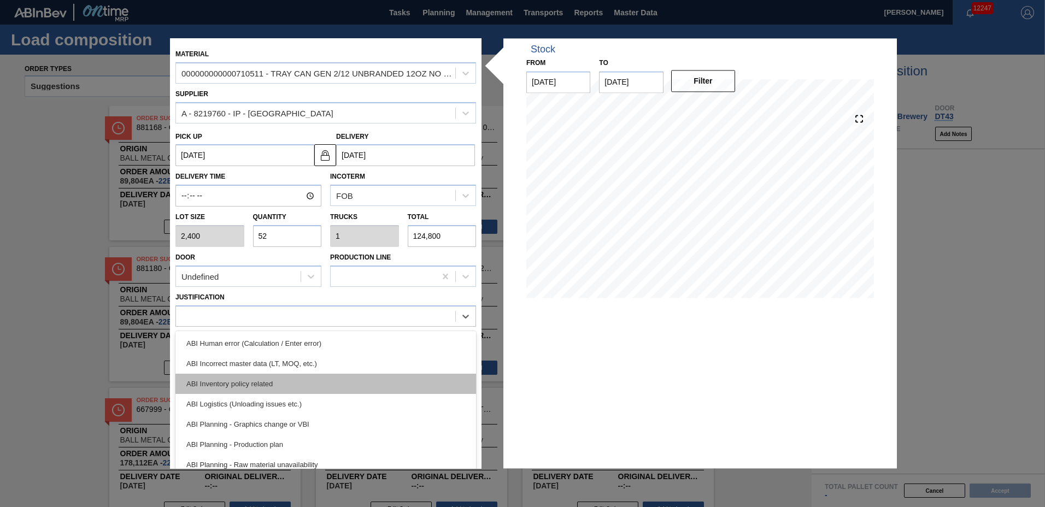
click at [245, 378] on div "ABI Inventory policy related" at bounding box center [325, 384] width 301 height 20
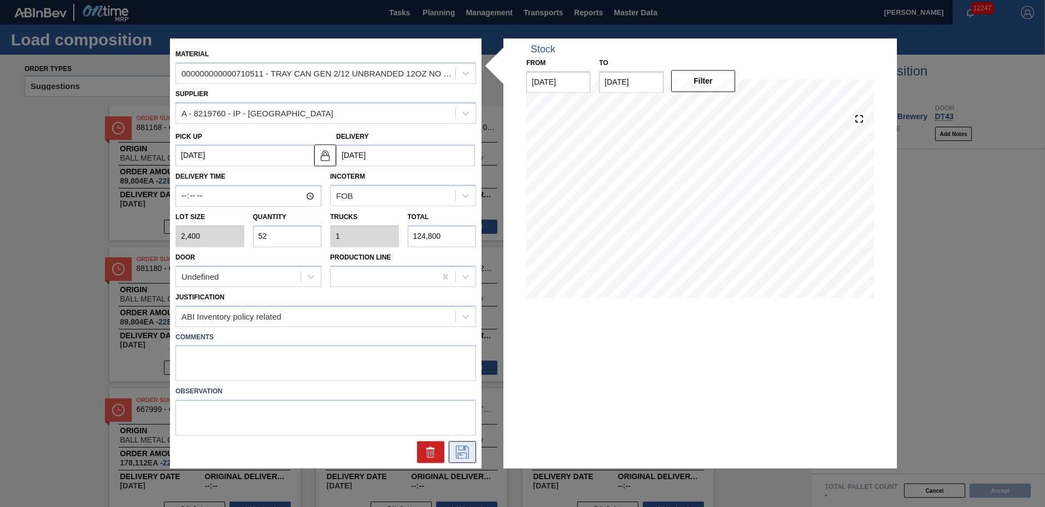
click at [461, 451] on icon at bounding box center [462, 452] width 17 height 13
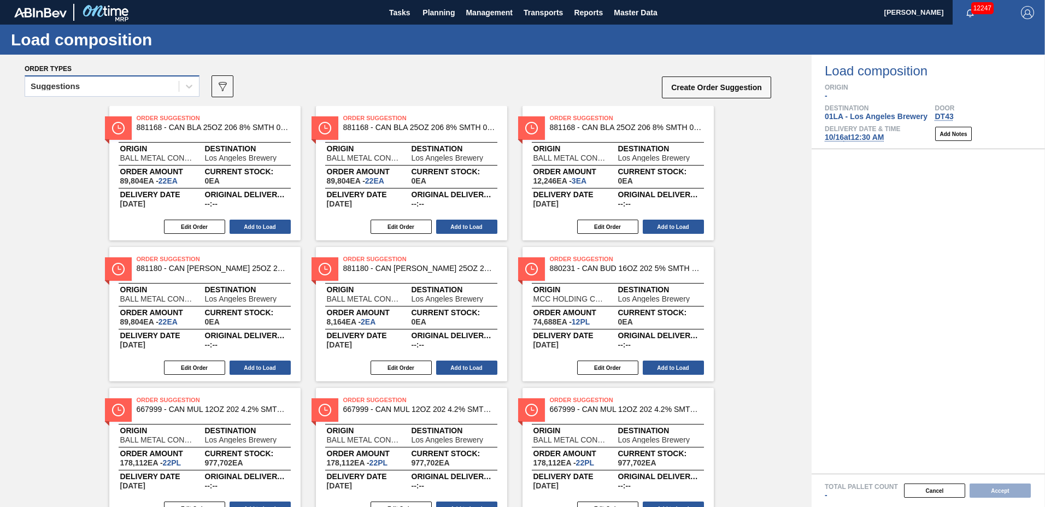
click at [129, 84] on div "Suggestions" at bounding box center [102, 87] width 154 height 16
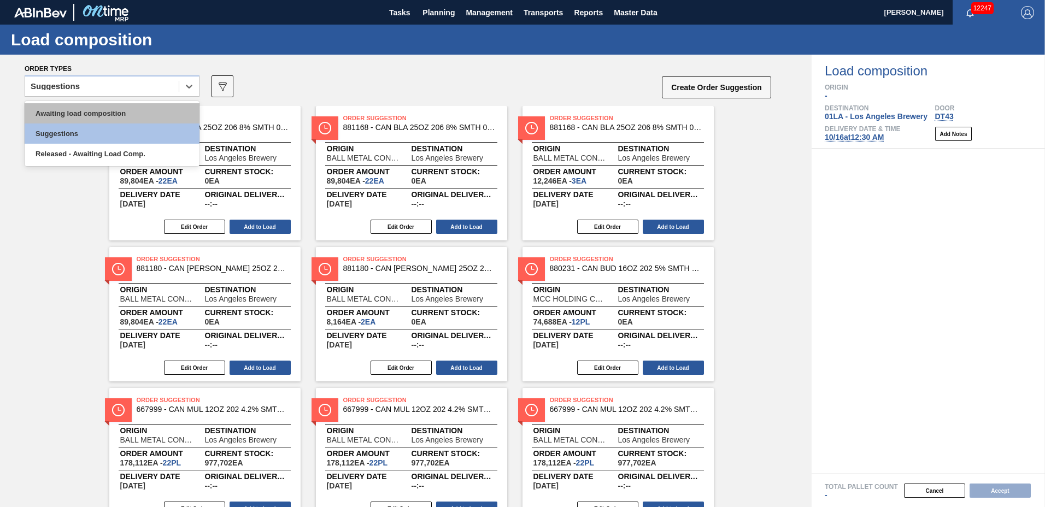
click at [124, 114] on div "Awaiting load composition" at bounding box center [112, 113] width 175 height 20
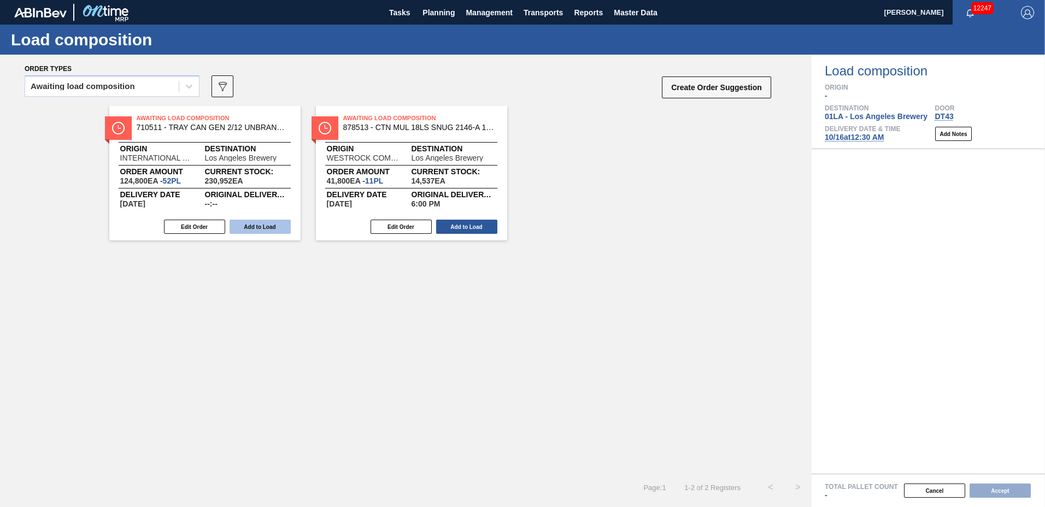
click at [274, 229] on button "Add to Load" at bounding box center [260, 227] width 61 height 14
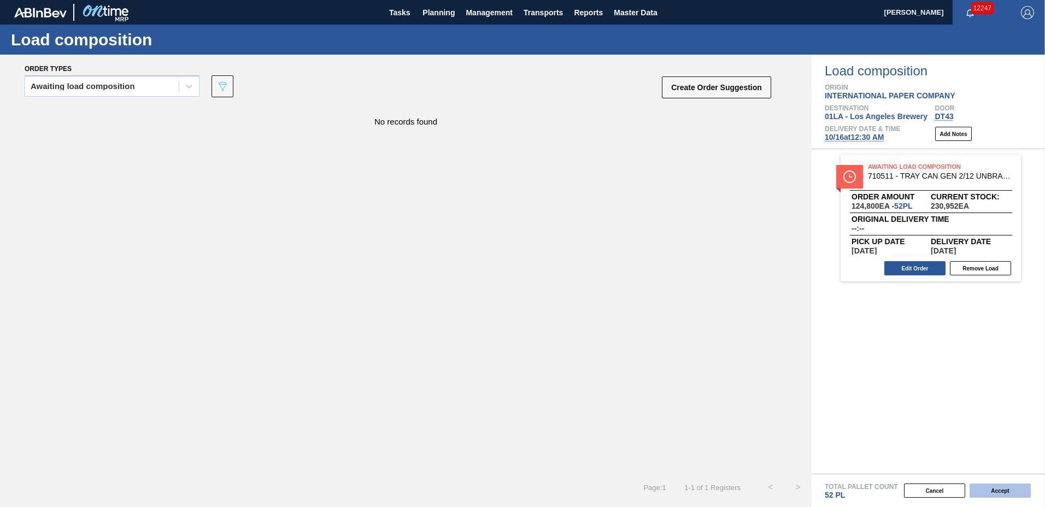
click at [1010, 492] on button "Accept" at bounding box center [1000, 491] width 61 height 14
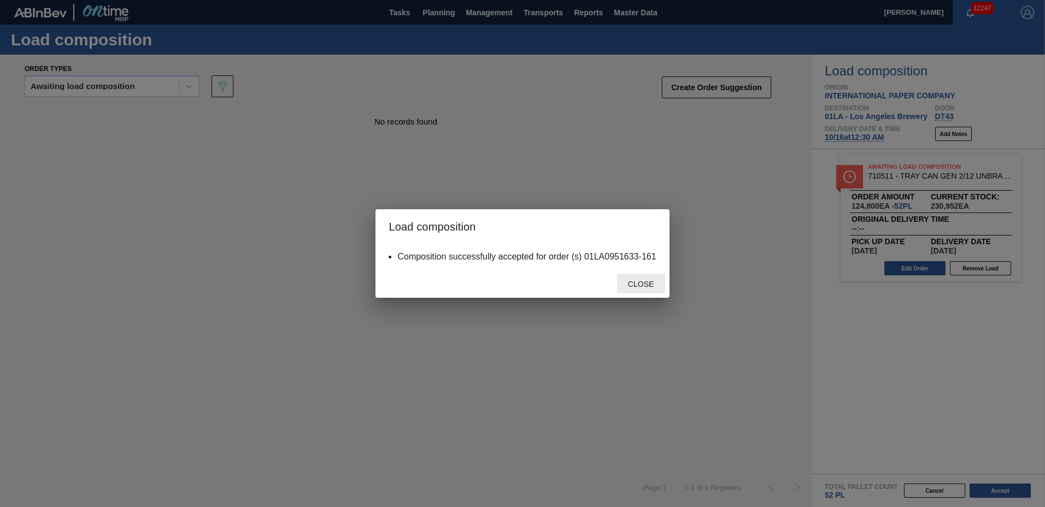
click at [640, 280] on span "Close" at bounding box center [640, 284] width 43 height 9
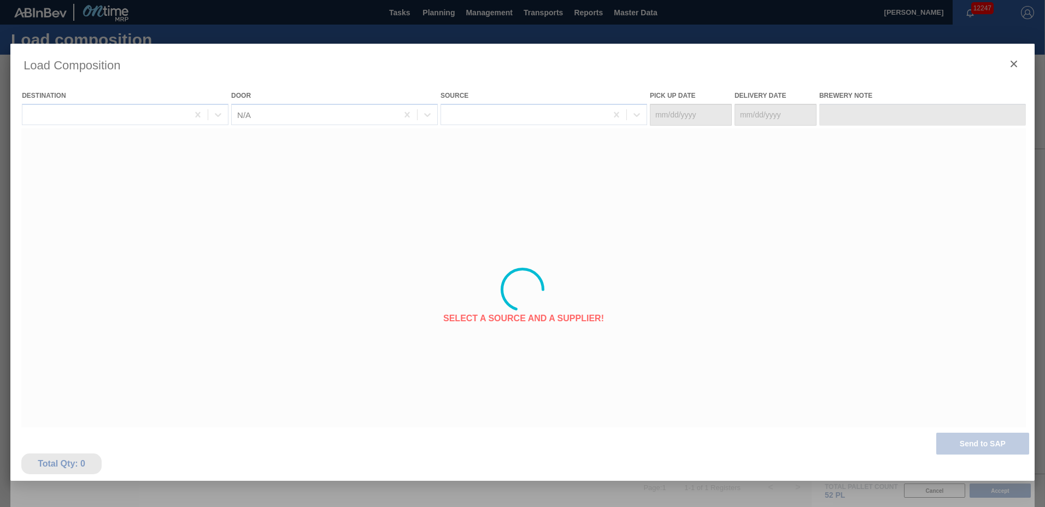
type Date "[DATE]"
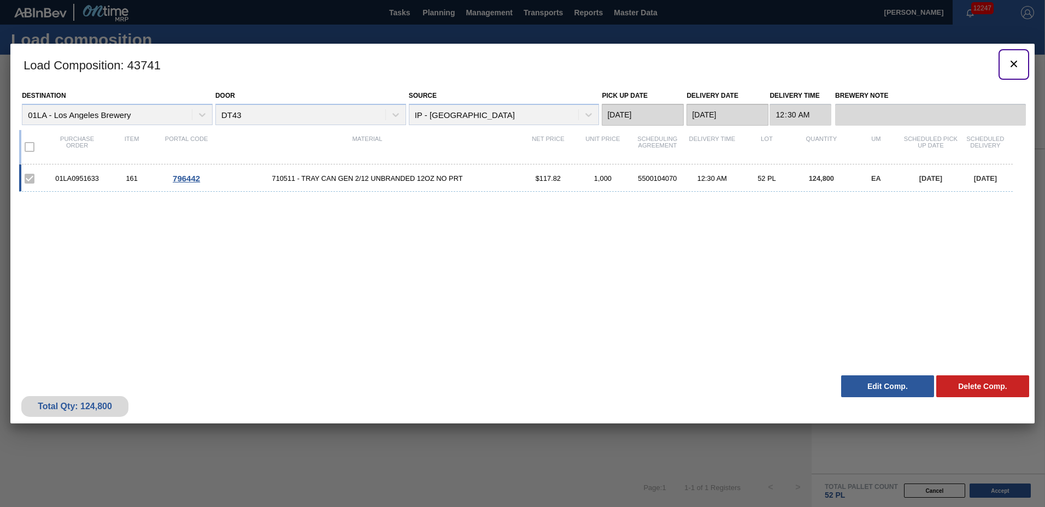
click at [1016, 66] on icon "botão de ícone" at bounding box center [1014, 64] width 7 height 7
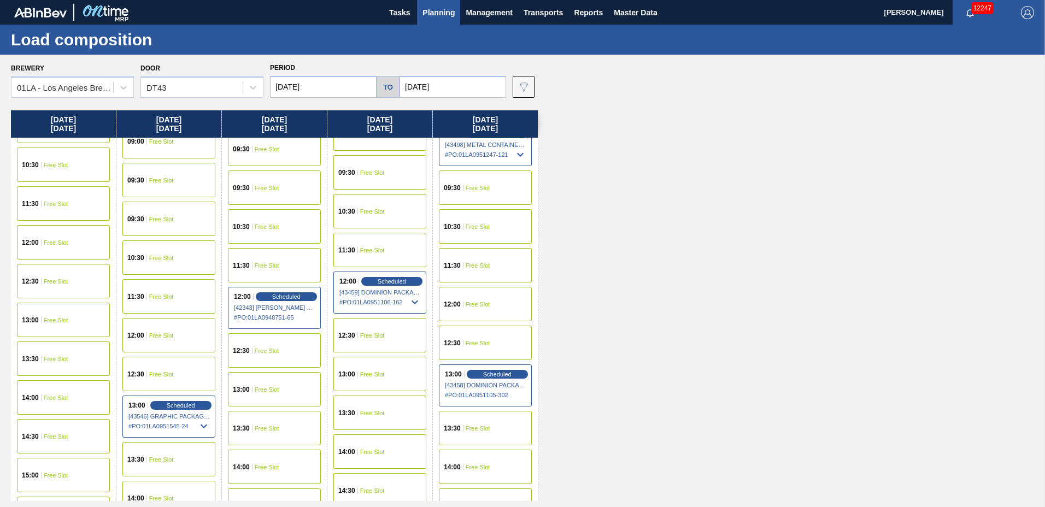
scroll to position [838, 0]
